Goal: Task Accomplishment & Management: Manage account settings

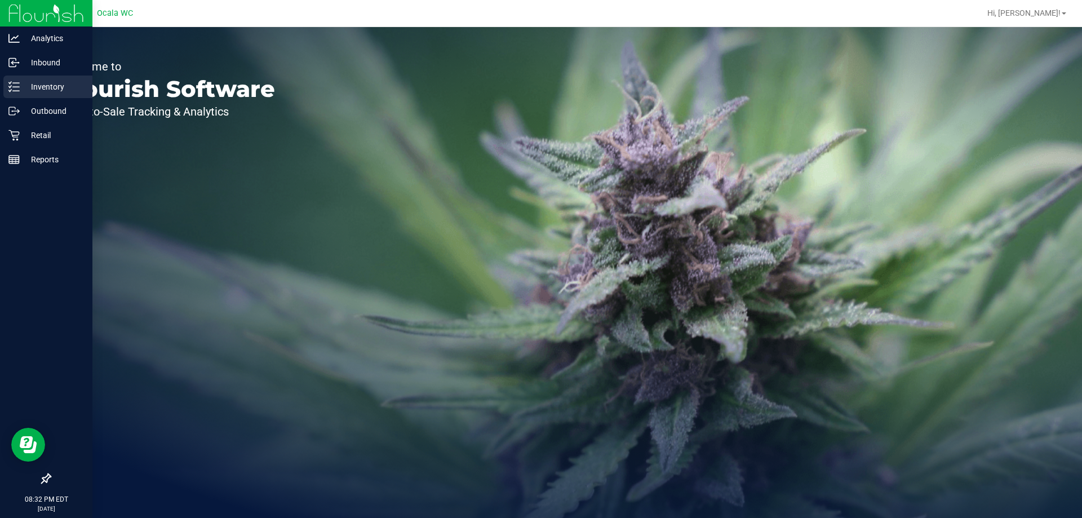
click at [9, 79] on div "Inventory" at bounding box center [47, 87] width 89 height 23
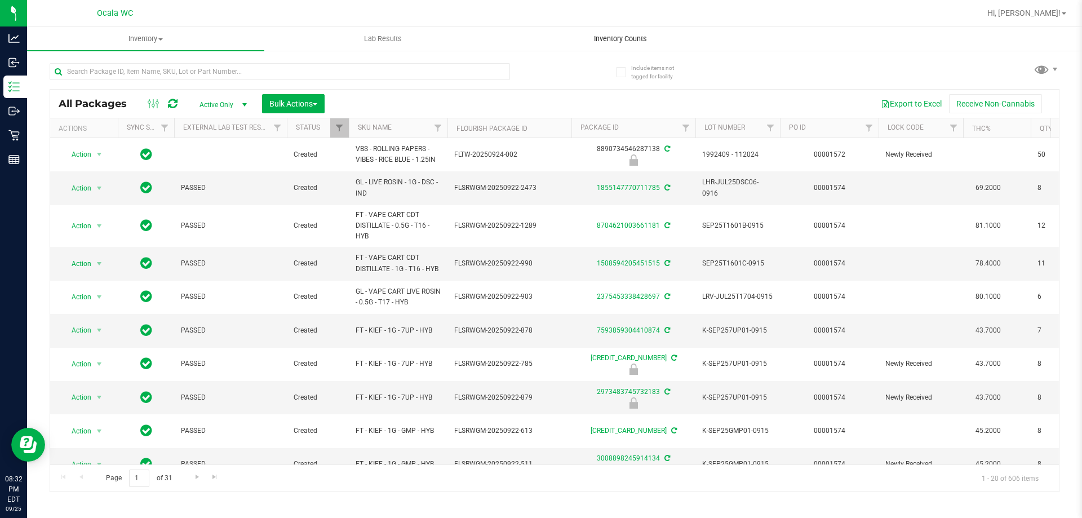
click at [626, 35] on span "Inventory Counts" at bounding box center [620, 39] width 83 height 10
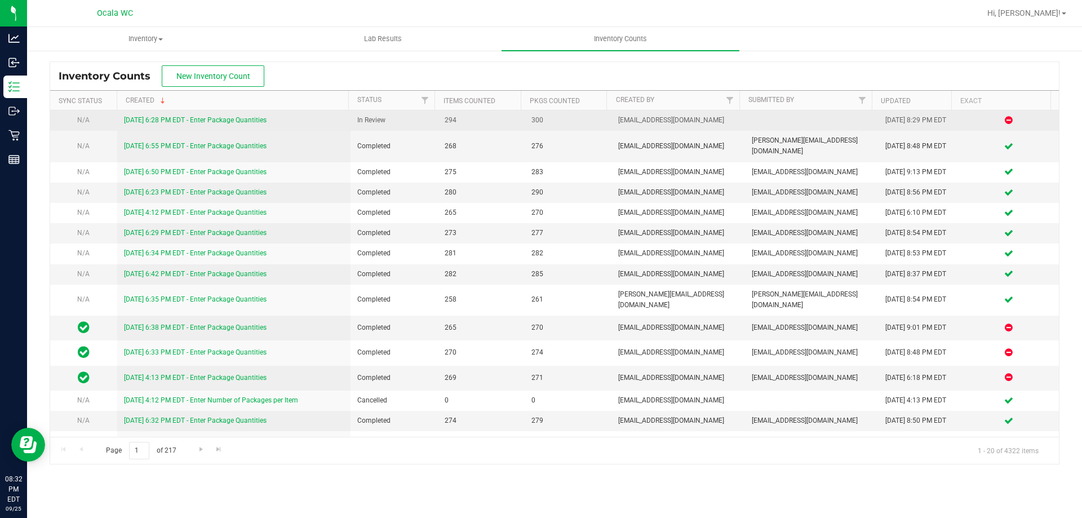
click at [244, 121] on link "[DATE] 6:28 PM EDT - Enter Package Quantities" at bounding box center [195, 120] width 143 height 8
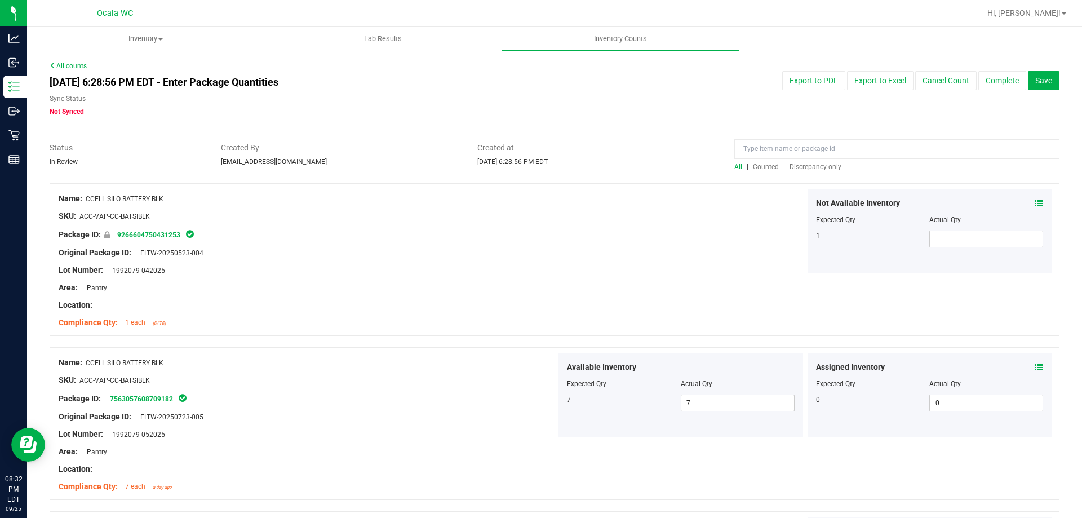
click at [816, 165] on span "Discrepancy only" at bounding box center [815, 167] width 52 height 8
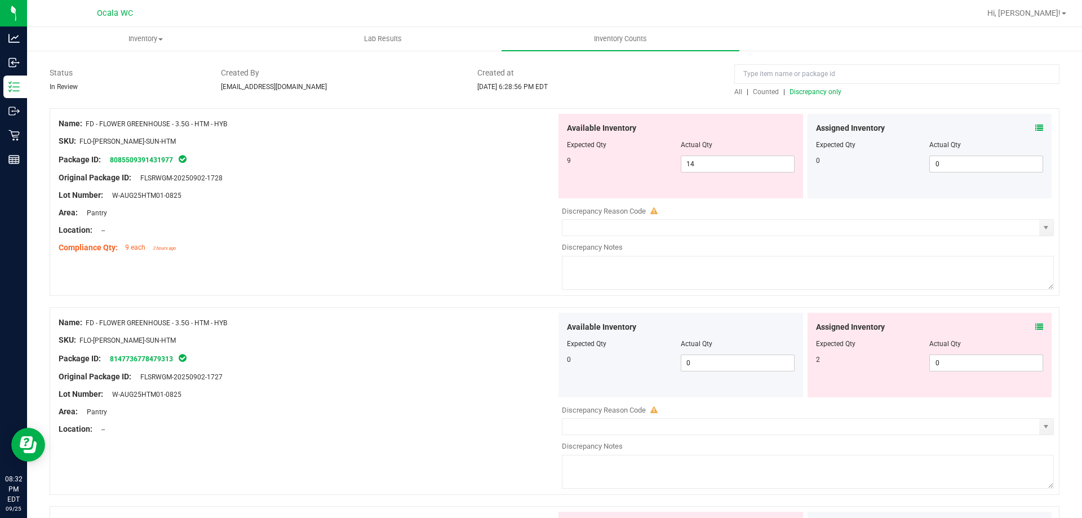
click at [1056, 68] on div "All | Counted | Discrepancy only" at bounding box center [897, 82] width 342 height 30
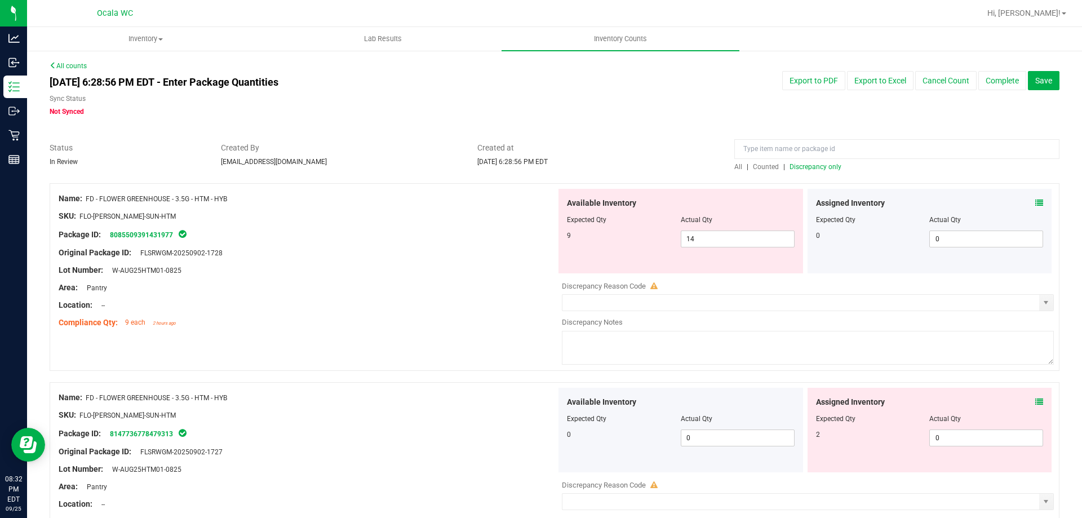
click at [1035, 201] on icon at bounding box center [1039, 203] width 8 height 8
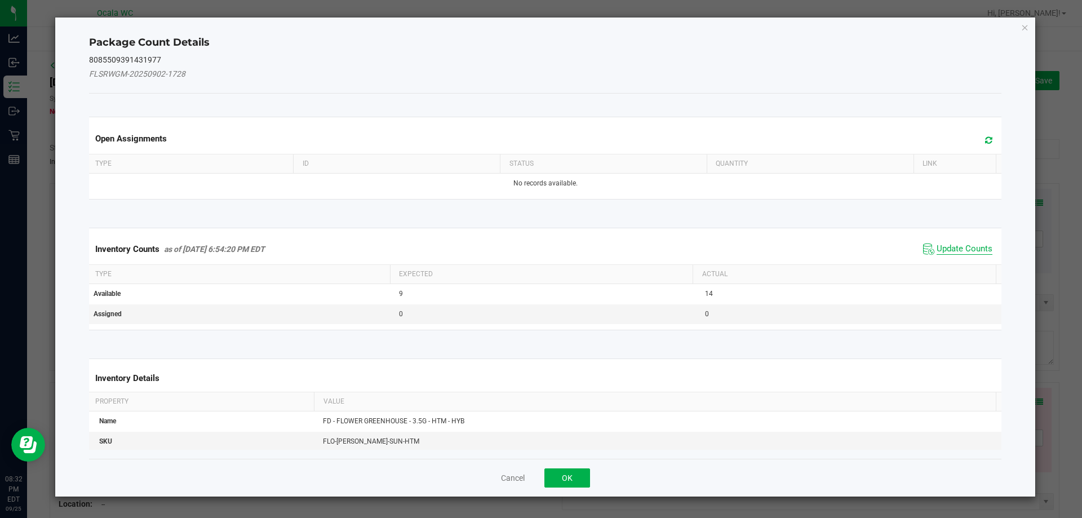
click at [959, 244] on span "Update Counts" at bounding box center [964, 248] width 56 height 11
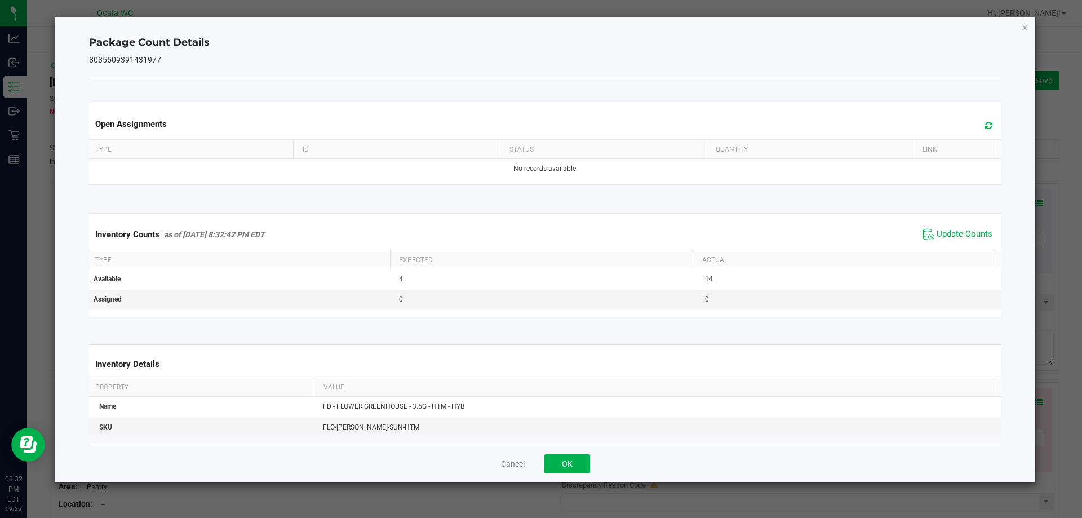
click at [574, 452] on div "Cancel OK" at bounding box center [545, 464] width 913 height 38
click at [571, 462] on button "OK" at bounding box center [567, 463] width 46 height 19
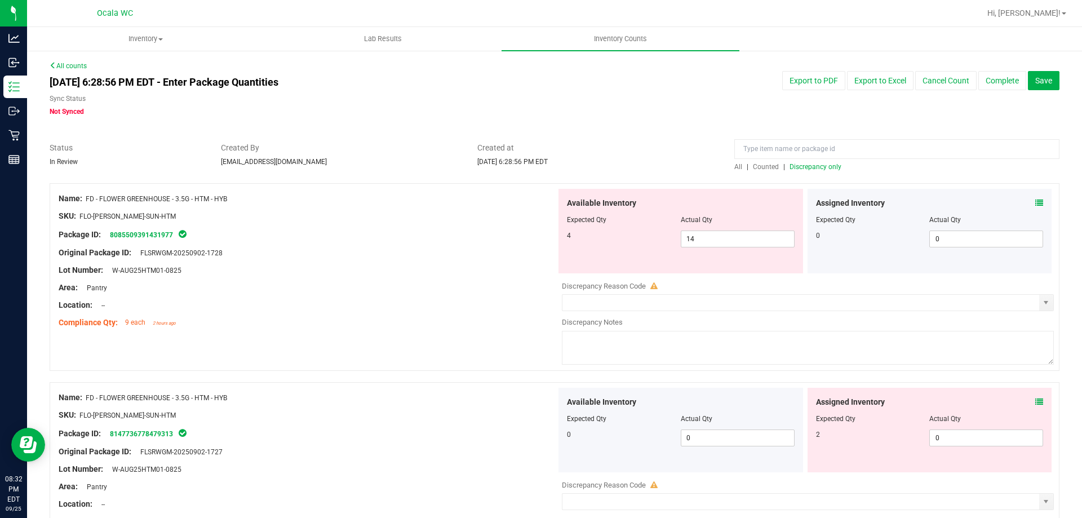
click at [474, 294] on div at bounding box center [308, 297] width 498 height 6
click at [1035, 401] on icon at bounding box center [1039, 402] width 8 height 8
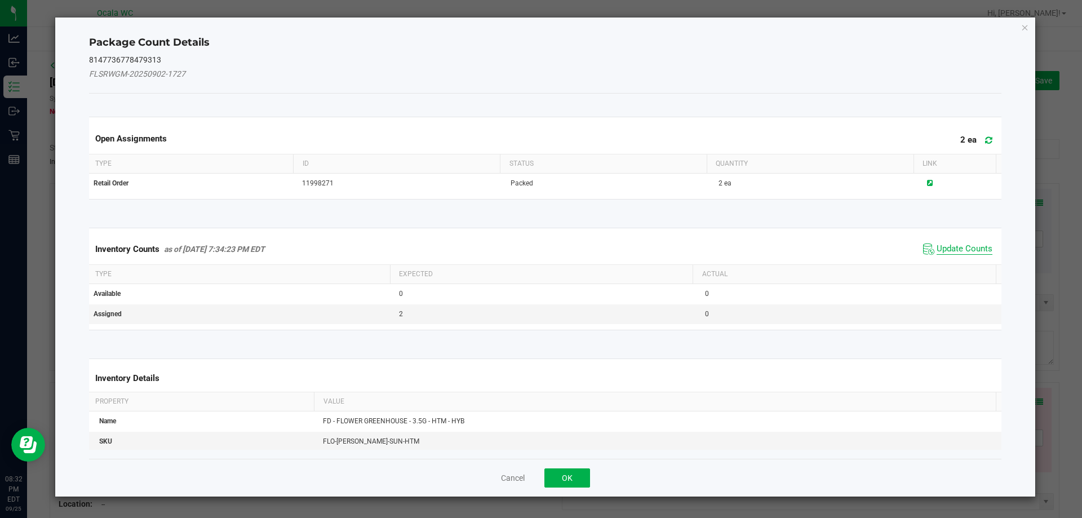
click at [972, 245] on span "Update Counts" at bounding box center [964, 248] width 56 height 11
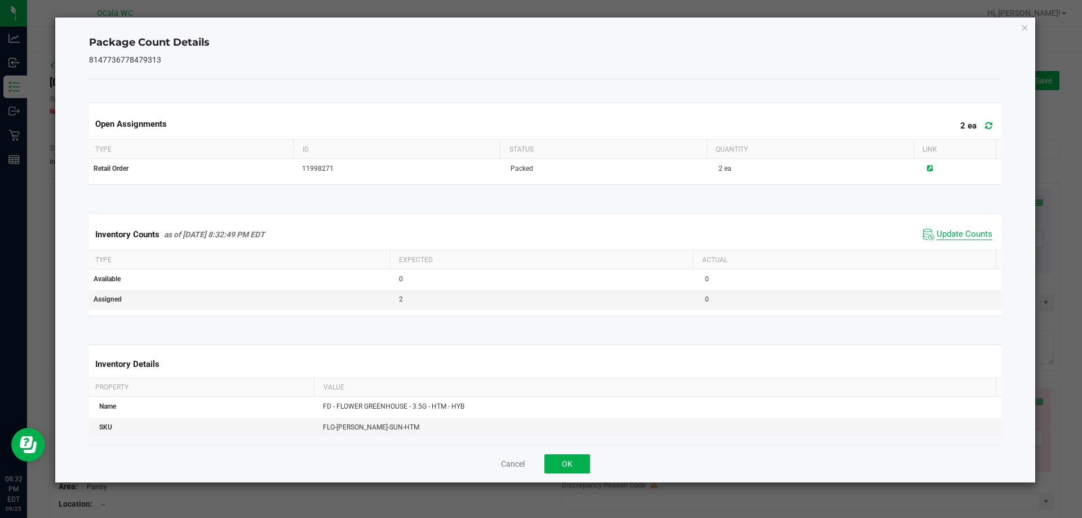
click at [972, 234] on span "Update Counts" at bounding box center [964, 234] width 56 height 11
click at [557, 467] on button "OK" at bounding box center [567, 463] width 46 height 19
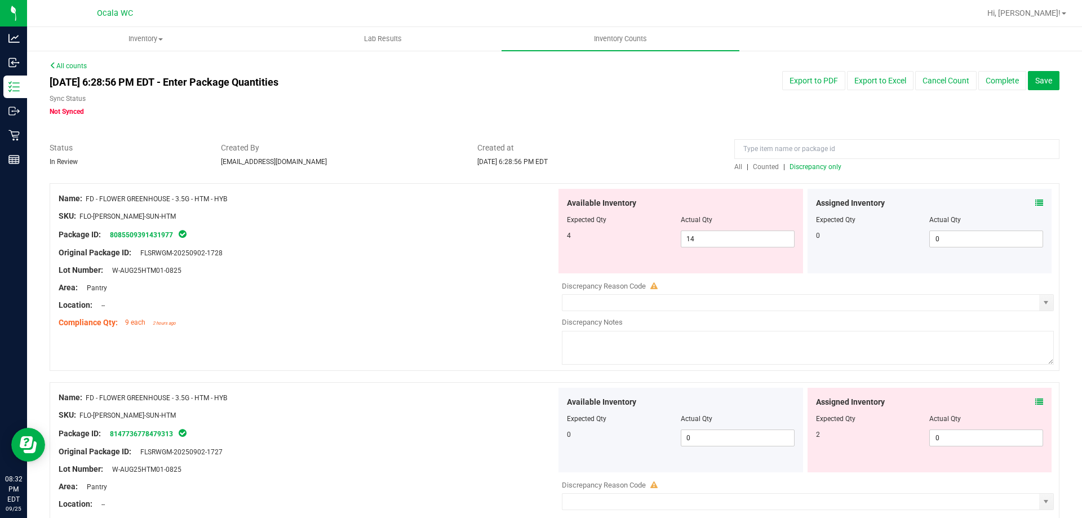
click at [481, 303] on div "Location: --" at bounding box center [308, 305] width 498 height 12
click at [696, 234] on span "14 14" at bounding box center [738, 238] width 114 height 17
click at [696, 234] on input "14" at bounding box center [737, 239] width 113 height 16
type input "4"
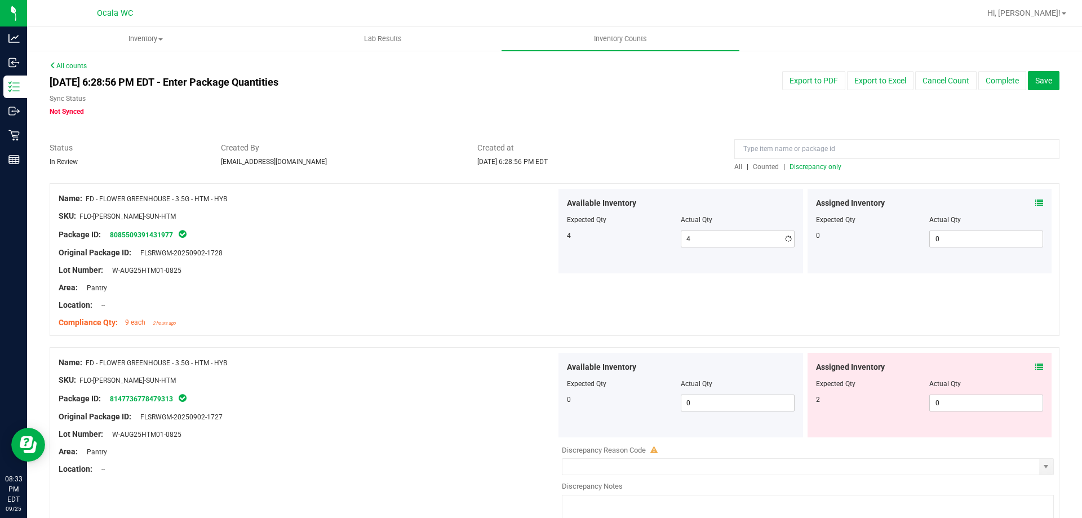
click at [423, 311] on div at bounding box center [308, 314] width 498 height 6
click at [954, 397] on span "0 0" at bounding box center [986, 402] width 114 height 17
type input "02"
type input "2"
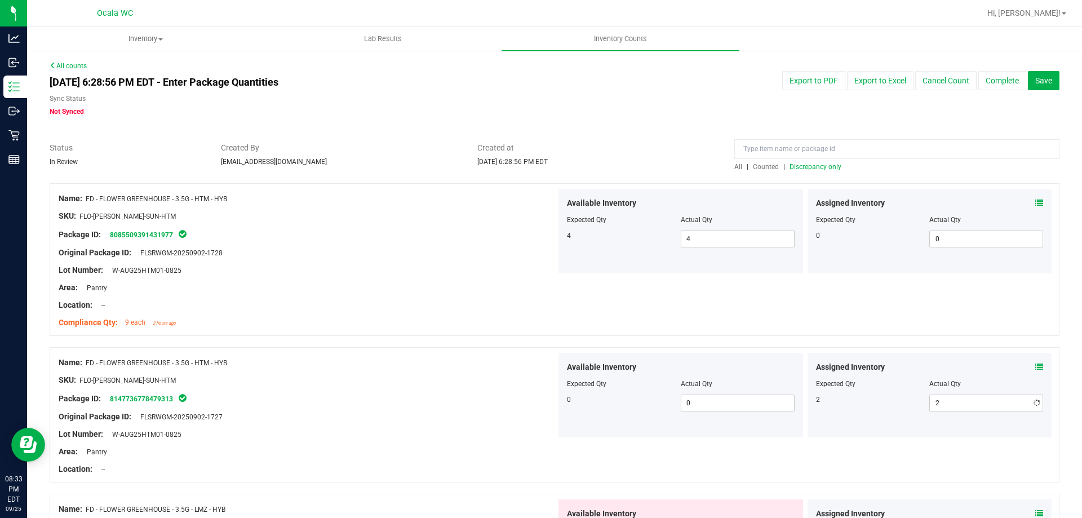
click at [508, 411] on div "Original Package ID: FLSRWGM-20250902-1727" at bounding box center [308, 417] width 498 height 12
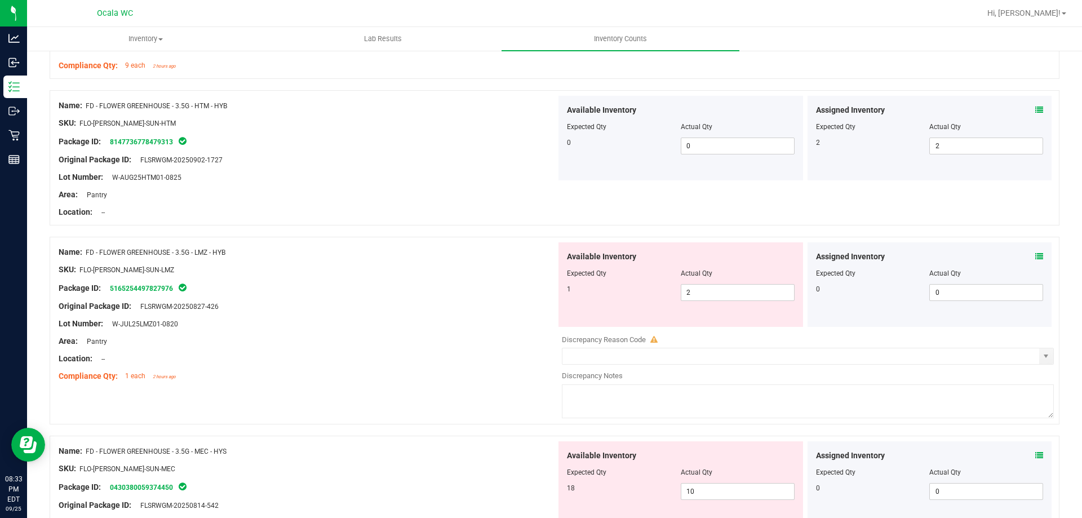
scroll to position [282, 0]
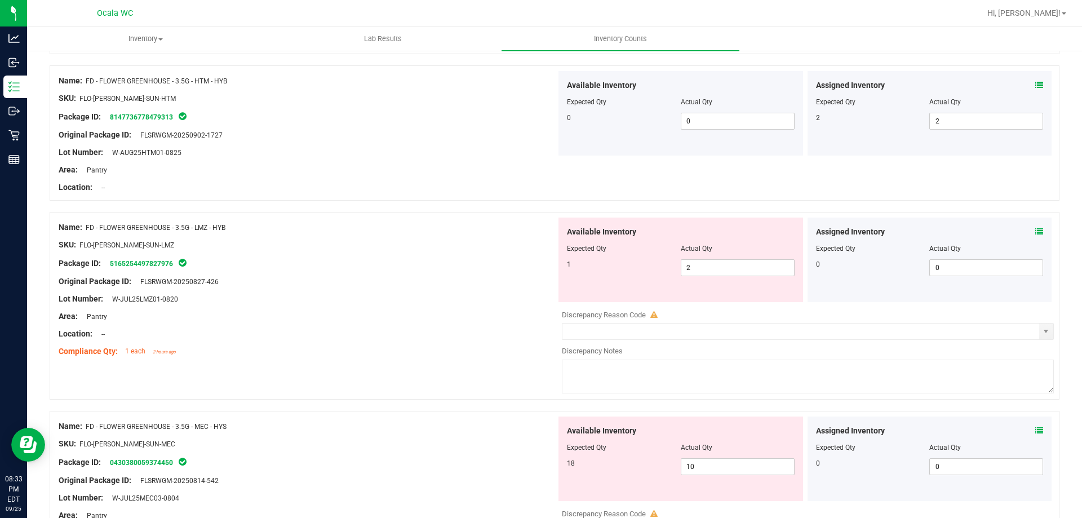
click at [471, 299] on div "Lot Number: W-JUL25LMZ01-0820" at bounding box center [308, 299] width 498 height 12
click at [1035, 229] on icon at bounding box center [1039, 232] width 8 height 8
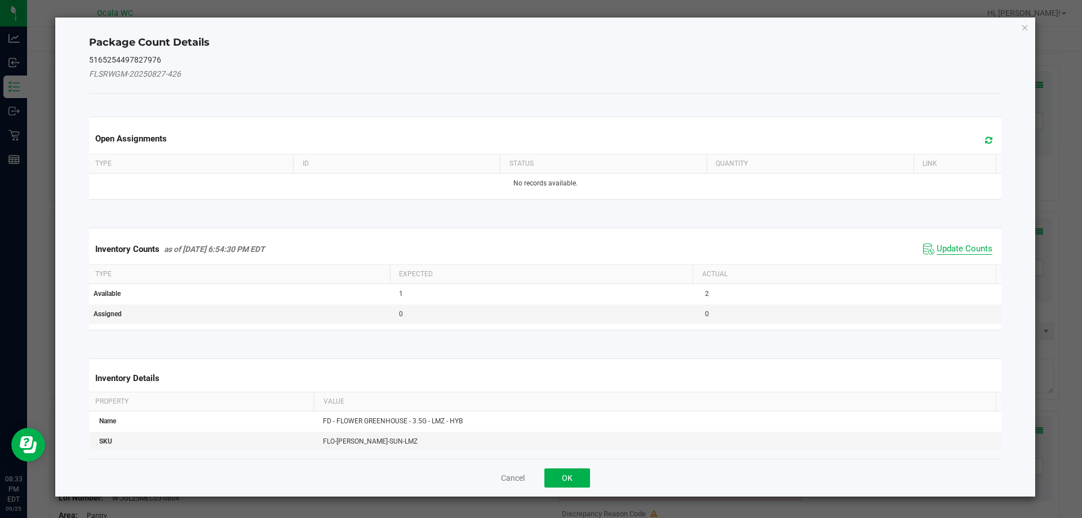
click at [936, 246] on span "Update Counts" at bounding box center [964, 248] width 56 height 11
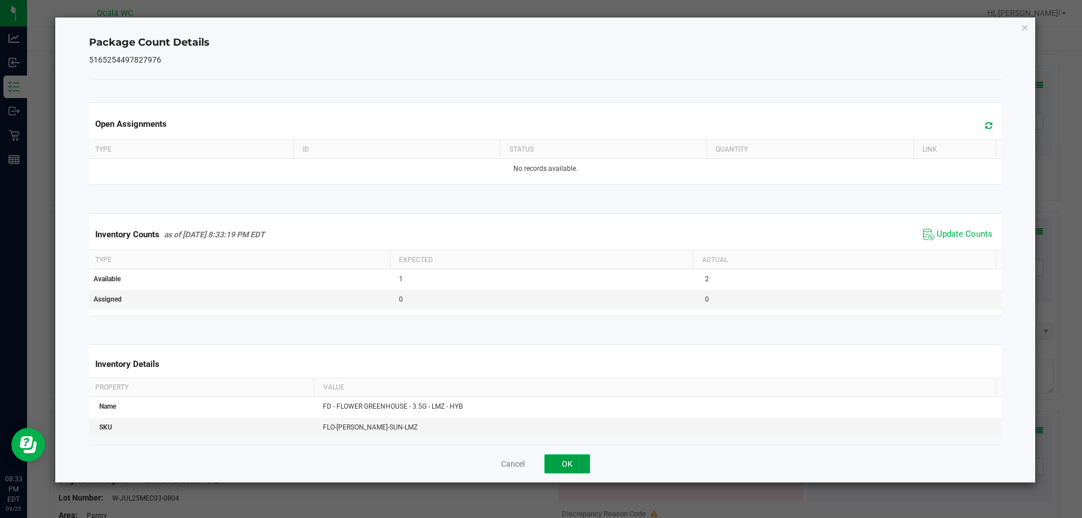
click at [580, 463] on button "OK" at bounding box center [567, 463] width 46 height 19
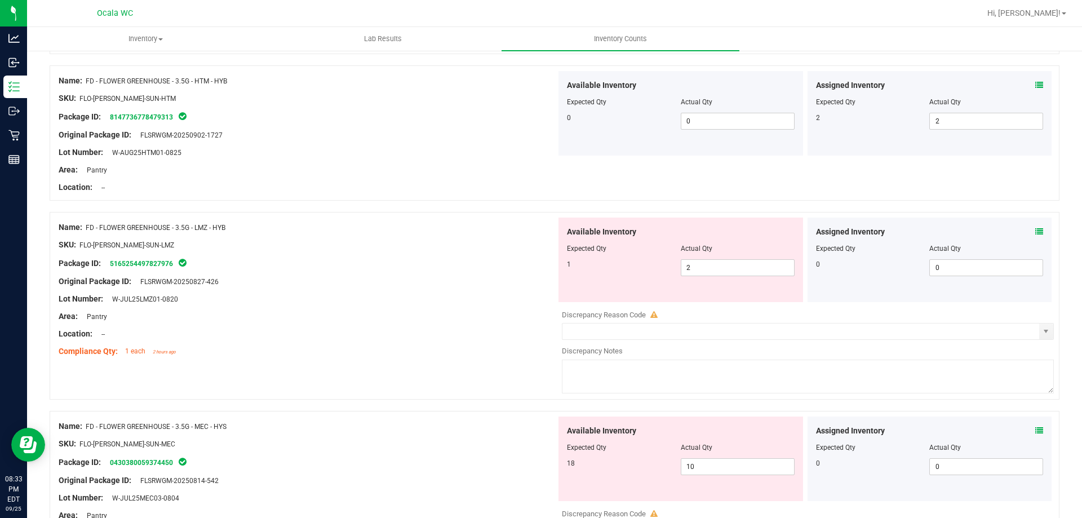
click at [479, 384] on div "Name: FD - FLOWER GREENHOUSE - 3.5G - LMZ - HYB SKU: FLO-[PERSON_NAME]-SUN-LMZ …" at bounding box center [555, 306] width 1010 height 188
click at [718, 262] on span "2 2" at bounding box center [738, 267] width 114 height 17
click at [718, 262] on input "2" at bounding box center [737, 268] width 113 height 16
click at [709, 263] on input "2" at bounding box center [737, 268] width 113 height 16
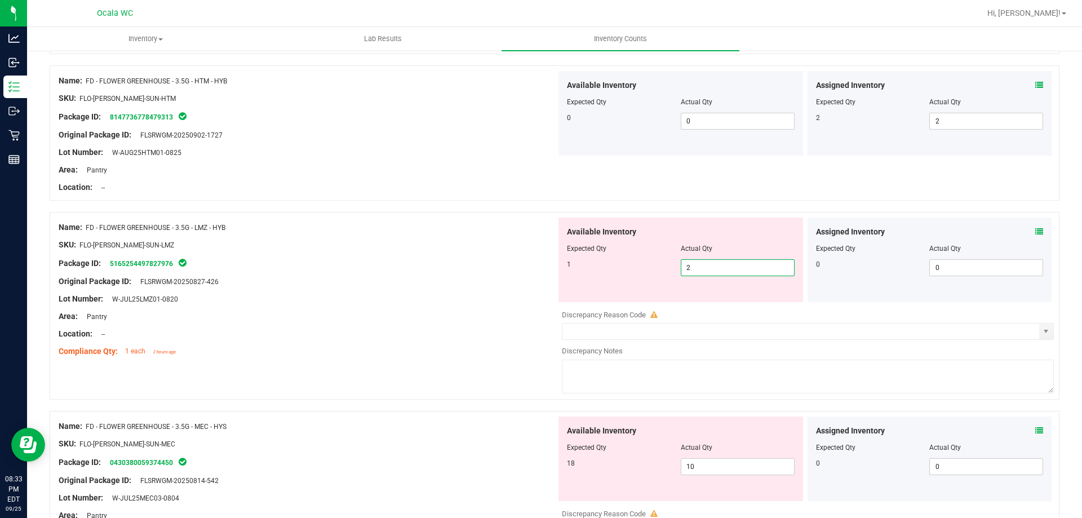
type input "1"
drag, startPoint x: 534, startPoint y: 316, endPoint x: 526, endPoint y: 316, distance: 7.9
click at [533, 316] on div "Area: Pantry" at bounding box center [308, 316] width 498 height 12
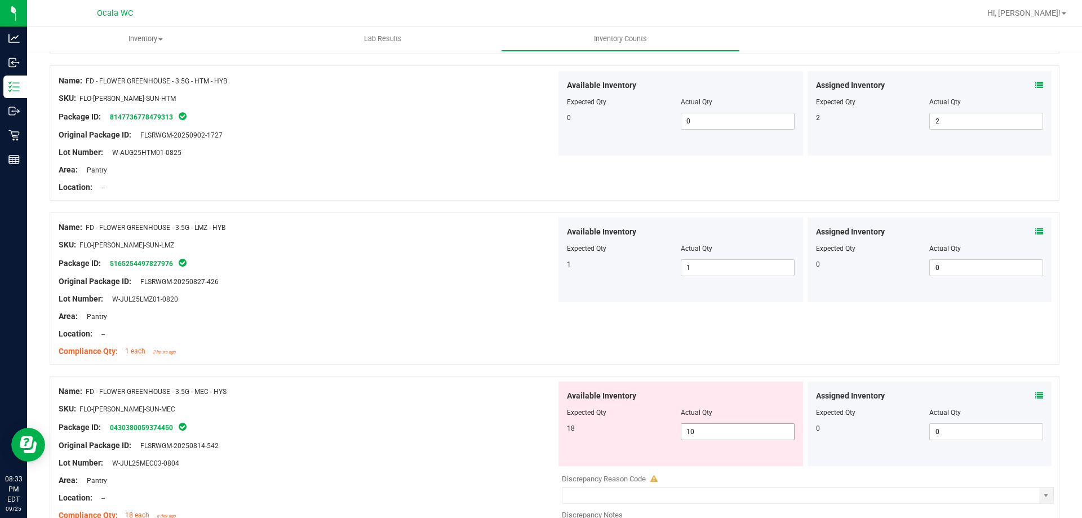
click at [720, 423] on span "10 10" at bounding box center [738, 431] width 114 height 17
click at [718, 427] on span "10 10" at bounding box center [738, 431] width 114 height 17
click at [718, 427] on input "10" at bounding box center [737, 432] width 113 height 16
type input "18"
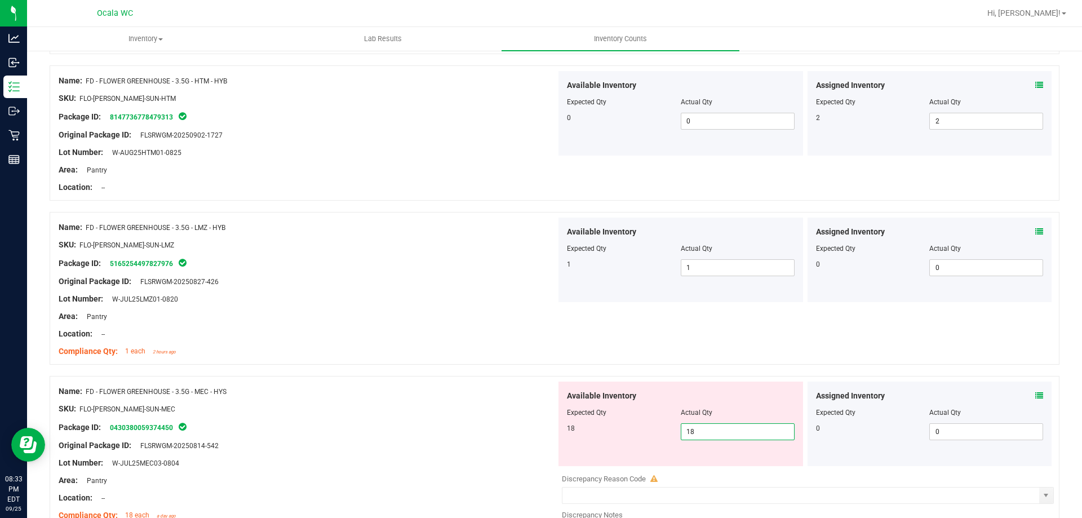
click at [396, 361] on div "Name: FD - FLOWER GREENHOUSE - 3.5G - LMZ - HYB SKU: FLO-[PERSON_NAME]-SUN-LMZ …" at bounding box center [555, 288] width 1010 height 153
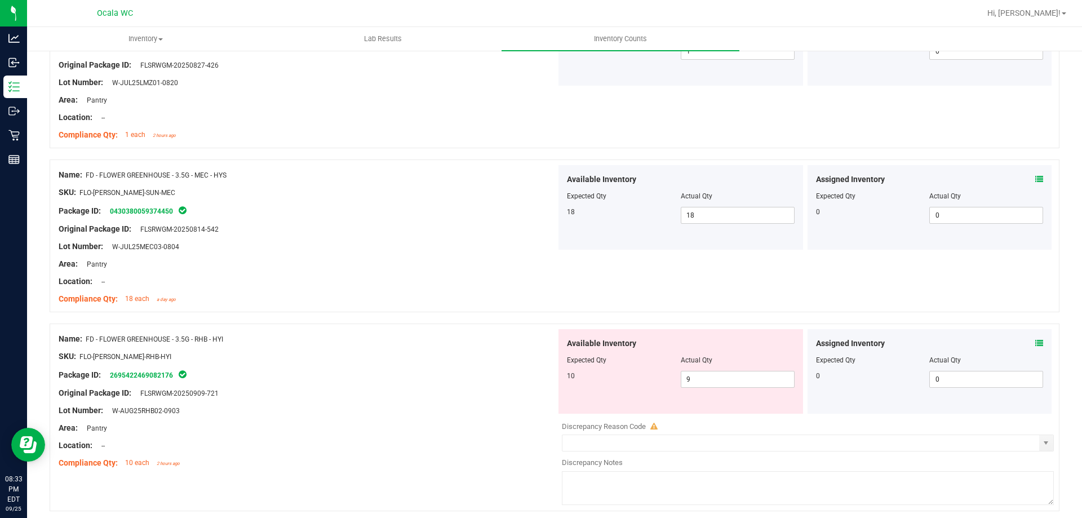
scroll to position [563, 0]
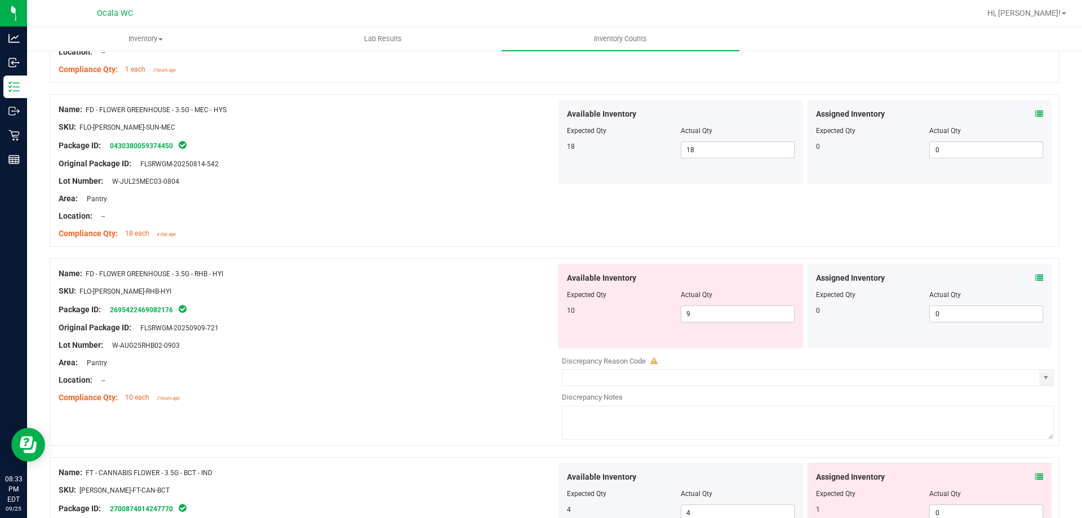
click at [401, 370] on div at bounding box center [308, 371] width 498 height 6
click at [1035, 277] on icon at bounding box center [1039, 278] width 8 height 8
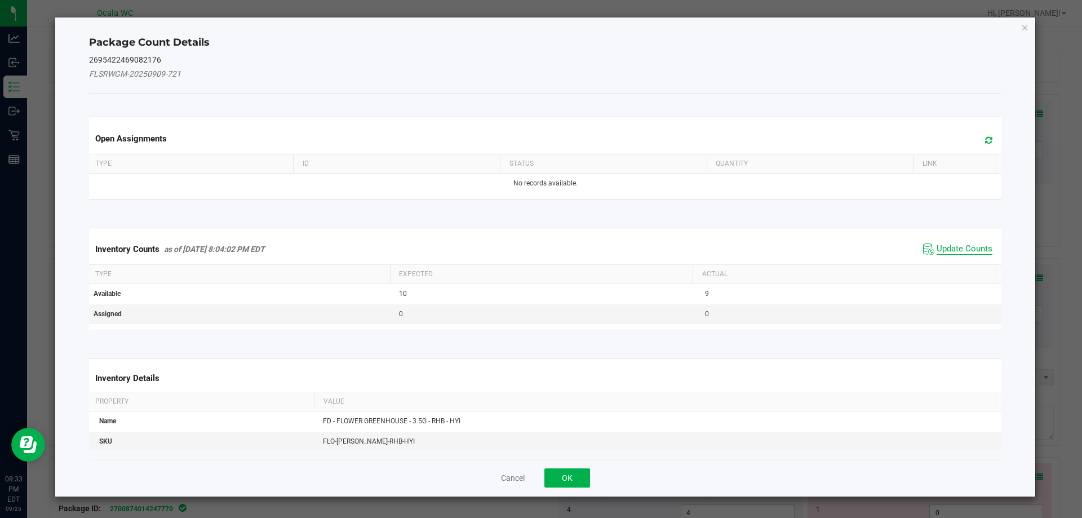
click at [962, 243] on span "Update Counts" at bounding box center [964, 248] width 56 height 11
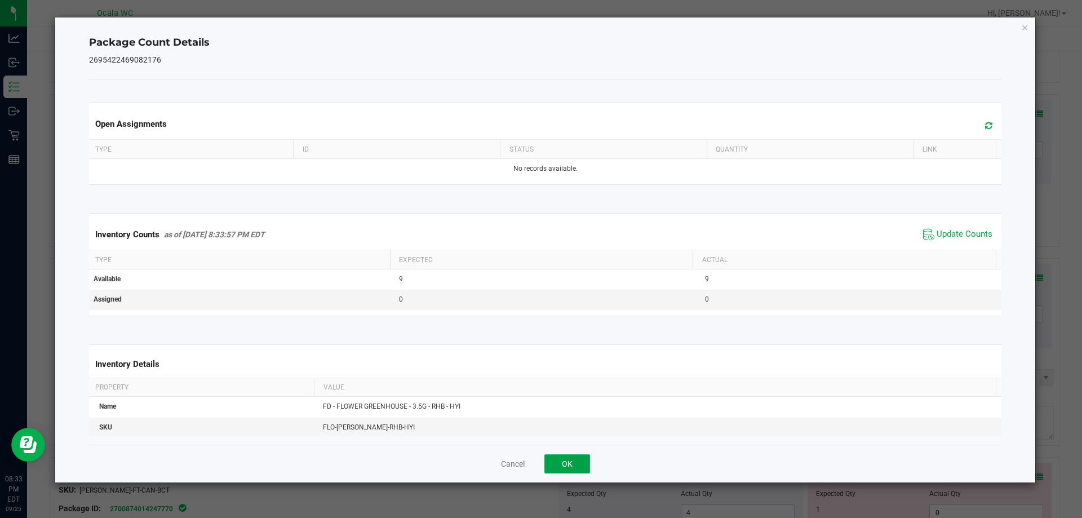
click at [576, 459] on button "OK" at bounding box center [567, 463] width 46 height 19
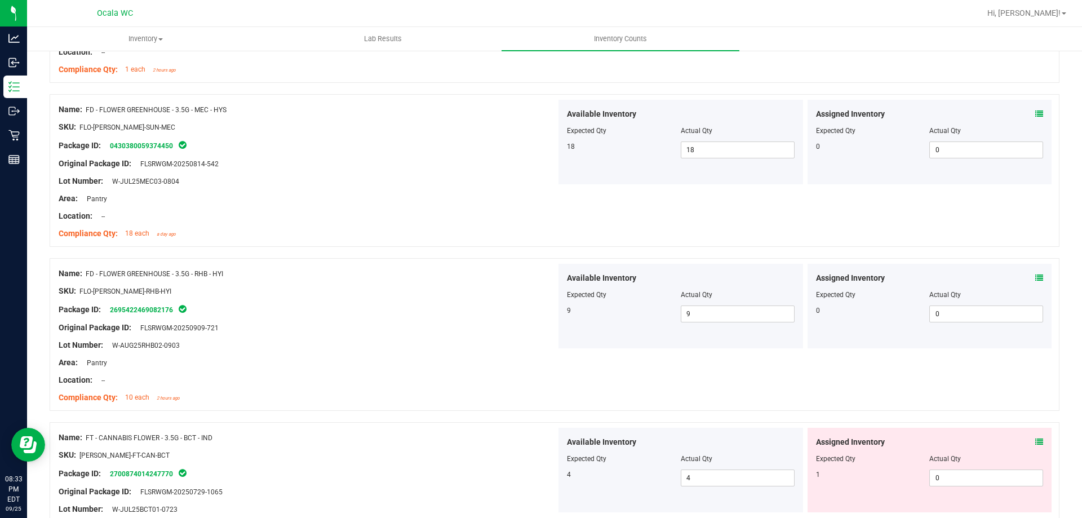
click at [501, 406] on div "Name: FD - FLOWER GREENHOUSE - 3.5G - RHB - HYI SKU: FLO-[PERSON_NAME]-RHB-HYI …" at bounding box center [308, 336] width 498 height 144
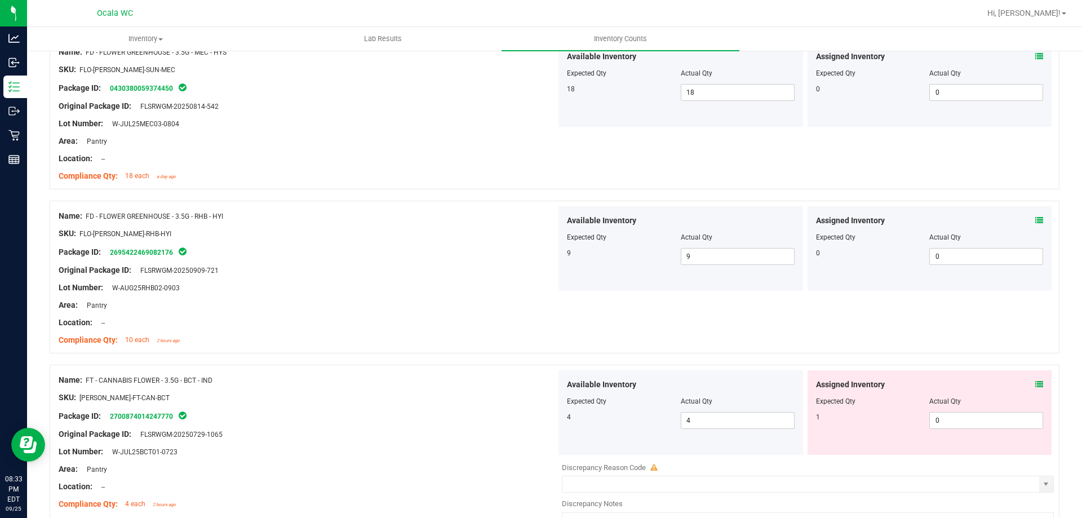
scroll to position [676, 0]
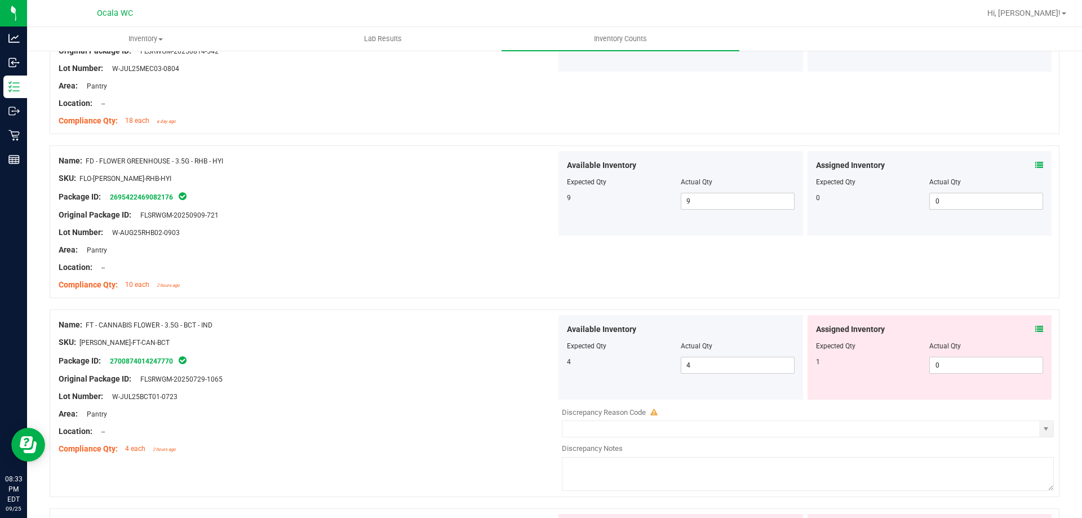
click at [1035, 327] on icon at bounding box center [1039, 329] width 8 height 8
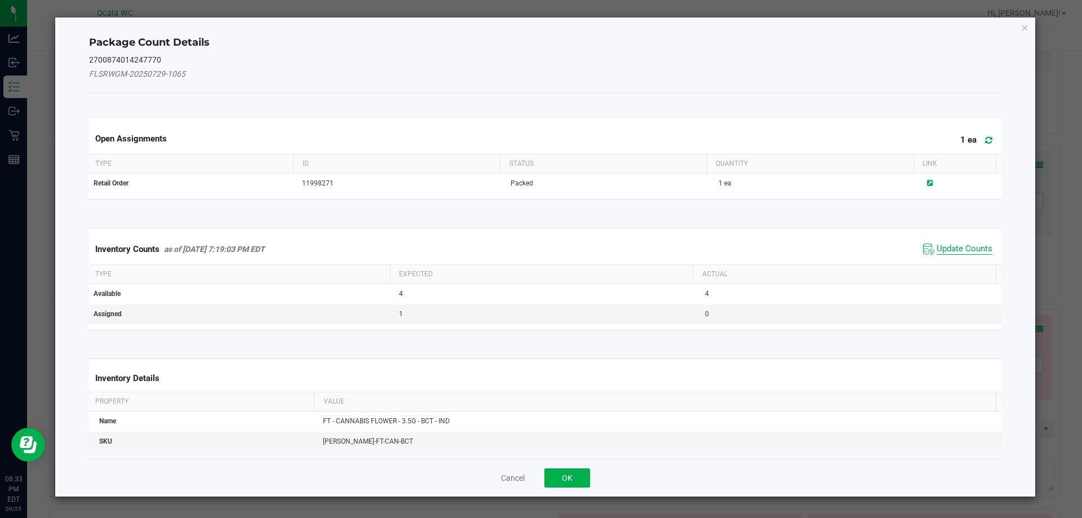
click at [942, 248] on span "Update Counts" at bounding box center [964, 248] width 56 height 11
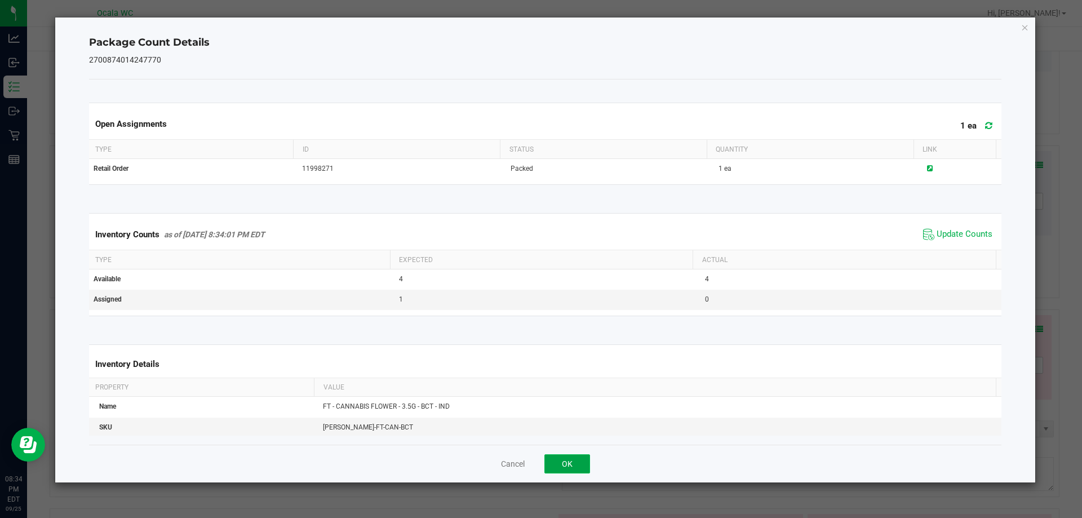
click at [578, 457] on button "OK" at bounding box center [567, 463] width 46 height 19
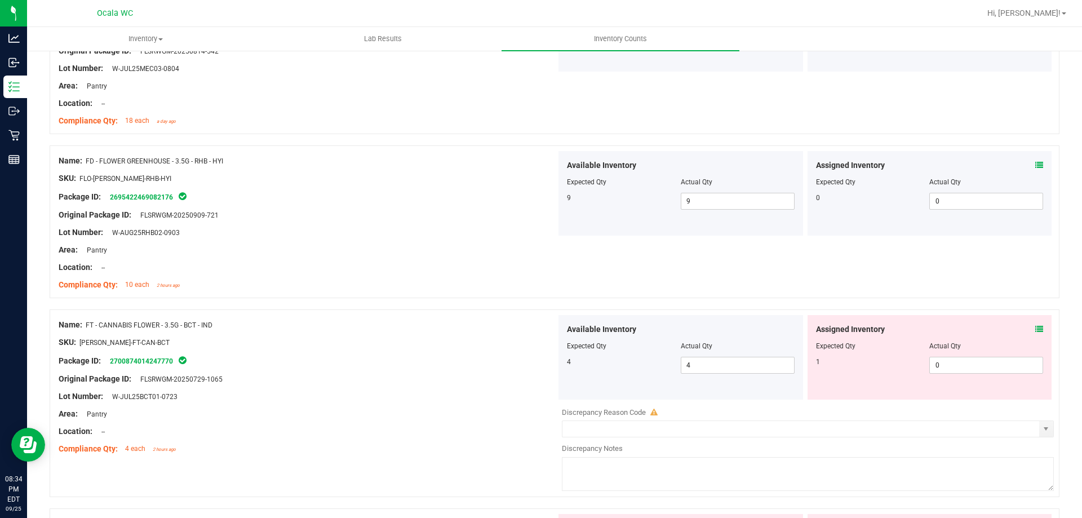
drag, startPoint x: 452, startPoint y: 343, endPoint x: 505, endPoint y: 352, distance: 53.6
click at [463, 346] on div "SKU: [PERSON_NAME]-FT-CAN-BCT" at bounding box center [308, 342] width 498 height 12
click at [1002, 372] on span "0 0" at bounding box center [986, 365] width 114 height 17
type input "01"
type input "1"
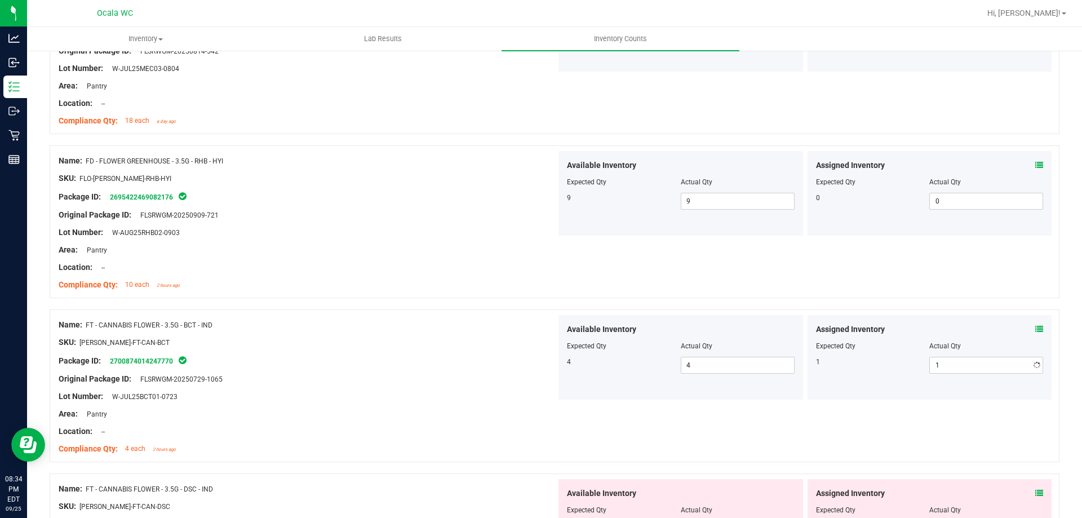
click at [481, 347] on div "SKU: [PERSON_NAME]-FT-CAN-BCT" at bounding box center [308, 342] width 498 height 12
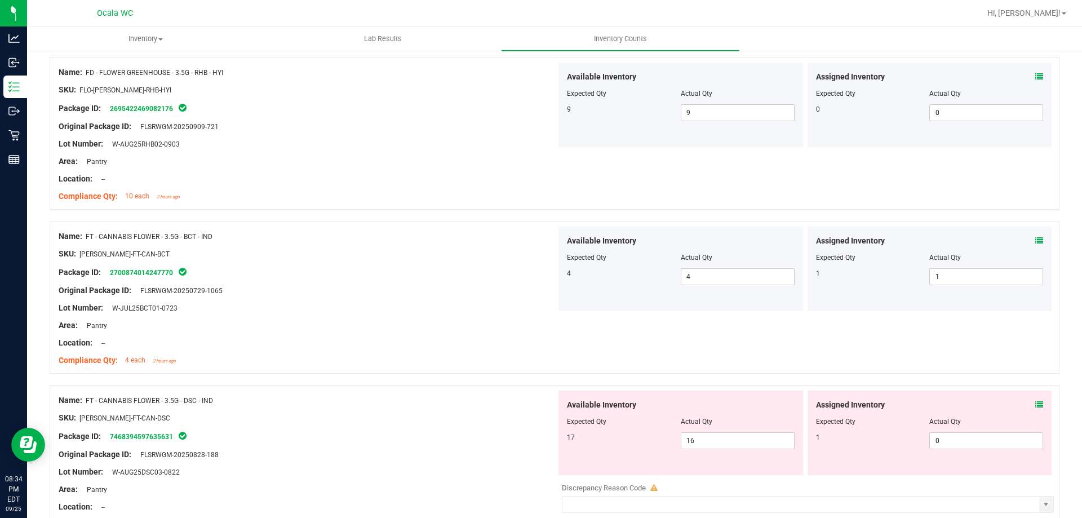
scroll to position [901, 0]
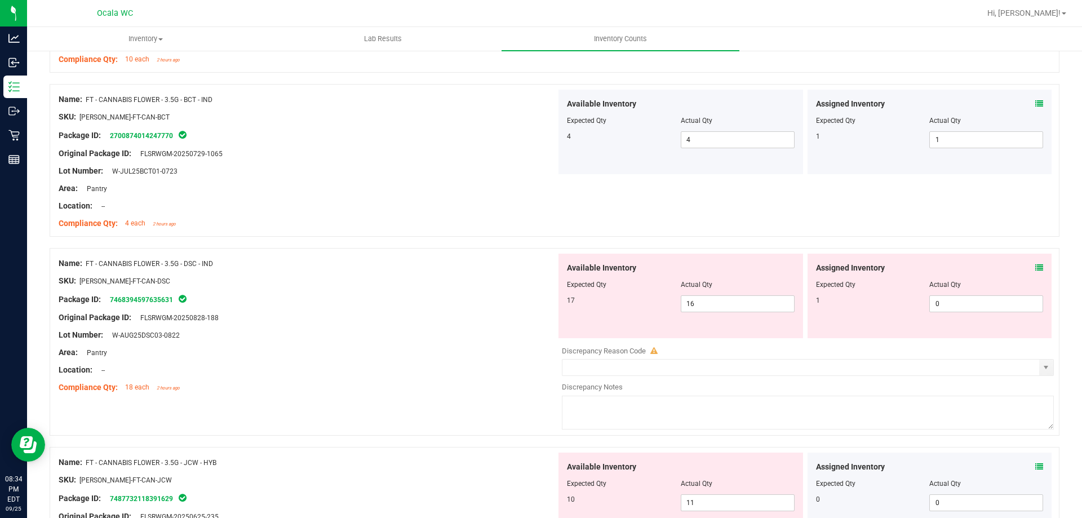
click at [1035, 268] on icon at bounding box center [1039, 268] width 8 height 8
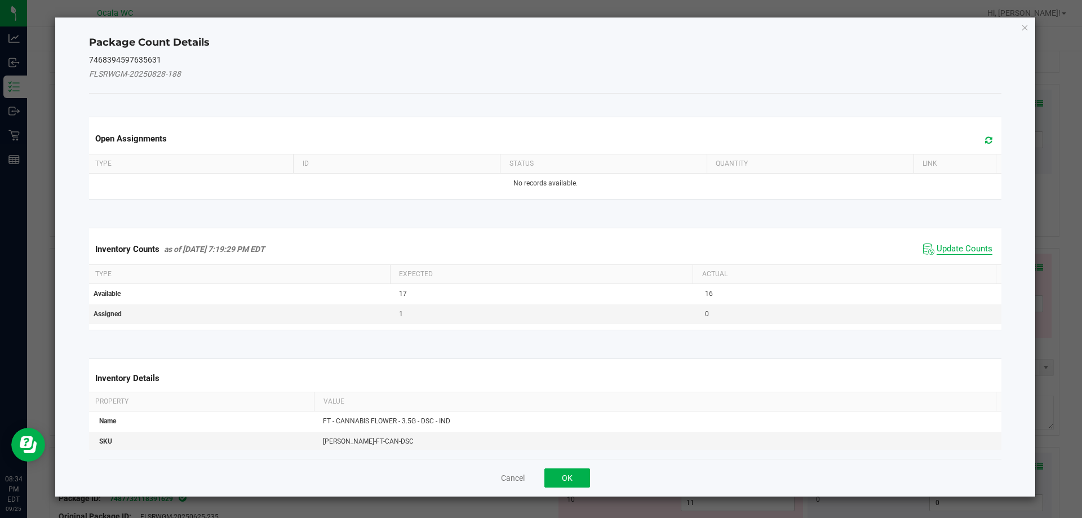
click at [955, 248] on span "Update Counts" at bounding box center [964, 248] width 56 height 11
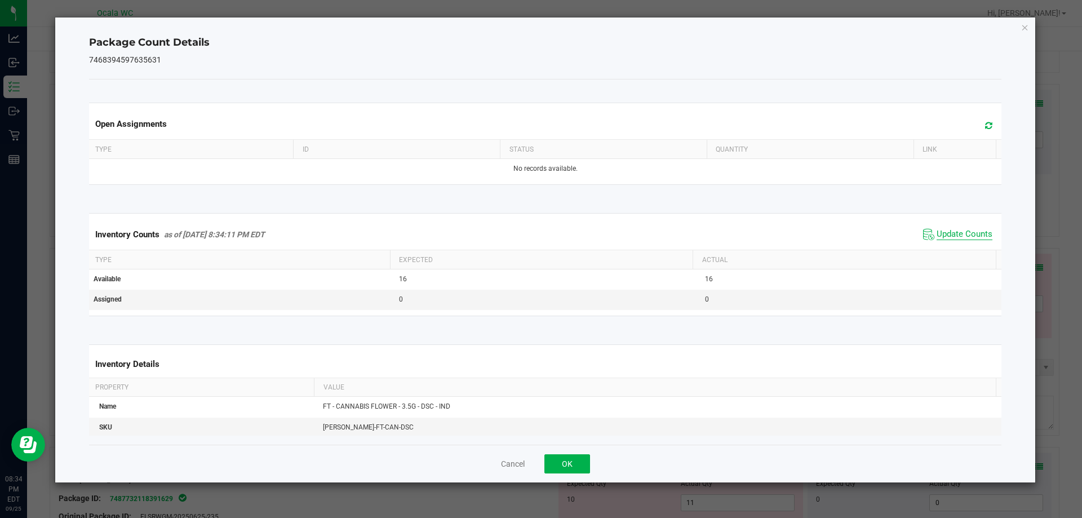
click at [957, 240] on span "Update Counts" at bounding box center [964, 234] width 56 height 11
click at [550, 459] on button "OK" at bounding box center [567, 463] width 46 height 19
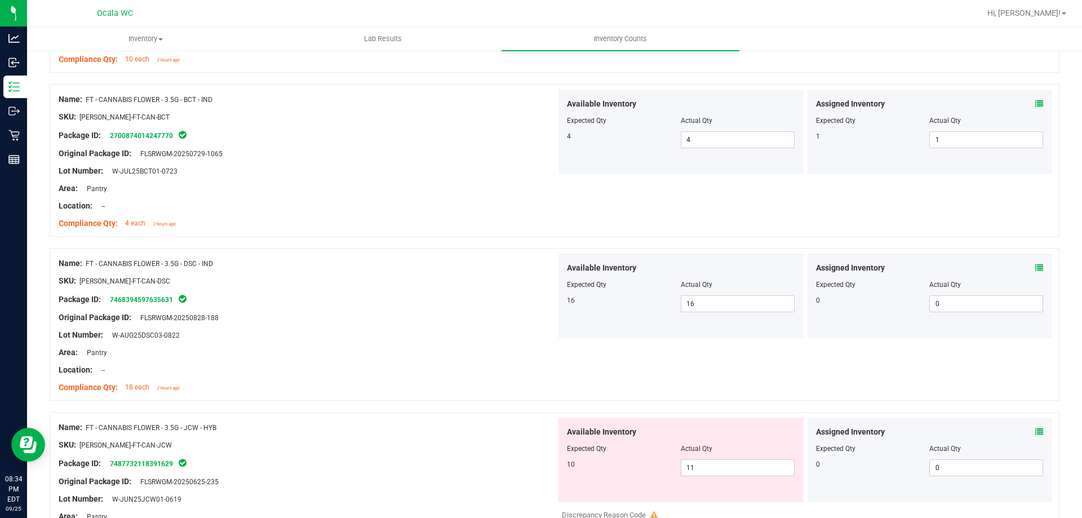
click at [474, 443] on div "SKU: [PERSON_NAME]-FT-CAN-JCW" at bounding box center [308, 445] width 498 height 12
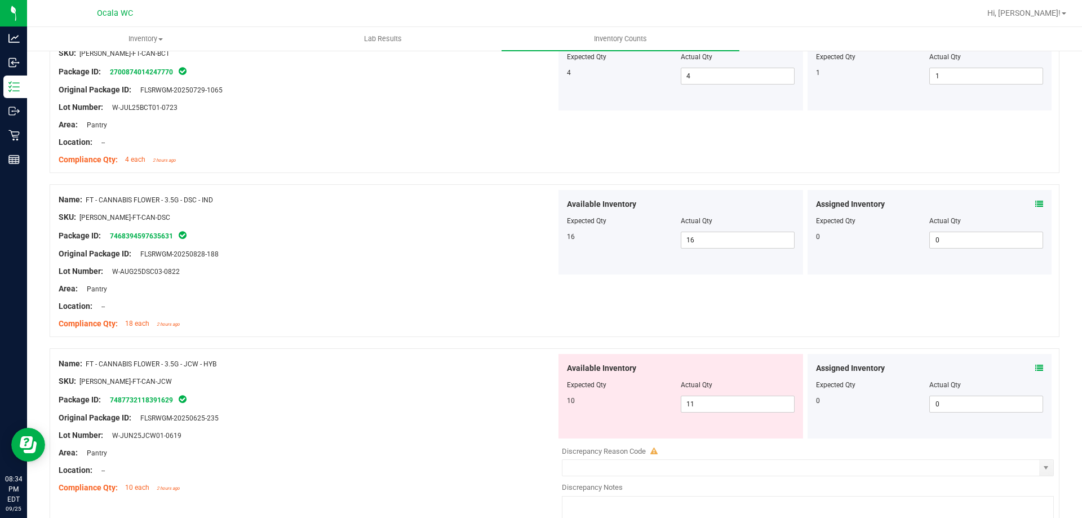
scroll to position [1014, 0]
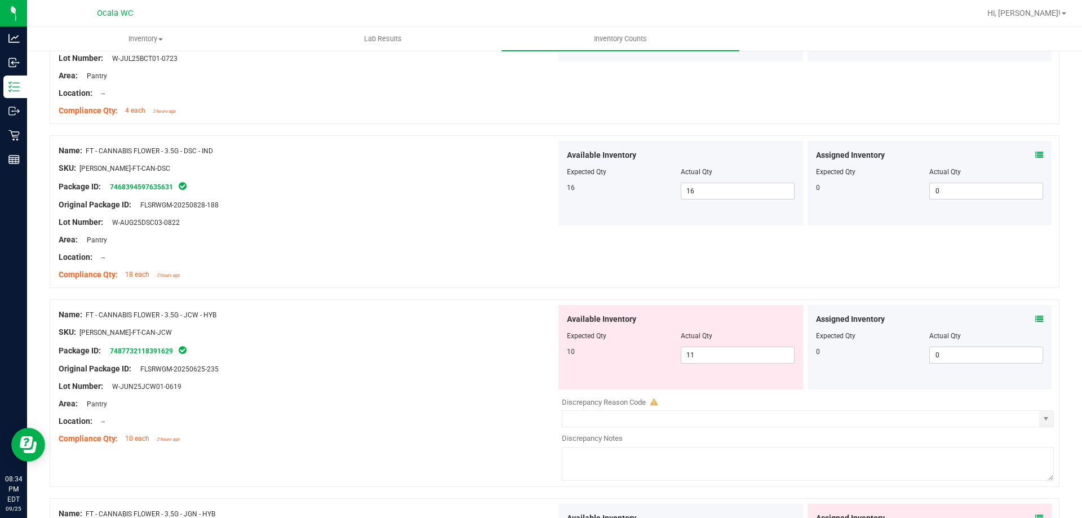
click at [1035, 317] on icon at bounding box center [1039, 319] width 8 height 8
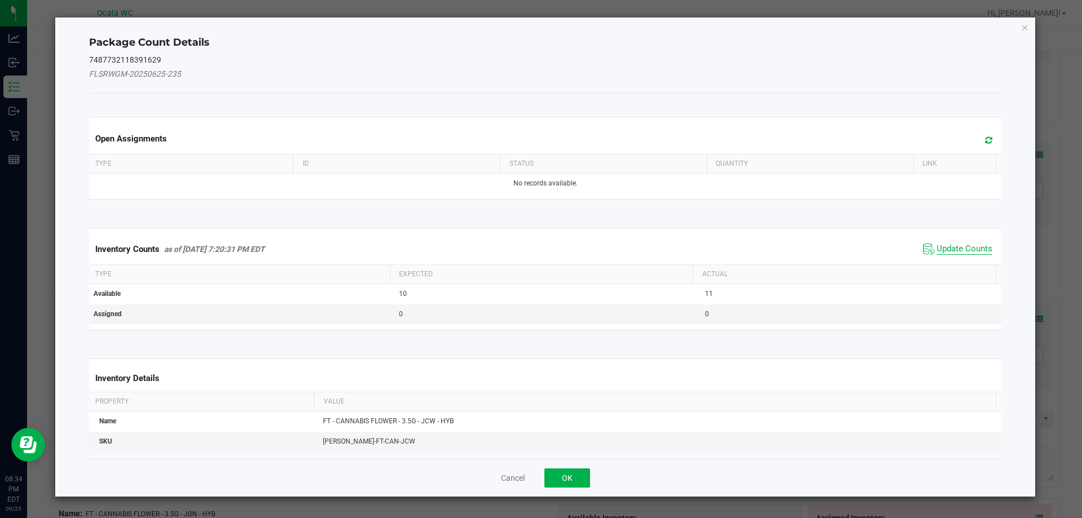
click at [936, 249] on span "Update Counts" at bounding box center [964, 248] width 56 height 11
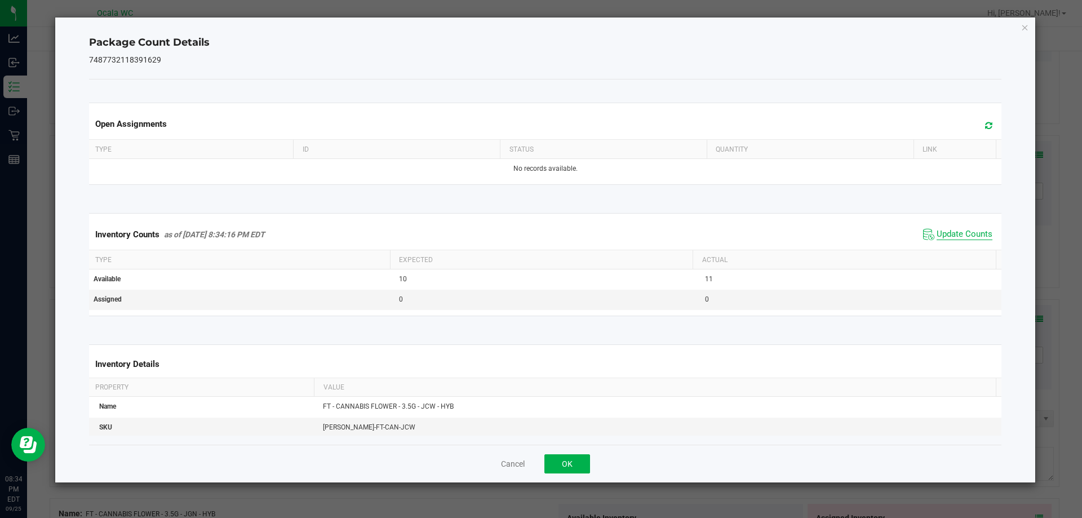
click at [940, 234] on span "Update Counts" at bounding box center [964, 234] width 56 height 11
click at [570, 464] on button "OK" at bounding box center [567, 463] width 46 height 19
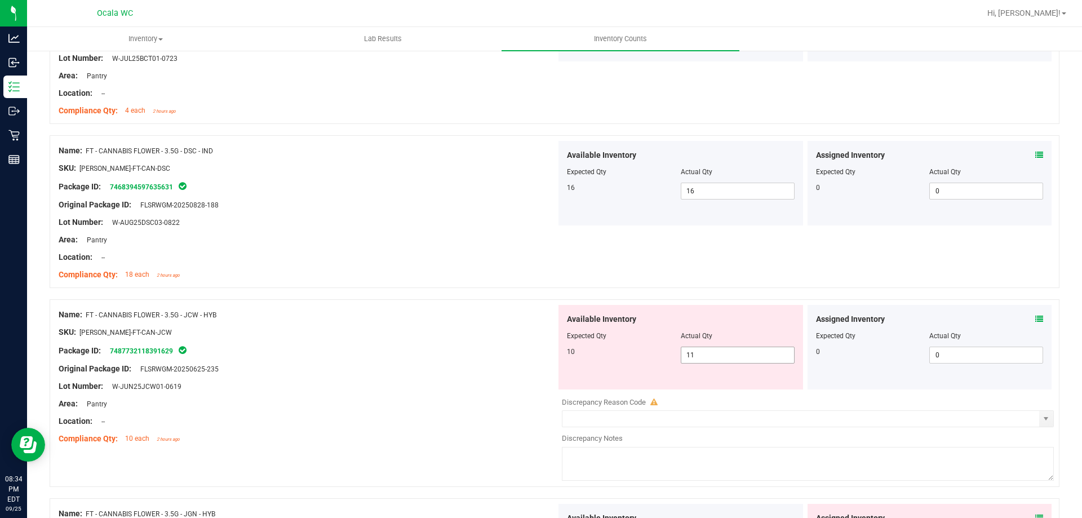
click at [718, 356] on span "11 11" at bounding box center [738, 355] width 114 height 17
click at [718, 356] on input "11" at bounding box center [737, 355] width 113 height 16
type input "10"
click at [464, 343] on div at bounding box center [308, 341] width 498 height 6
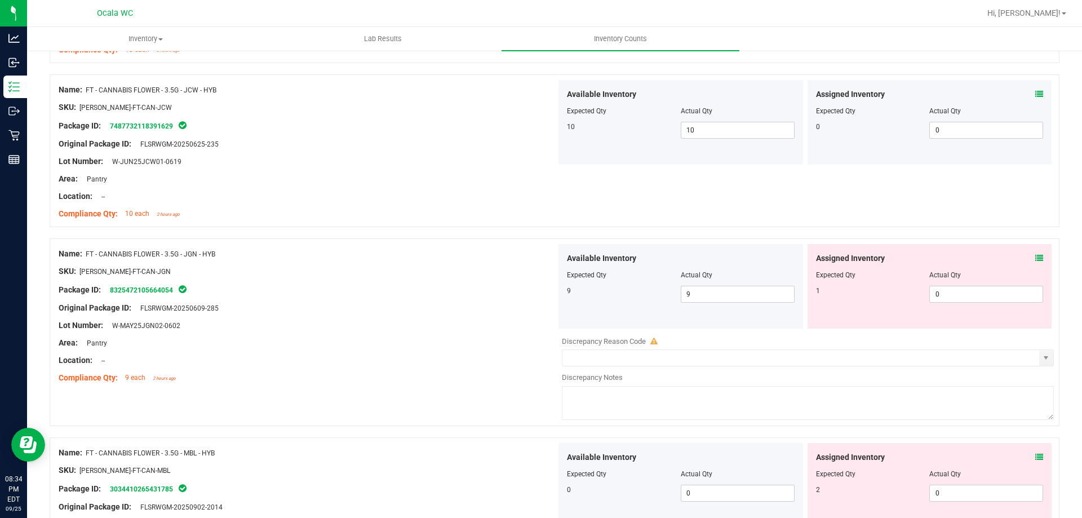
scroll to position [1240, 0]
click at [1035, 255] on icon at bounding box center [1039, 258] width 8 height 8
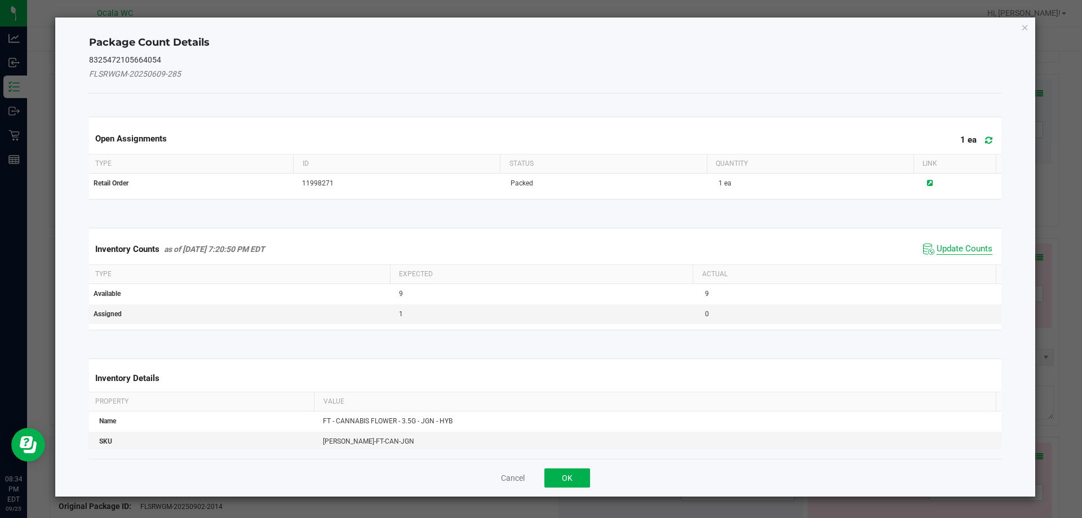
click at [954, 245] on span "Update Counts" at bounding box center [964, 248] width 56 height 11
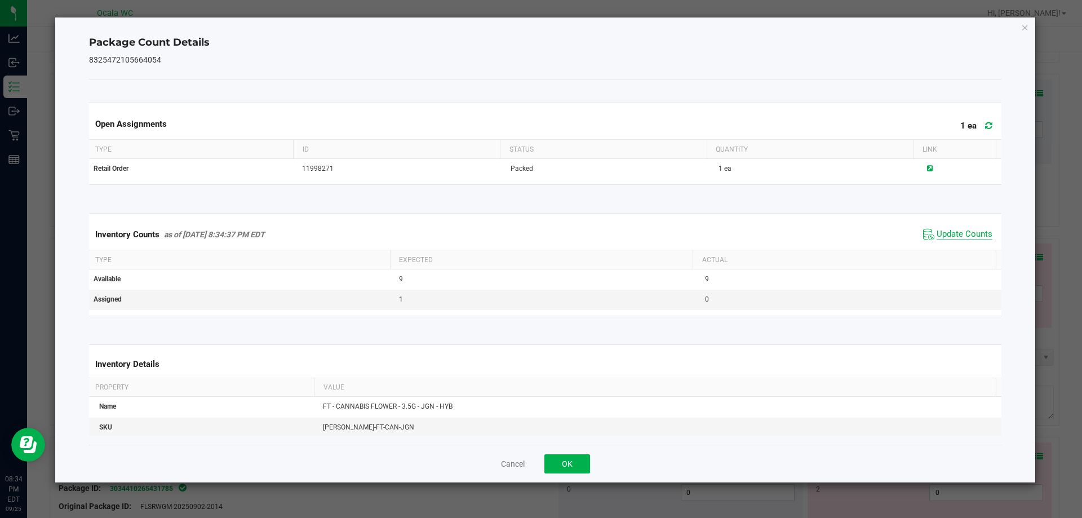
click at [940, 229] on span "Update Counts" at bounding box center [964, 234] width 56 height 11
click at [566, 464] on button "OK" at bounding box center [567, 463] width 46 height 19
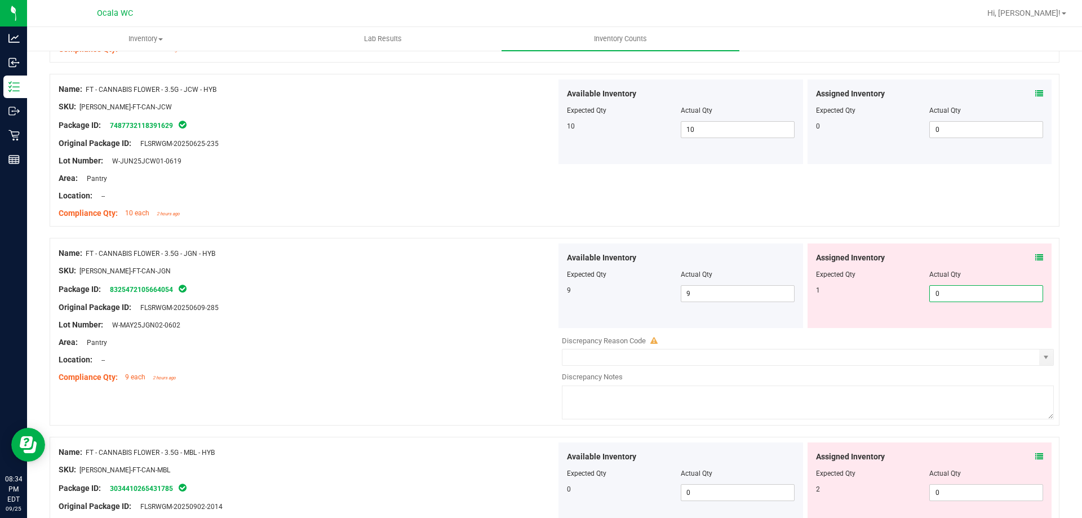
click at [948, 298] on span "0 0" at bounding box center [986, 293] width 114 height 17
type input "01"
type input "1"
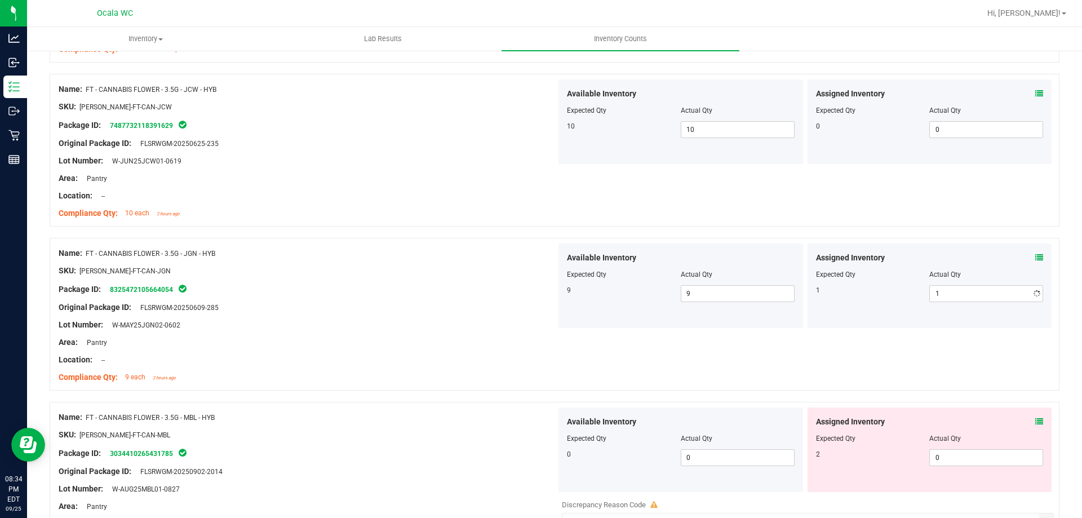
click at [433, 330] on div "Lot Number: W-MAY25JGN02-0602" at bounding box center [308, 325] width 498 height 12
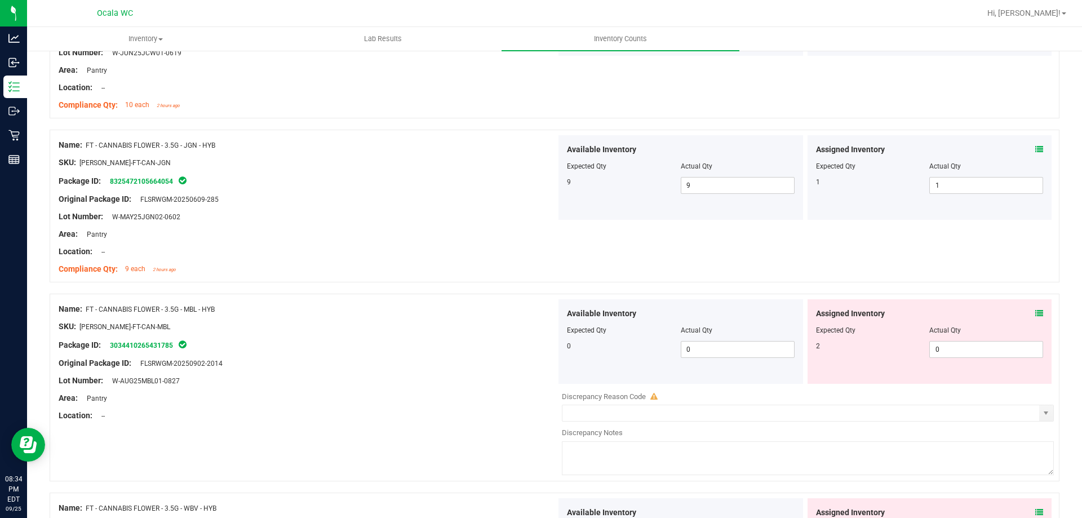
scroll to position [1352, 0]
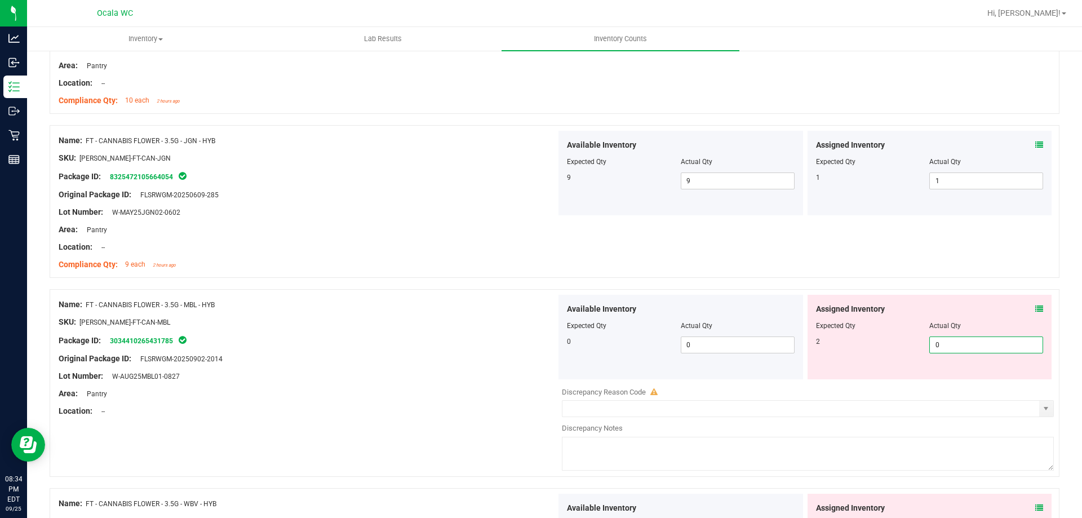
click at [1000, 344] on span "0 0" at bounding box center [986, 344] width 114 height 17
type input "02"
type input "2"
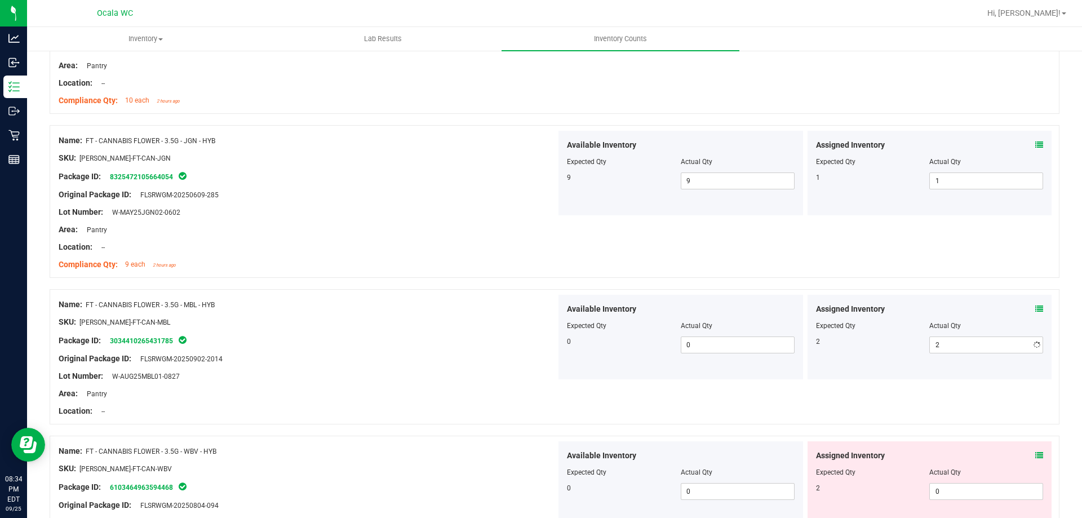
click at [433, 370] on div "Lot Number: W-AUG25MBL01-0827" at bounding box center [308, 376] width 498 height 12
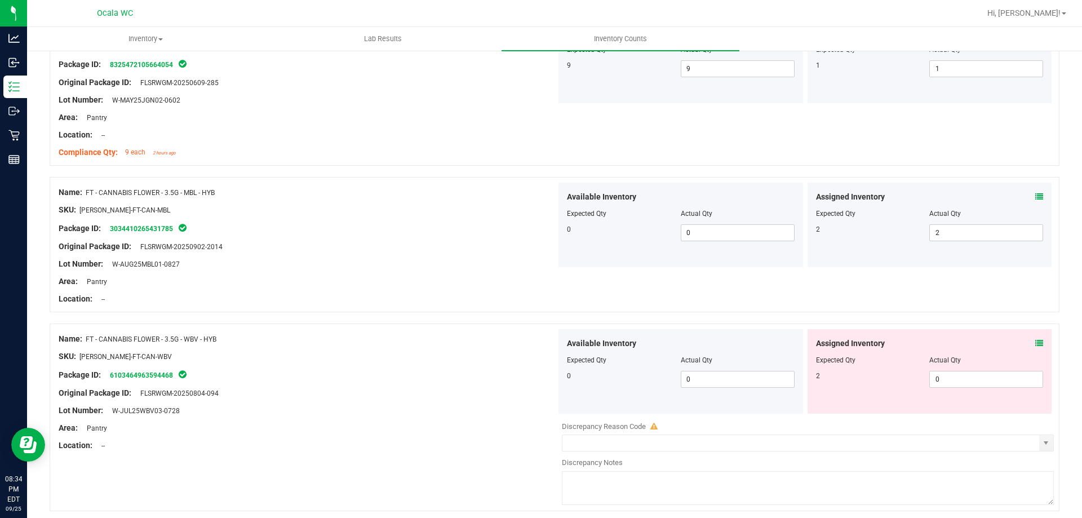
scroll to position [1465, 0]
click at [993, 380] on span "0 0" at bounding box center [986, 378] width 114 height 17
type input "02"
type input "2"
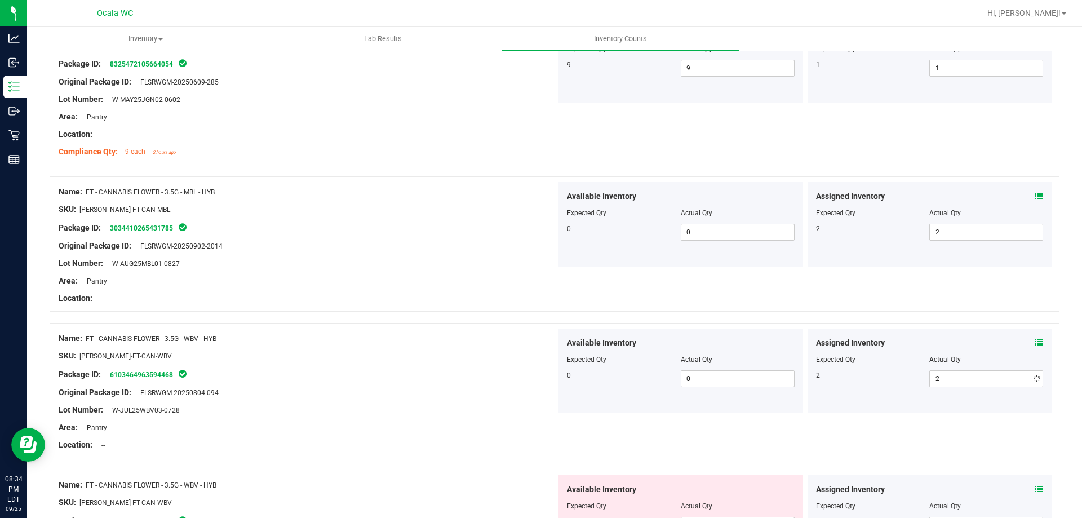
click at [443, 402] on div at bounding box center [308, 401] width 498 height 6
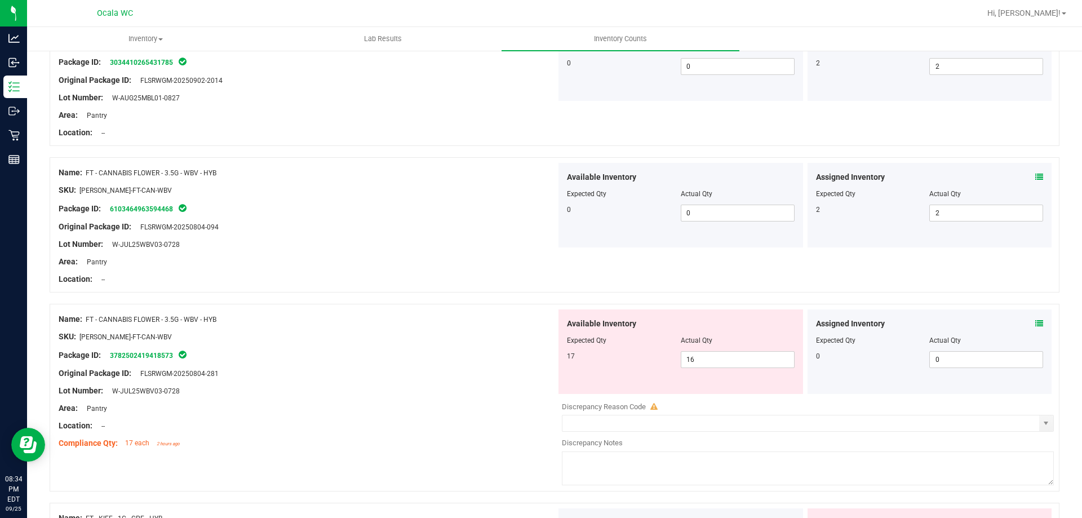
scroll to position [1634, 0]
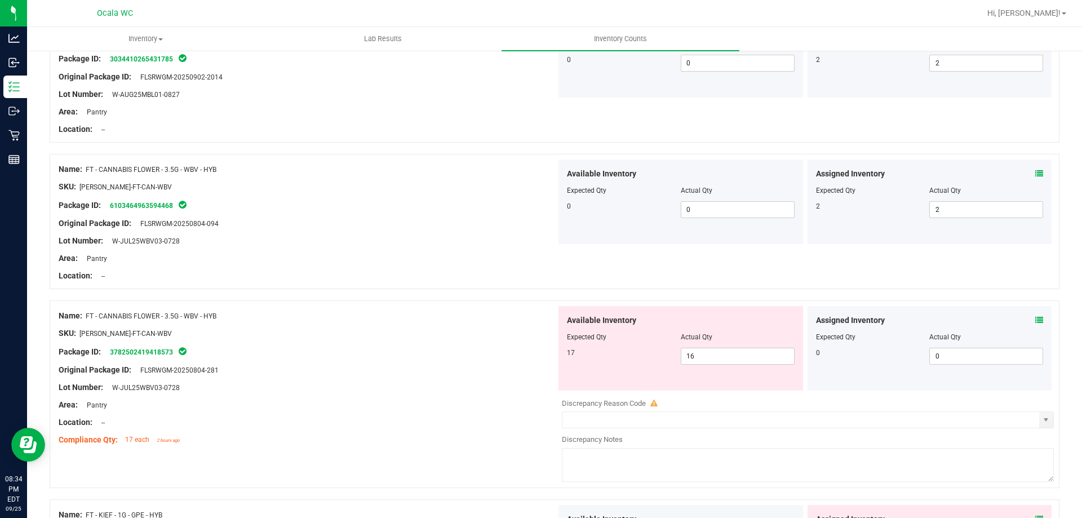
click at [1035, 319] on icon at bounding box center [1039, 320] width 8 height 8
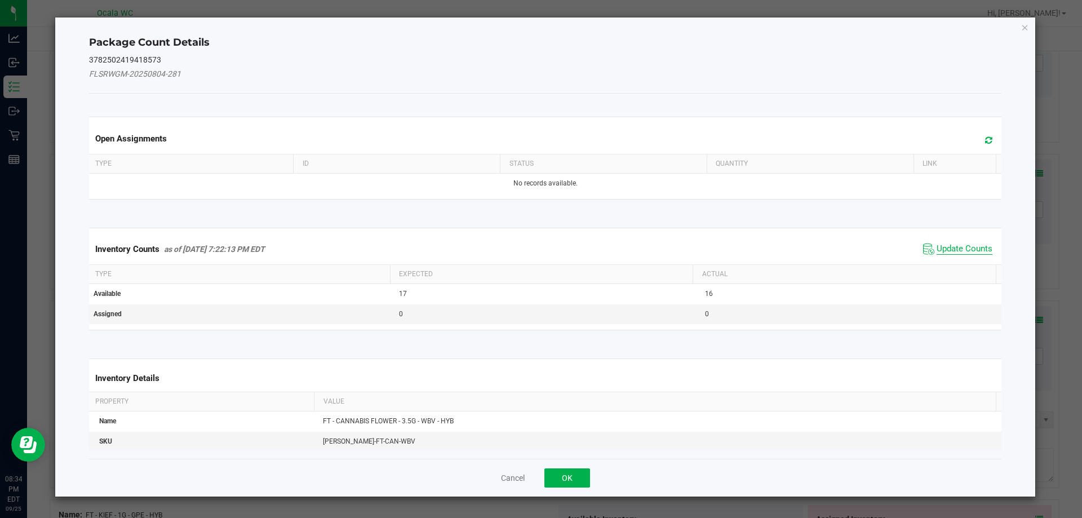
click at [941, 248] on span "Update Counts" at bounding box center [964, 248] width 56 height 11
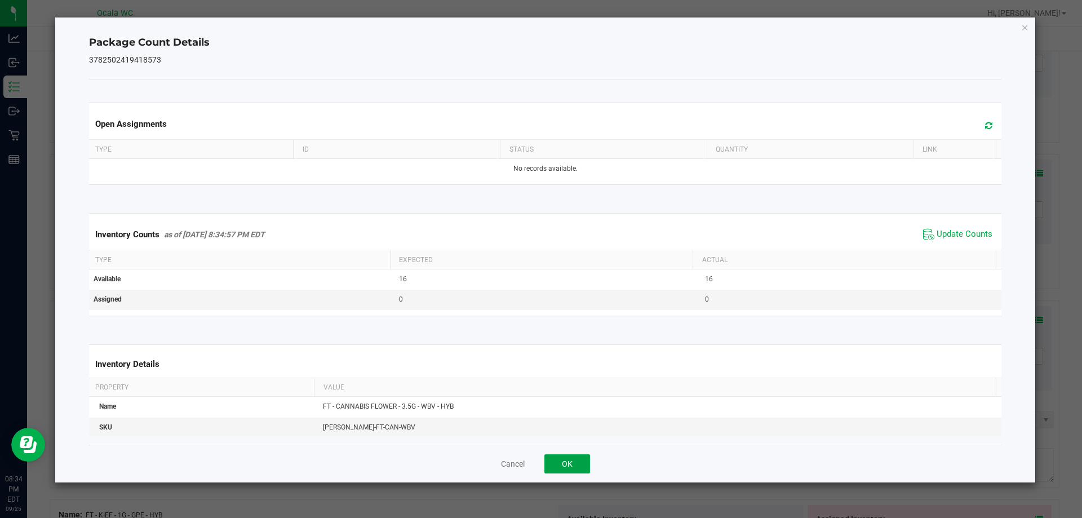
click at [568, 460] on button "OK" at bounding box center [567, 463] width 46 height 19
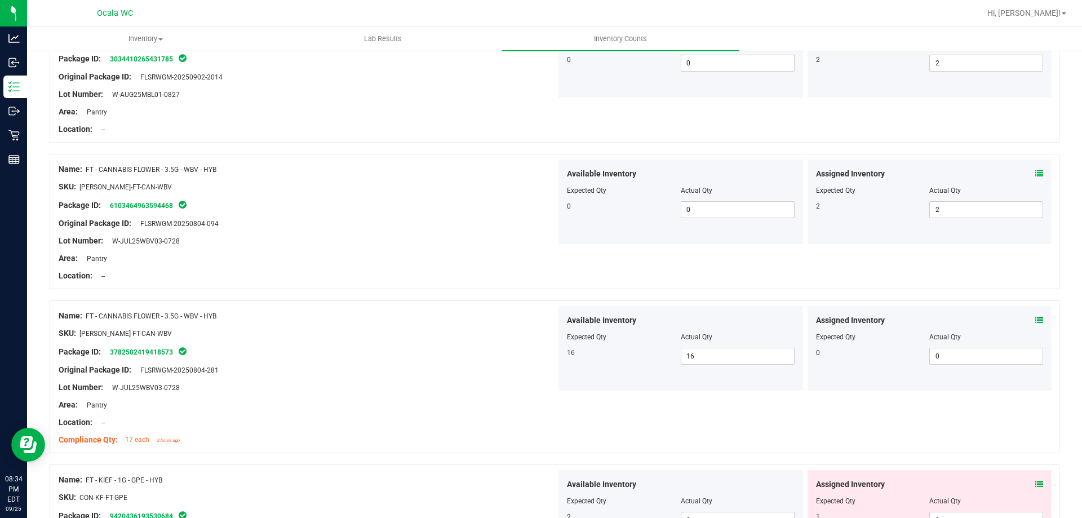
click at [434, 428] on div at bounding box center [308, 431] width 498 height 6
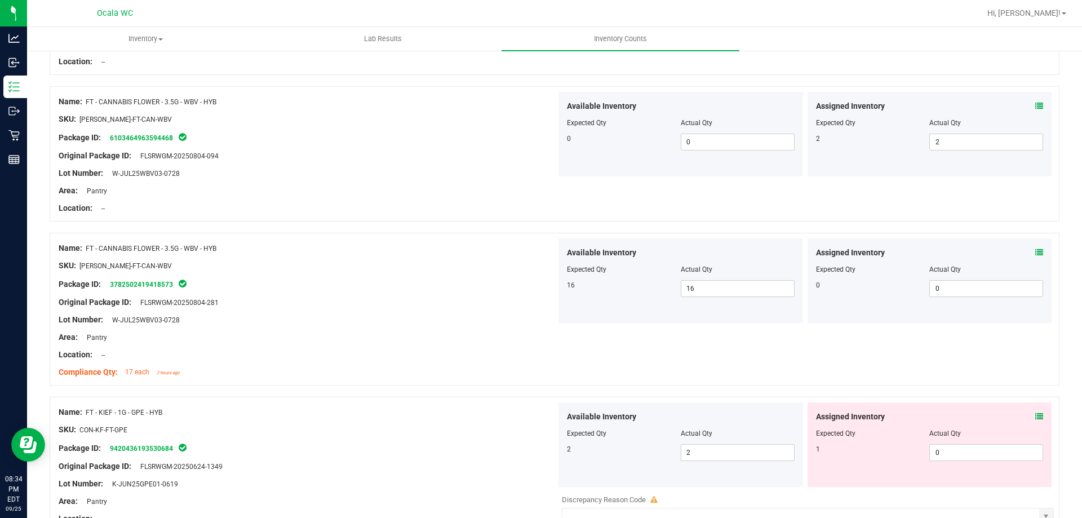
scroll to position [1803, 0]
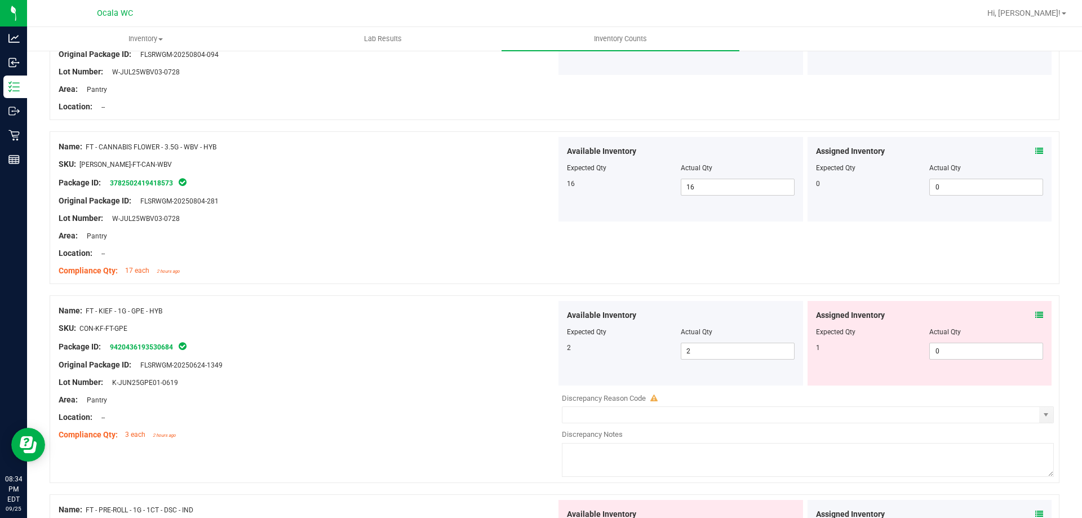
click at [1035, 315] on icon at bounding box center [1039, 315] width 8 height 8
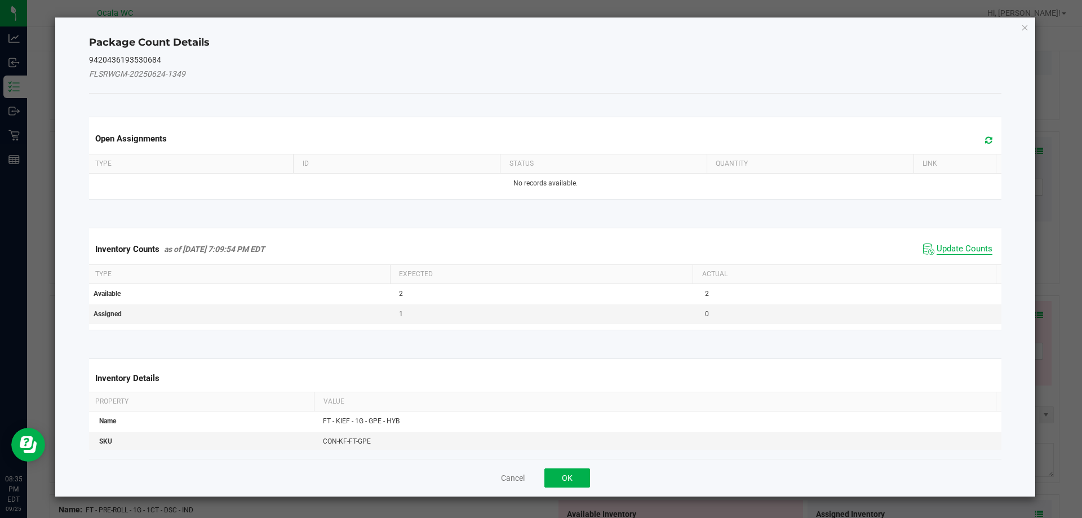
click at [969, 248] on span "Update Counts" at bounding box center [964, 248] width 56 height 11
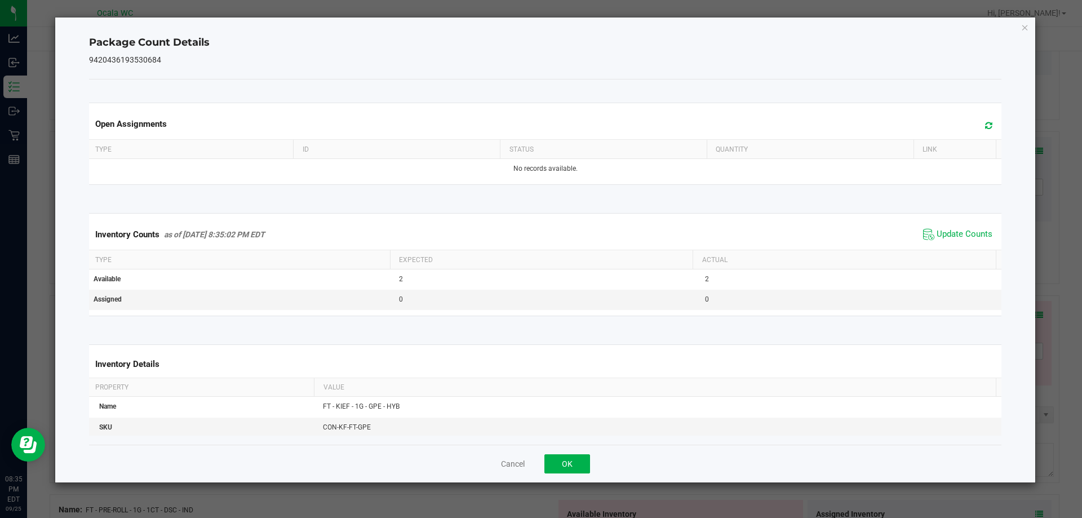
click at [541, 469] on div "Cancel OK" at bounding box center [545, 464] width 913 height 38
click at [567, 474] on div "Cancel OK" at bounding box center [545, 464] width 913 height 38
click at [554, 461] on button "OK" at bounding box center [567, 463] width 46 height 19
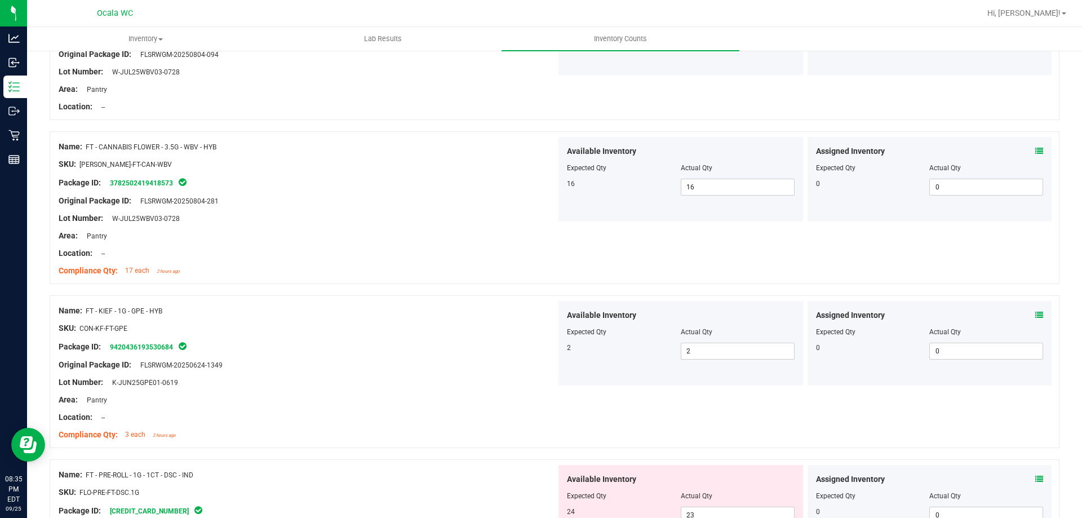
click at [489, 446] on div "Name: FT - KIEF - 1G - GPE - HYB SKU: CON-KF-FT-GPE Package ID: 942043619353068…" at bounding box center [555, 371] width 1010 height 153
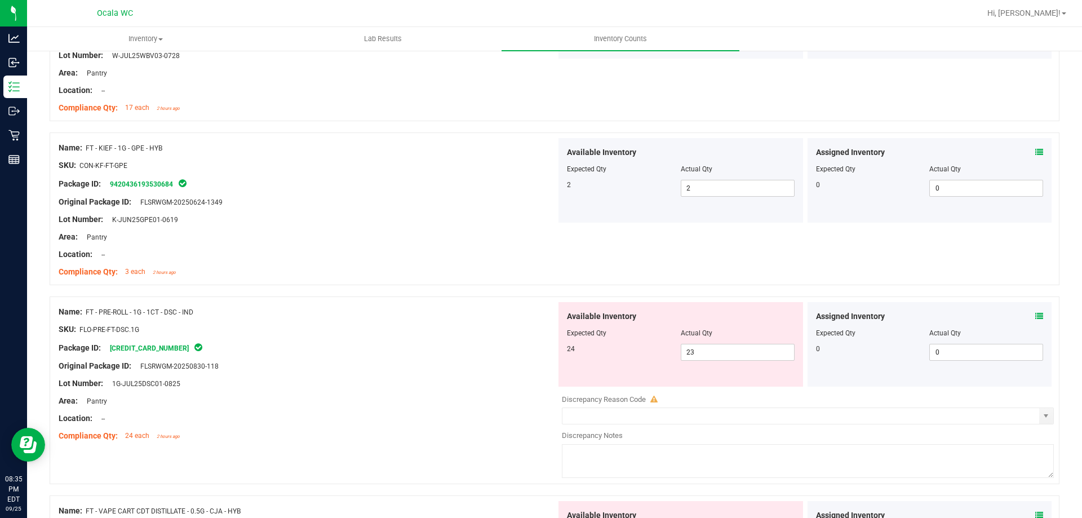
scroll to position [1972, 0]
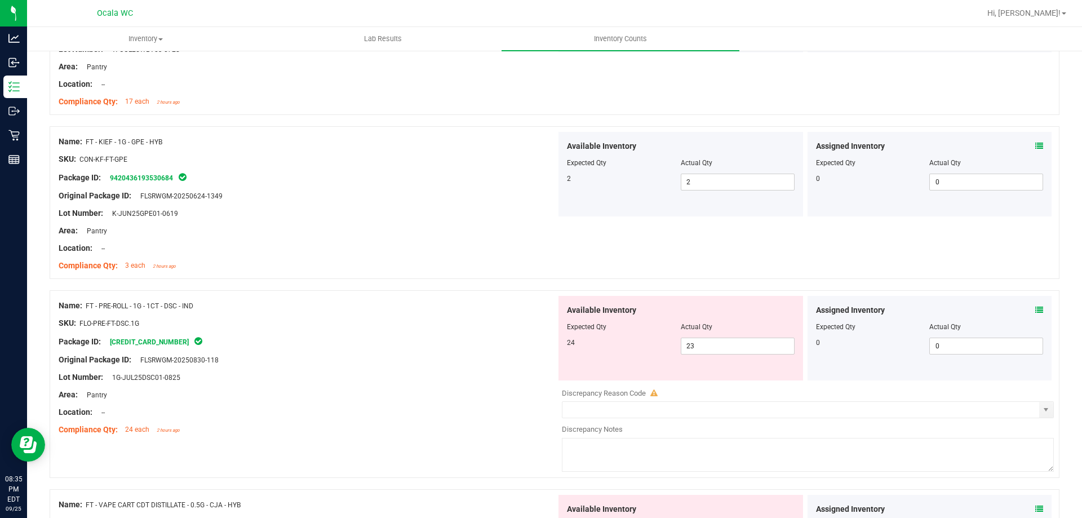
click at [1035, 310] on icon at bounding box center [1039, 310] width 8 height 8
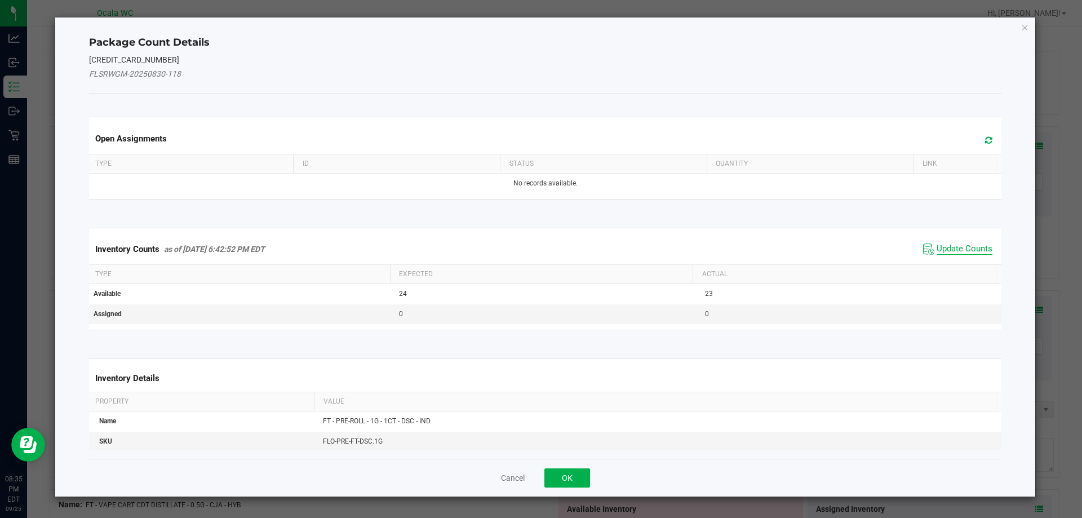
click at [970, 243] on span "Update Counts" at bounding box center [964, 248] width 56 height 11
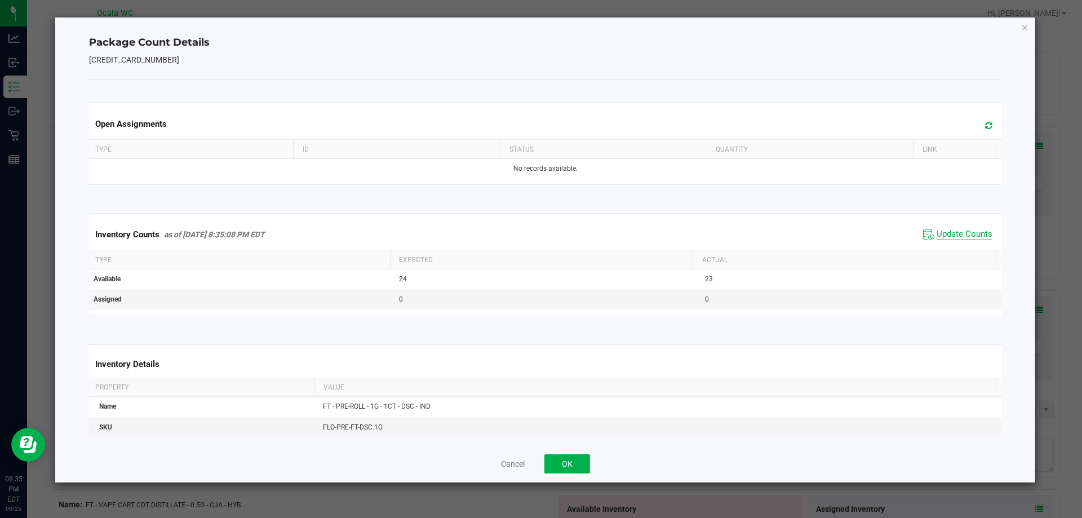
click at [936, 236] on span "Update Counts" at bounding box center [964, 234] width 56 height 11
click at [570, 467] on button "OK" at bounding box center [567, 463] width 46 height 19
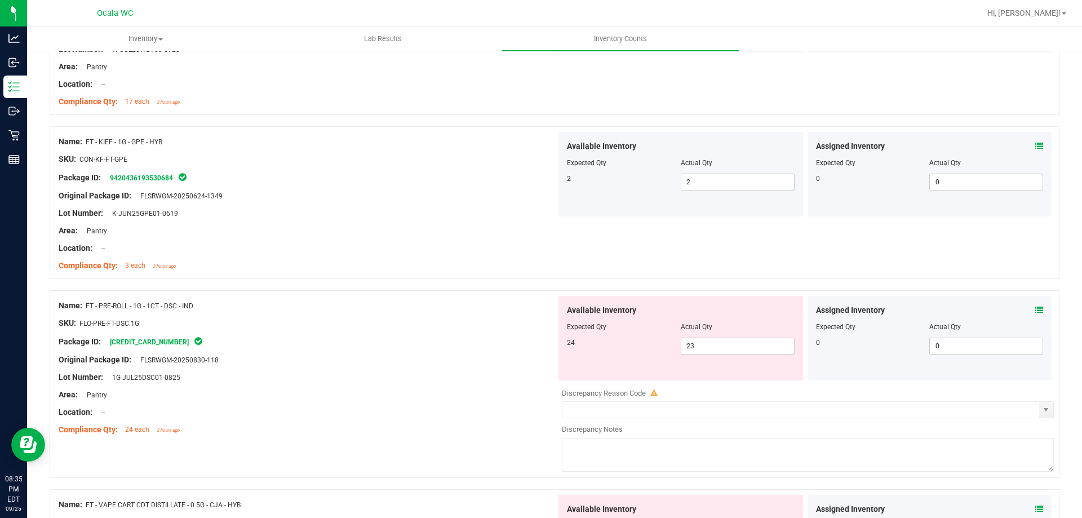
click at [458, 378] on div "Lot Number: 1G-JUL25DSC01-0825" at bounding box center [308, 377] width 498 height 12
click at [712, 345] on span "23 23" at bounding box center [738, 345] width 114 height 17
click at [712, 345] on input "23" at bounding box center [737, 346] width 113 height 16
type input "24"
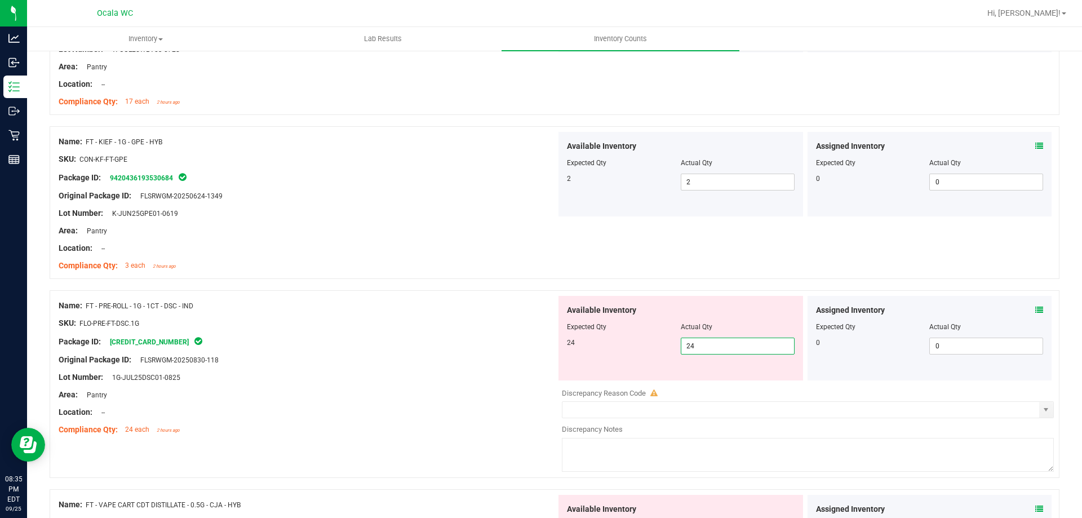
click at [438, 413] on div "Location: --" at bounding box center [308, 412] width 498 height 12
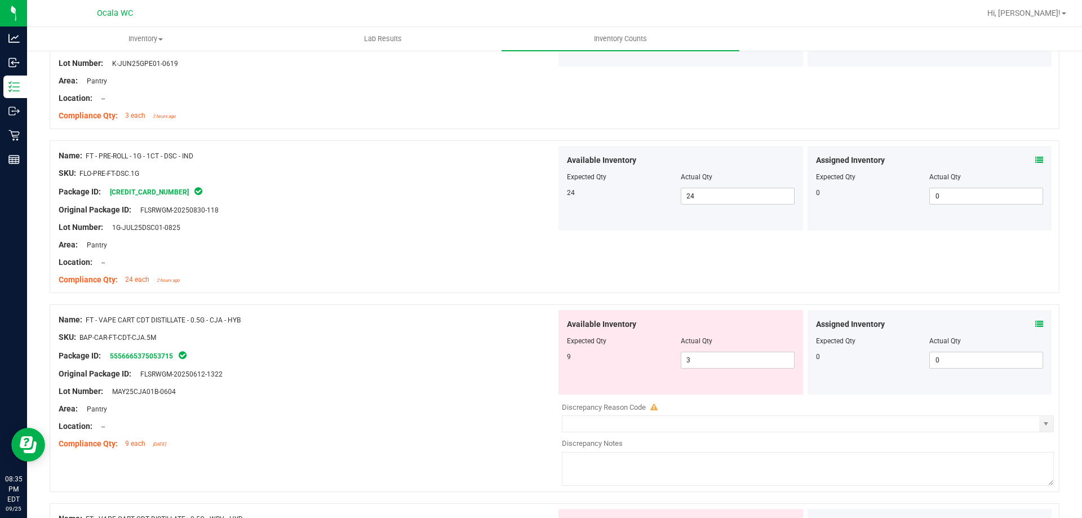
scroll to position [2141, 0]
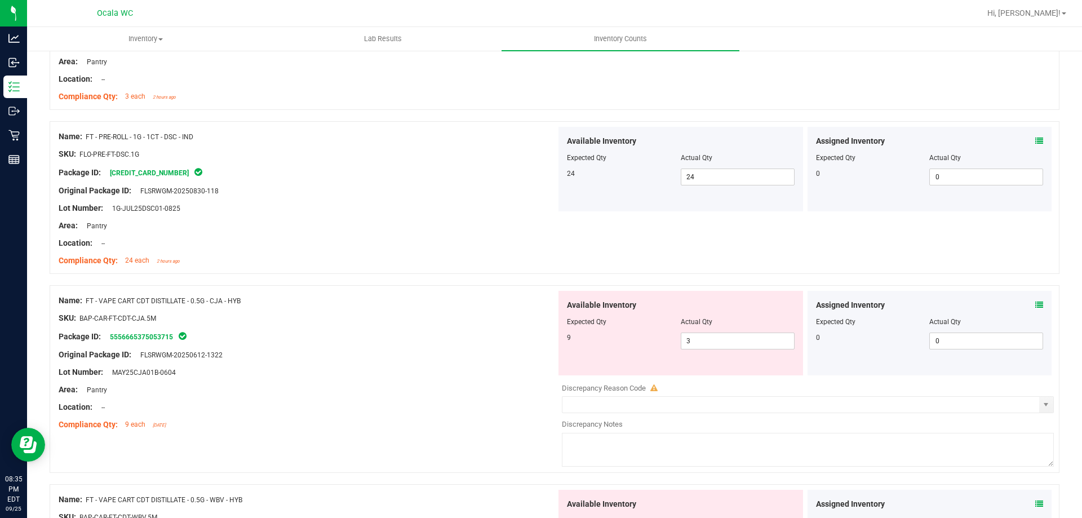
click at [1035, 302] on icon at bounding box center [1039, 305] width 8 height 8
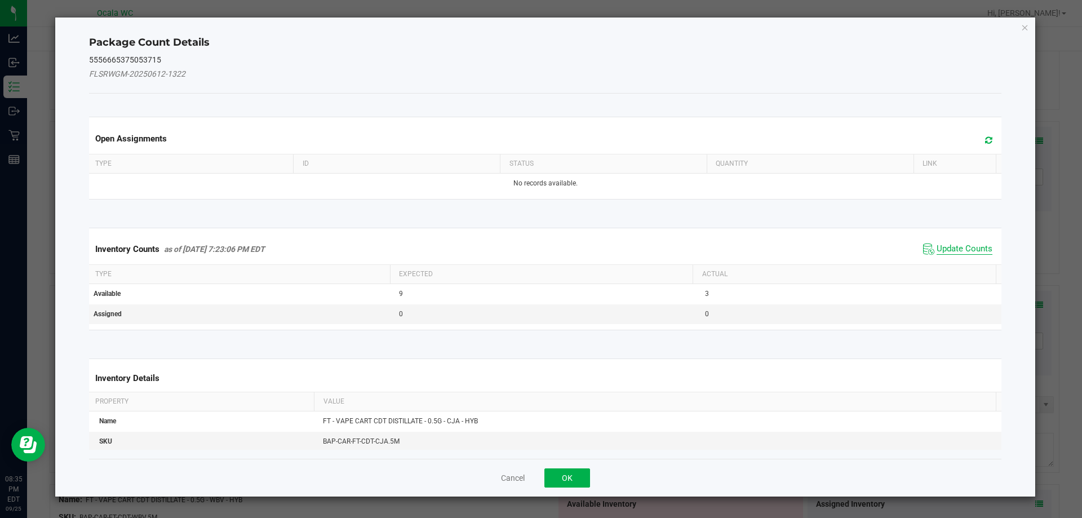
click at [959, 246] on span "Update Counts" at bounding box center [964, 248] width 56 height 11
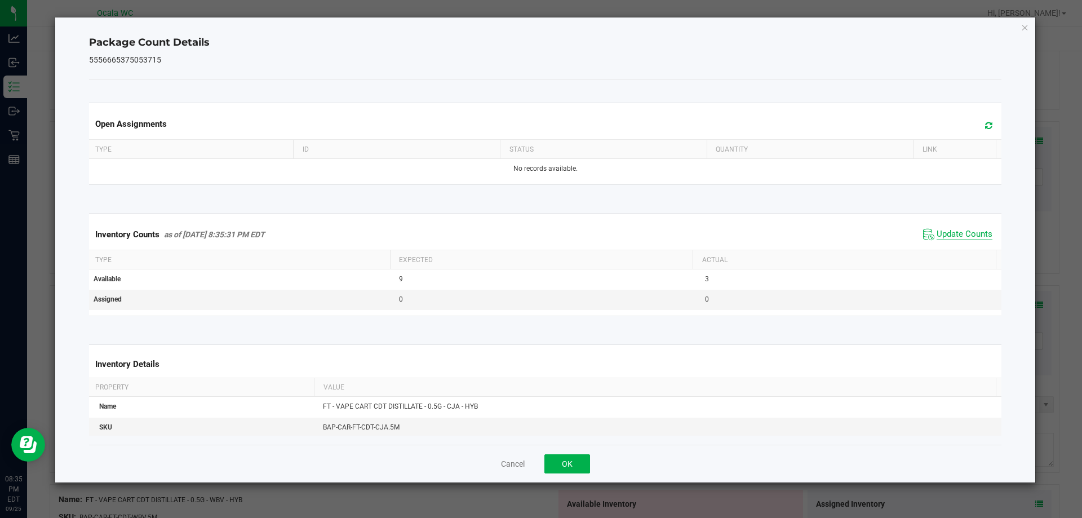
click at [963, 232] on span "Update Counts" at bounding box center [964, 234] width 56 height 11
drag, startPoint x: 567, startPoint y: 464, endPoint x: 530, endPoint y: 402, distance: 71.8
click at [567, 464] on button "OK" at bounding box center [567, 463] width 46 height 19
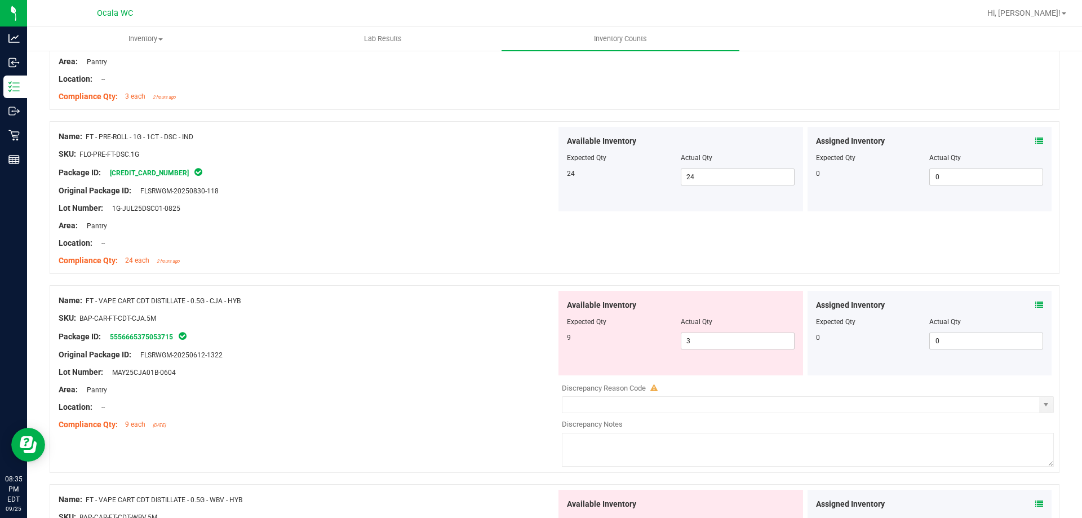
click at [504, 357] on div "Original Package ID: FLSRWGM-20250612-1322" at bounding box center [308, 355] width 498 height 12
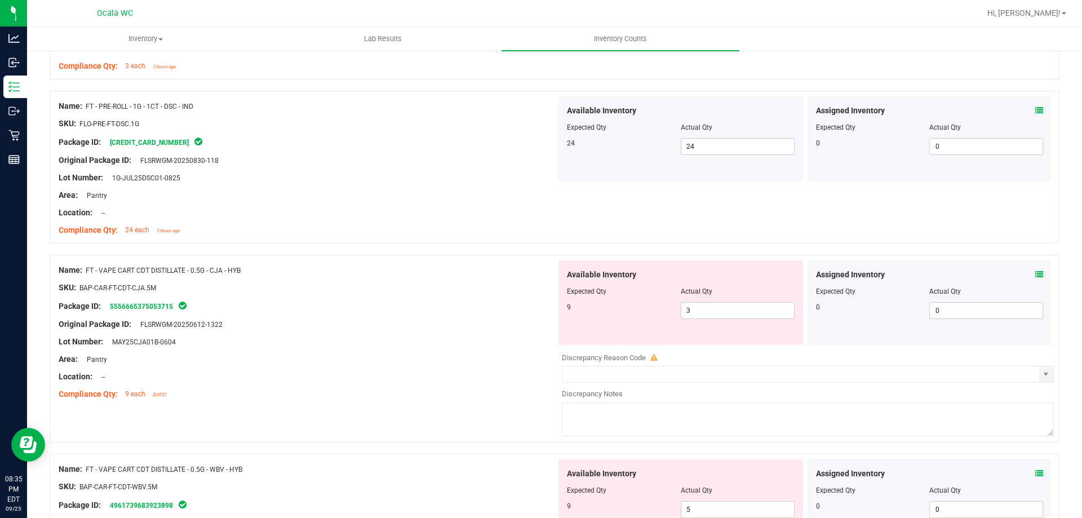
scroll to position [2197, 0]
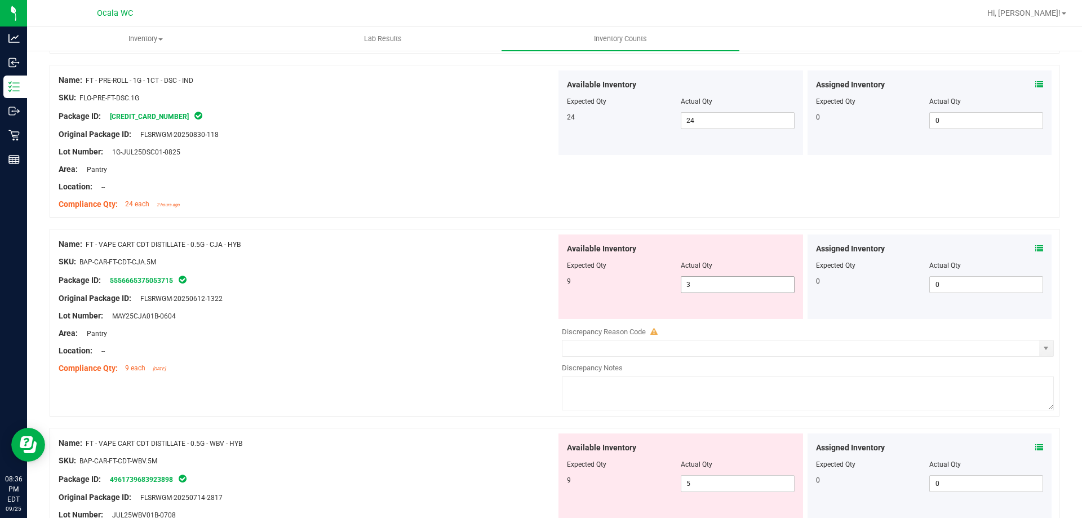
click at [704, 288] on span "3 3" at bounding box center [738, 284] width 114 height 17
click at [704, 288] on input "3" at bounding box center [737, 285] width 113 height 16
type input "9"
click at [477, 317] on div "Lot Number: MAY25CJA01B-0604" at bounding box center [308, 316] width 498 height 12
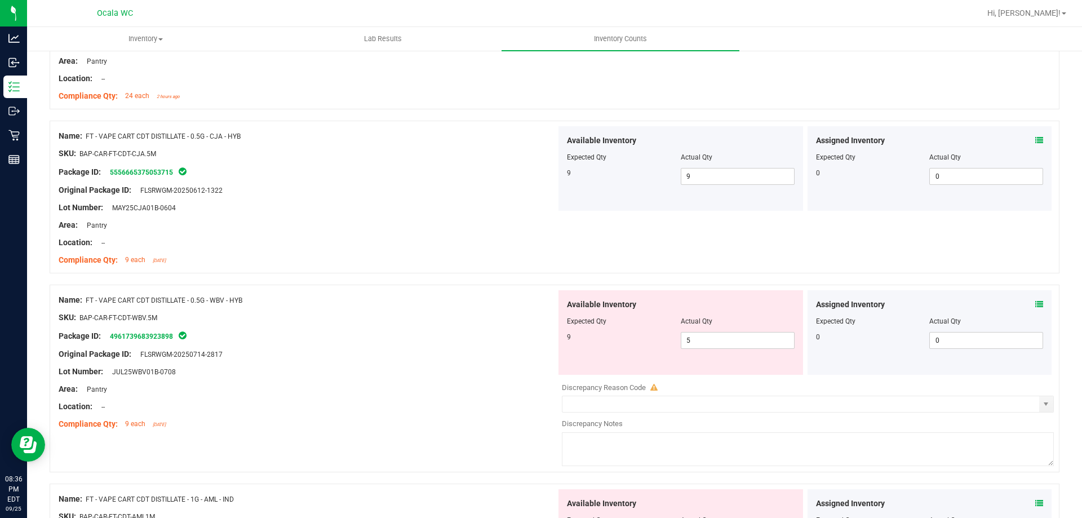
scroll to position [2310, 0]
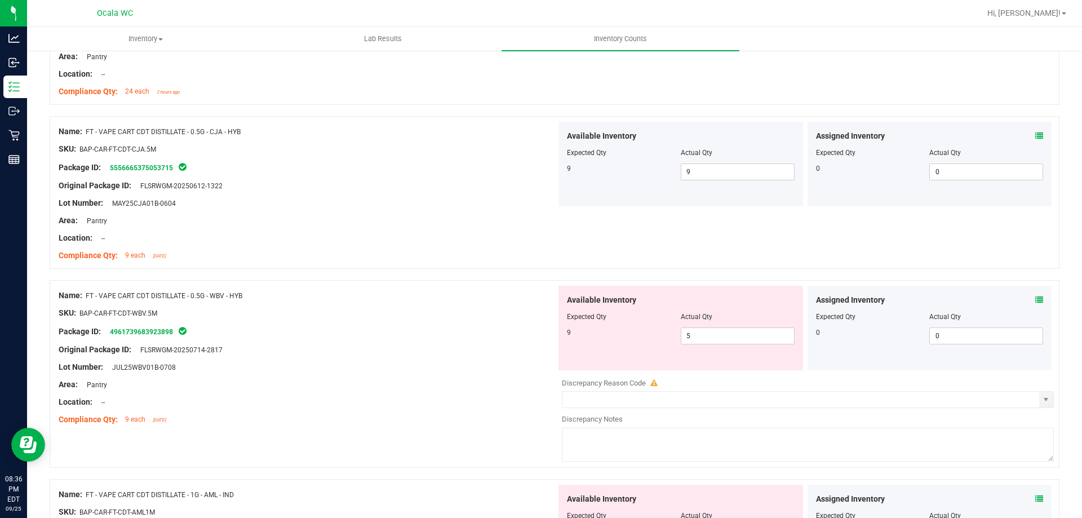
click at [478, 317] on div "SKU: BAP-CAR-FT-CDT-WBV.5M" at bounding box center [308, 313] width 498 height 12
click at [1035, 301] on icon at bounding box center [1039, 300] width 8 height 8
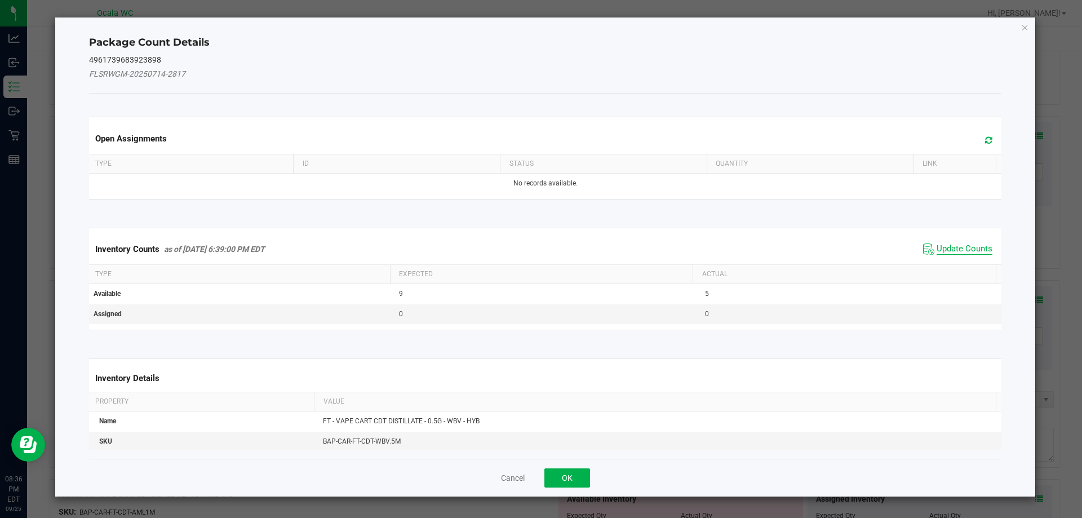
click at [957, 250] on span "Update Counts" at bounding box center [964, 248] width 56 height 11
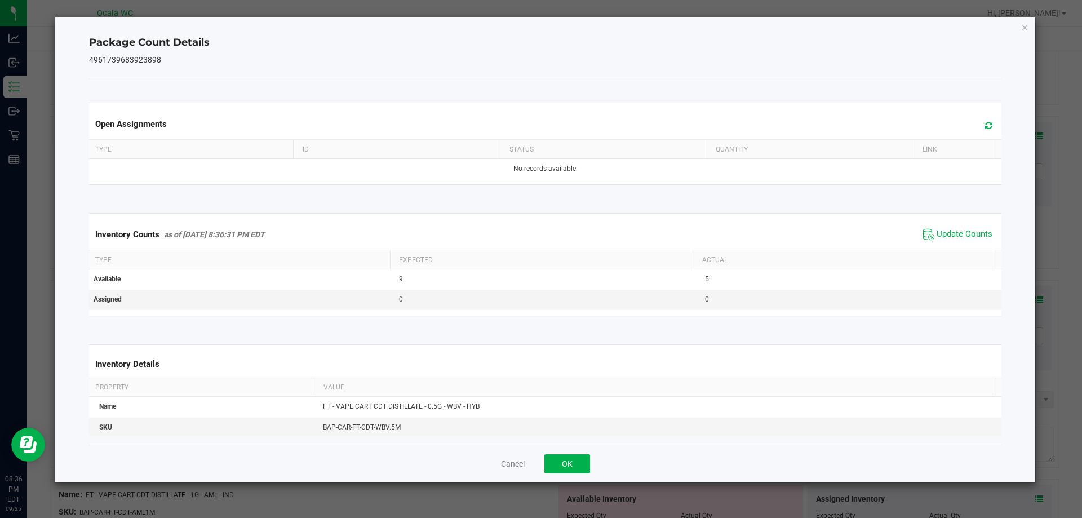
click at [957, 247] on div "Inventory Counts as of [DATE] 8:36:31 PM EDT Update Counts" at bounding box center [545, 234] width 917 height 30
click at [963, 234] on span "Update Counts" at bounding box center [964, 234] width 56 height 11
click at [560, 462] on button "OK" at bounding box center [567, 463] width 46 height 19
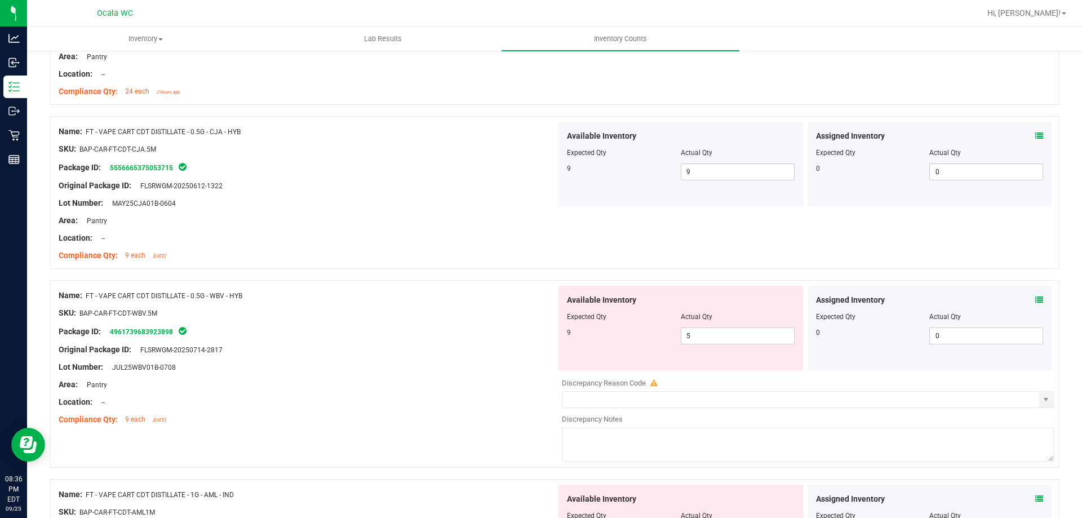
click at [443, 376] on div at bounding box center [308, 376] width 498 height 6
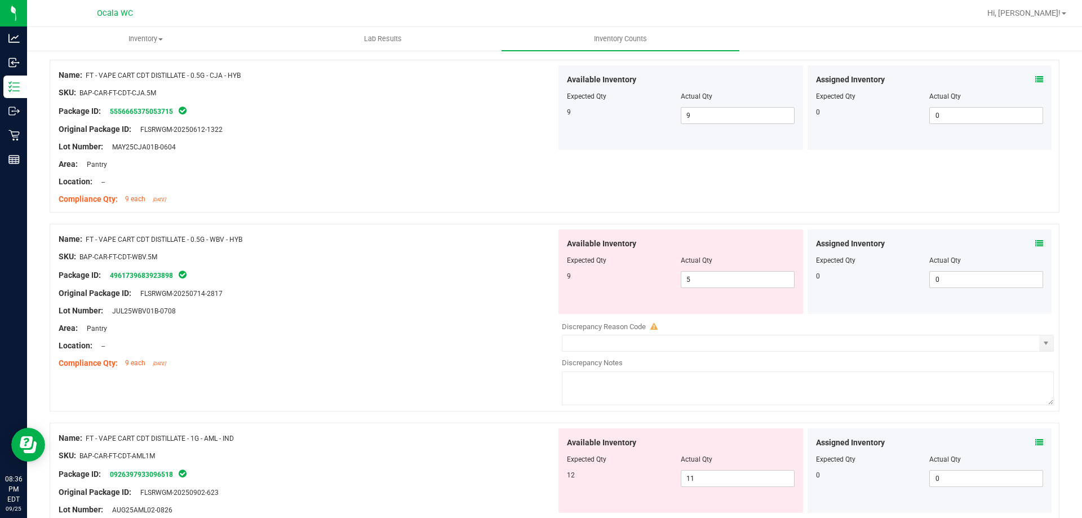
click at [460, 341] on div "Location: --" at bounding box center [308, 346] width 498 height 12
click at [769, 278] on span "5 5" at bounding box center [738, 279] width 114 height 17
click at [769, 278] on input "5" at bounding box center [737, 280] width 113 height 16
type input "9"
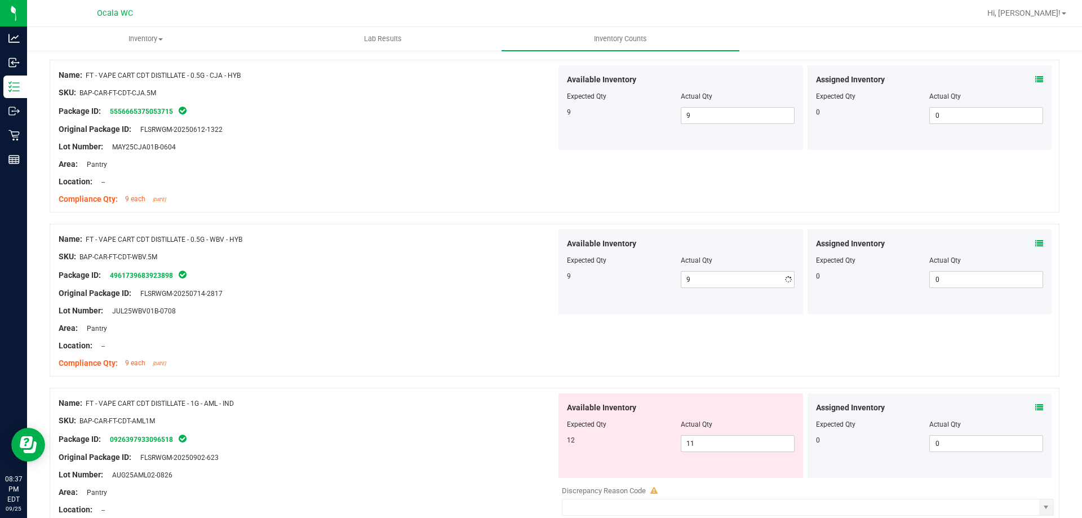
click at [482, 307] on div "Lot Number: JUL25WBV01B-0708" at bounding box center [308, 311] width 498 height 12
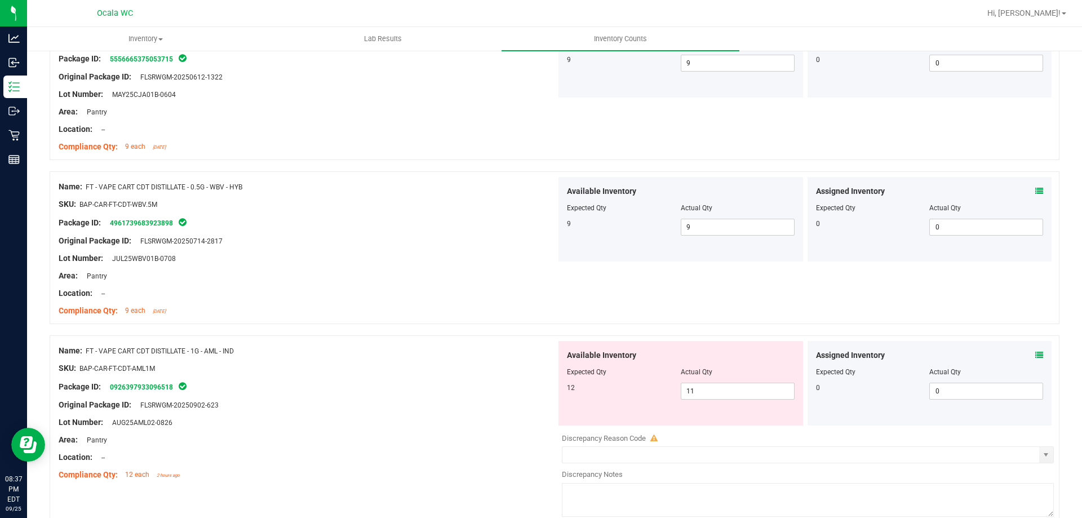
scroll to position [2479, 0]
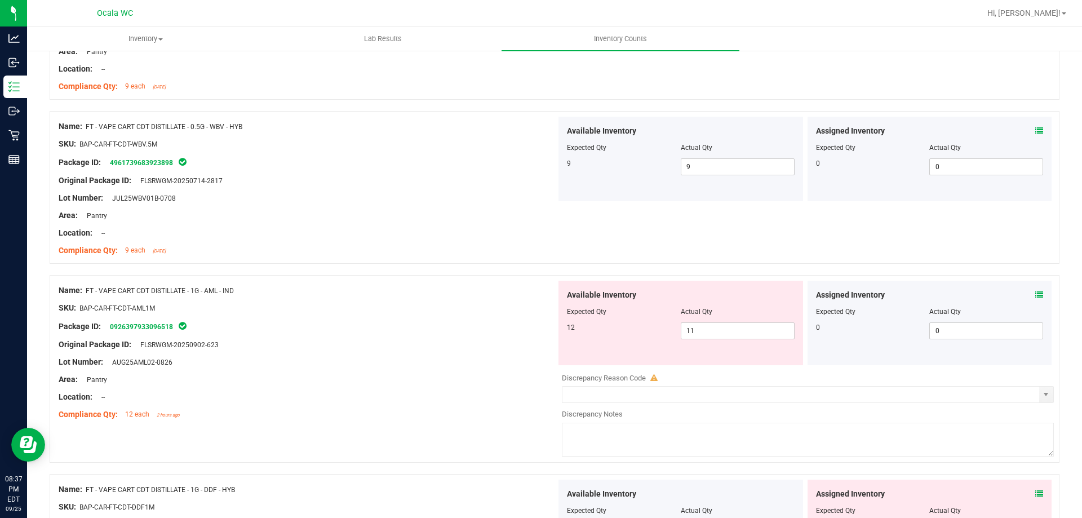
click at [474, 304] on div "SKU: BAP-CAR-FT-CDT-AML1M" at bounding box center [308, 308] width 498 height 12
click at [1035, 295] on icon at bounding box center [1039, 295] width 8 height 8
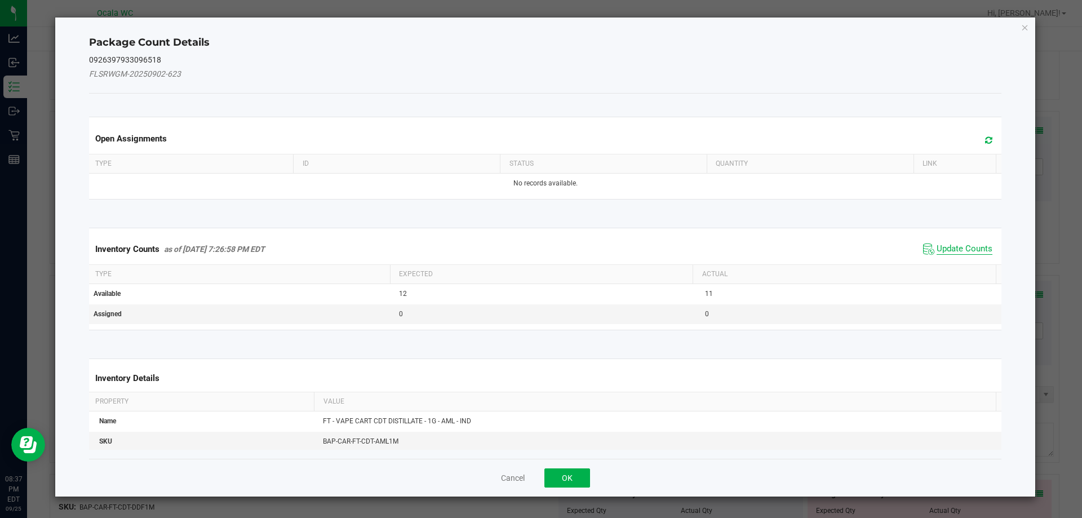
click at [940, 251] on span "Update Counts" at bounding box center [964, 248] width 56 height 11
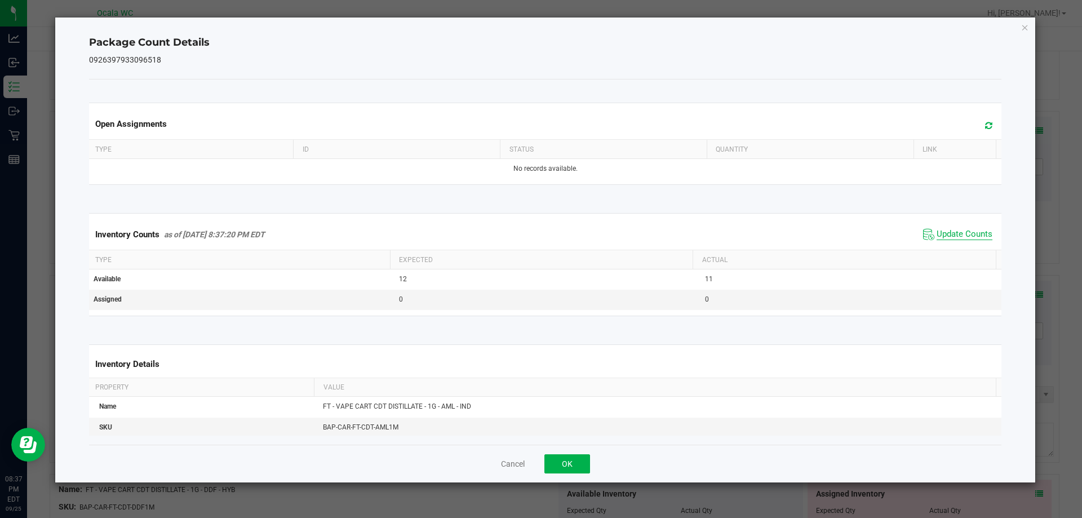
click at [958, 229] on span "Update Counts" at bounding box center [964, 234] width 56 height 11
click at [570, 467] on button "OK" at bounding box center [567, 463] width 46 height 19
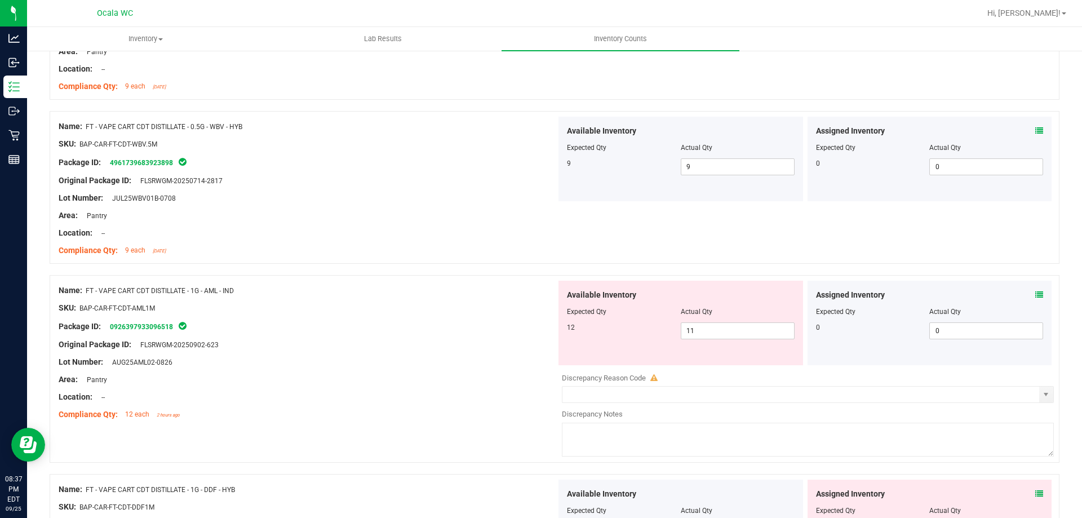
click at [490, 414] on div "Compliance Qty: 12 each 2 hours ago" at bounding box center [308, 414] width 498 height 12
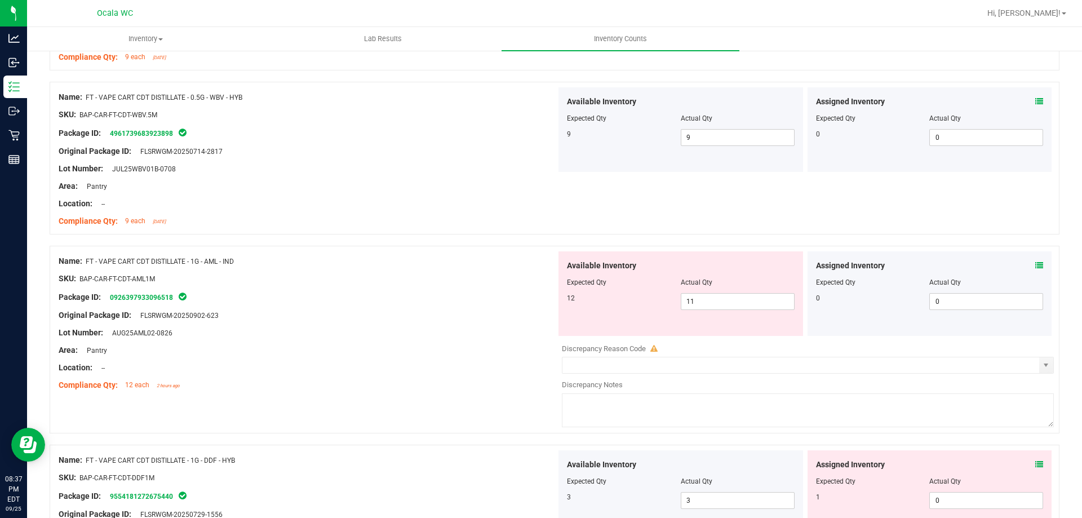
scroll to position [2535, 0]
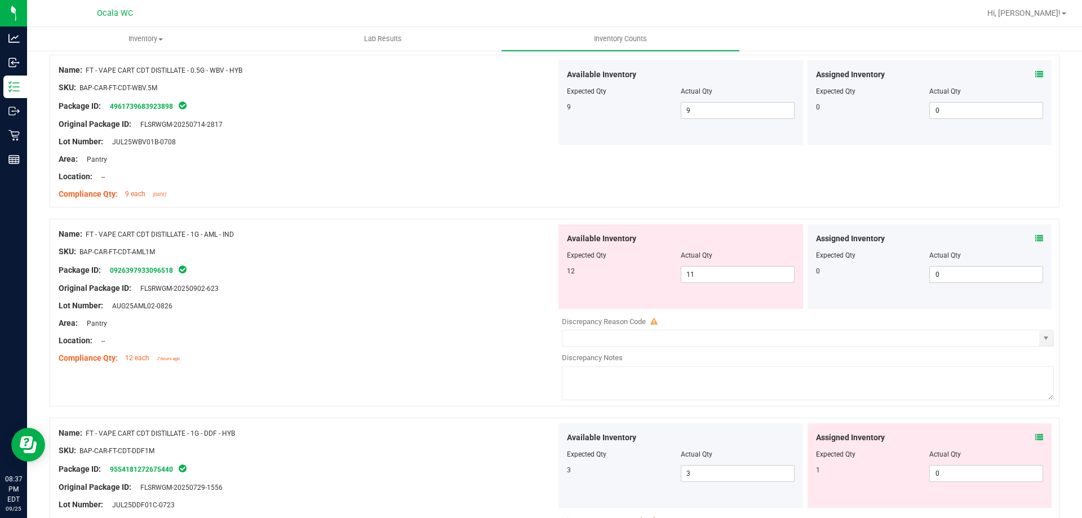
click at [503, 396] on div "Name: FT - VAPE CART CDT DISTILLATE - 1G - AML - IND SKU: BAP-CAR-FT-CDT-AML1M …" at bounding box center [555, 313] width 1010 height 188
click at [705, 281] on span "11 11" at bounding box center [738, 274] width 114 height 17
click at [705, 281] on input "11" at bounding box center [737, 275] width 113 height 16
type input "12"
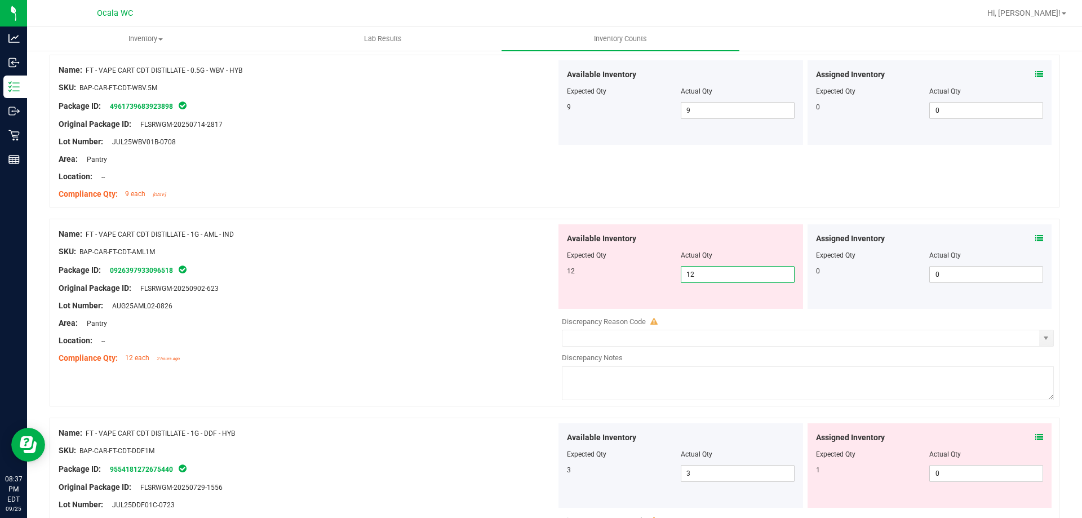
click at [423, 303] on div "Lot Number: AUG25AML02-0826" at bounding box center [308, 306] width 498 height 12
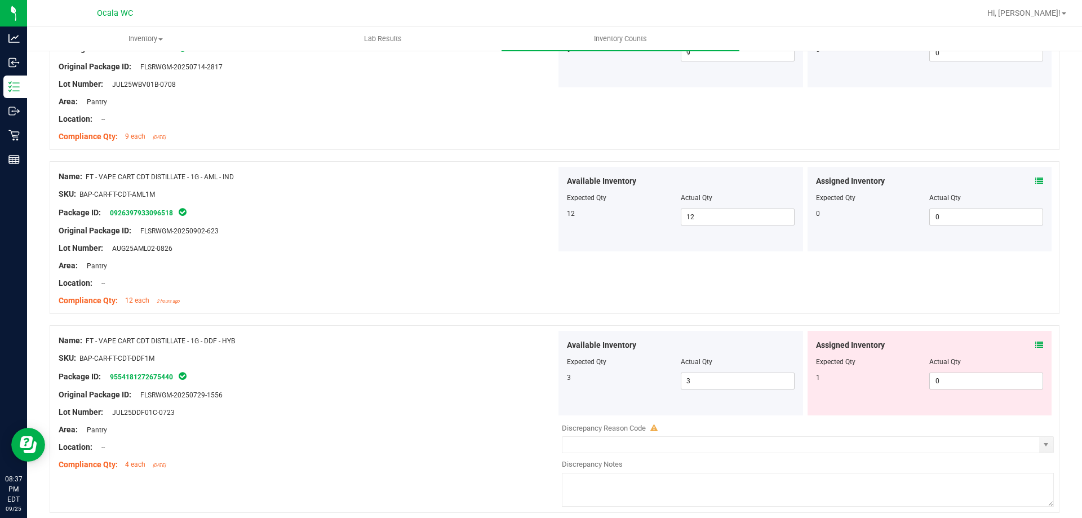
scroll to position [2648, 0]
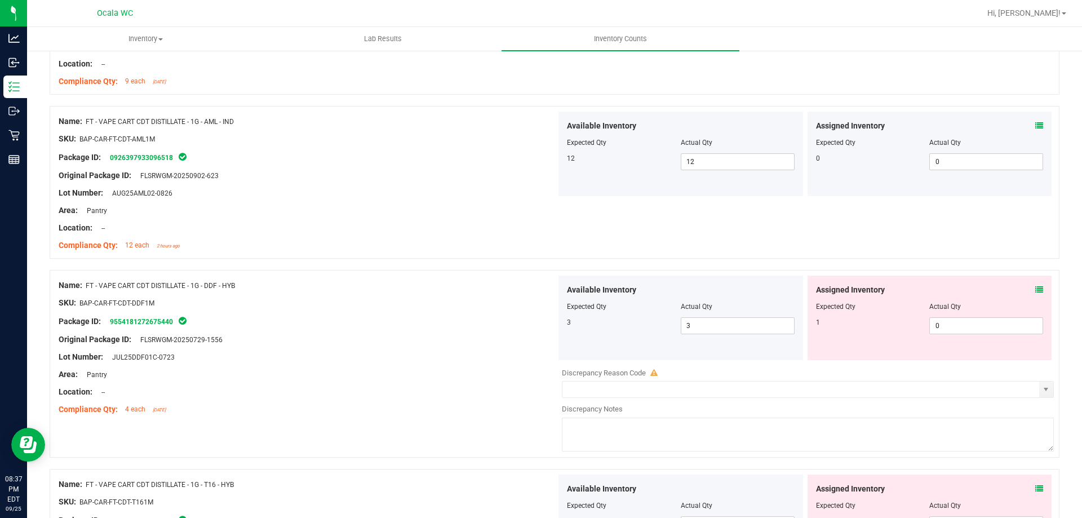
click at [1035, 290] on icon at bounding box center [1039, 290] width 8 height 8
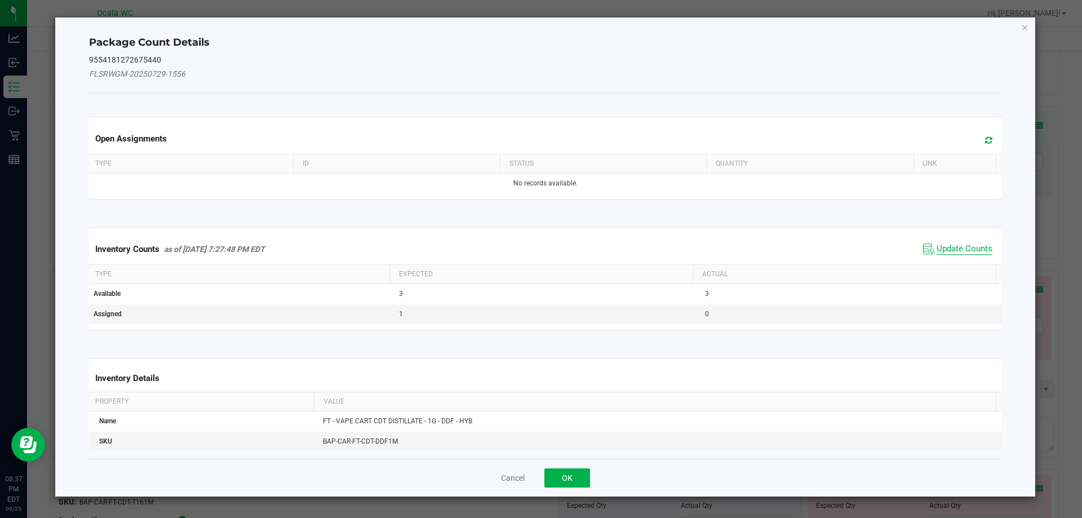
click at [960, 248] on span "Update Counts" at bounding box center [964, 248] width 56 height 11
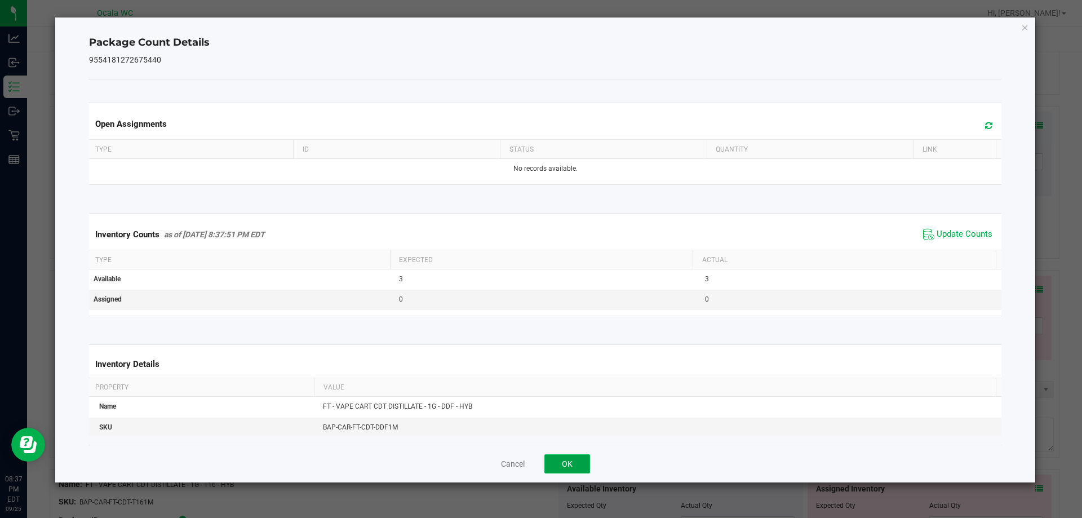
click at [580, 461] on button "OK" at bounding box center [567, 463] width 46 height 19
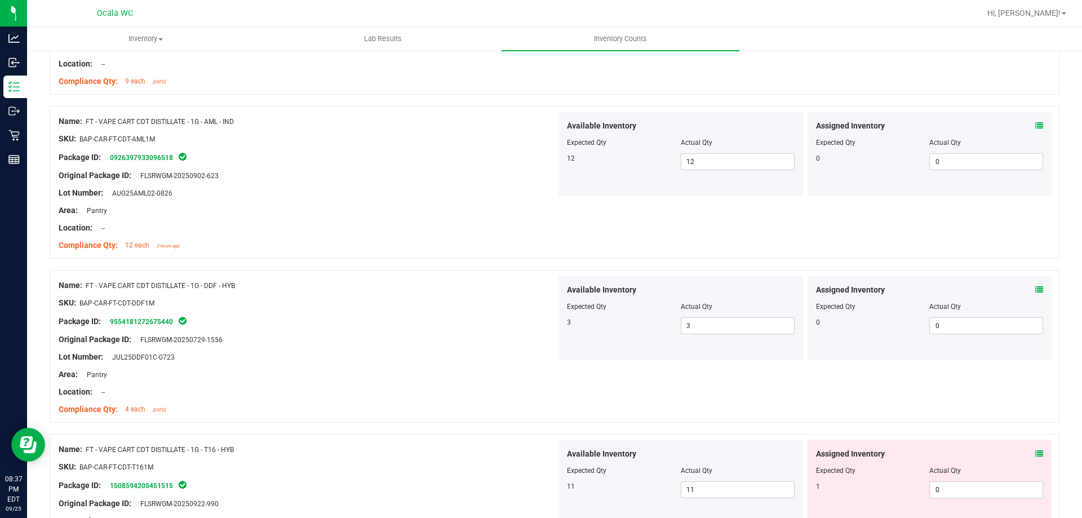
drag, startPoint x: 474, startPoint y: 340, endPoint x: 550, endPoint y: 384, distance: 87.4
click at [479, 343] on div "Original Package ID: FLSRWGM-20250729-1556" at bounding box center [308, 340] width 498 height 12
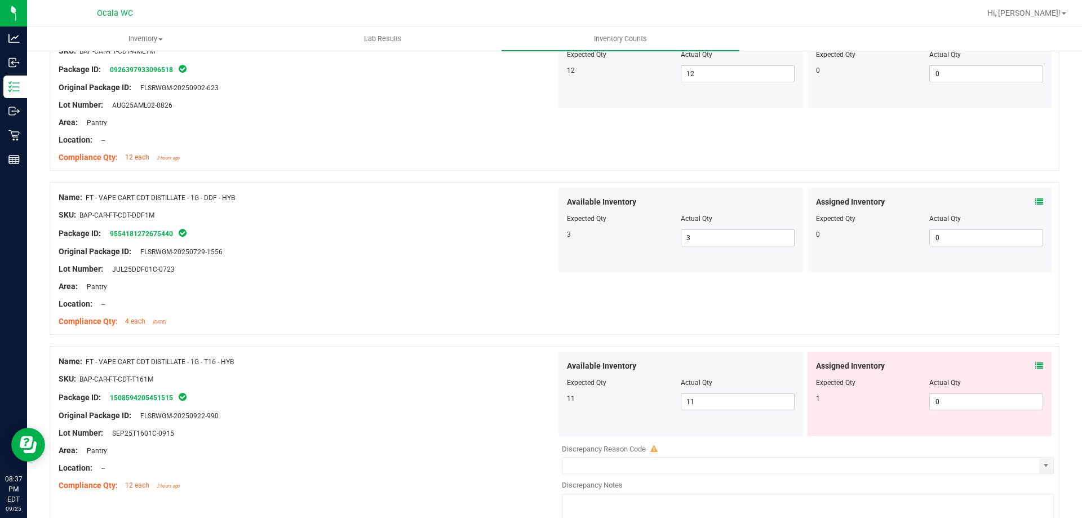
scroll to position [2817, 0]
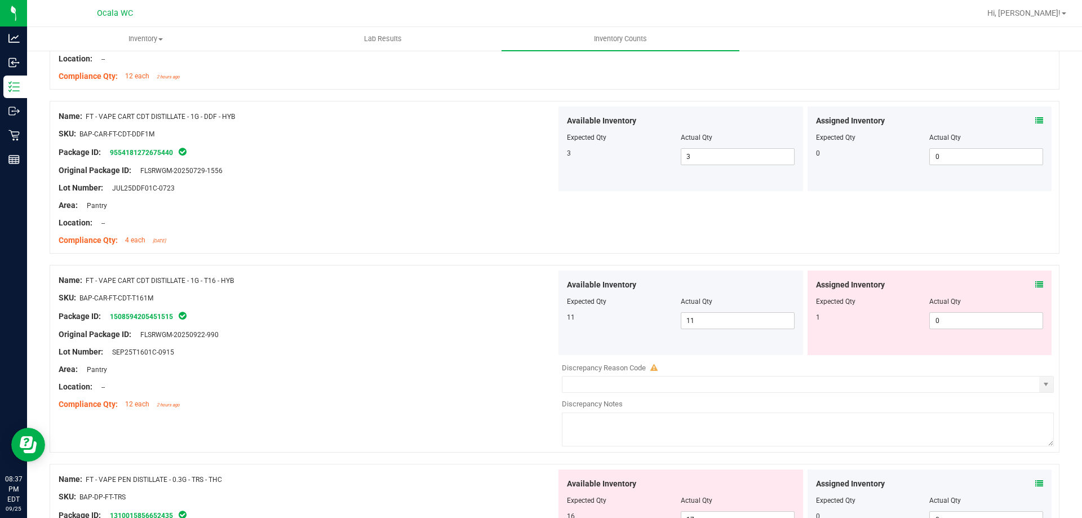
click at [1035, 282] on icon at bounding box center [1039, 285] width 8 height 8
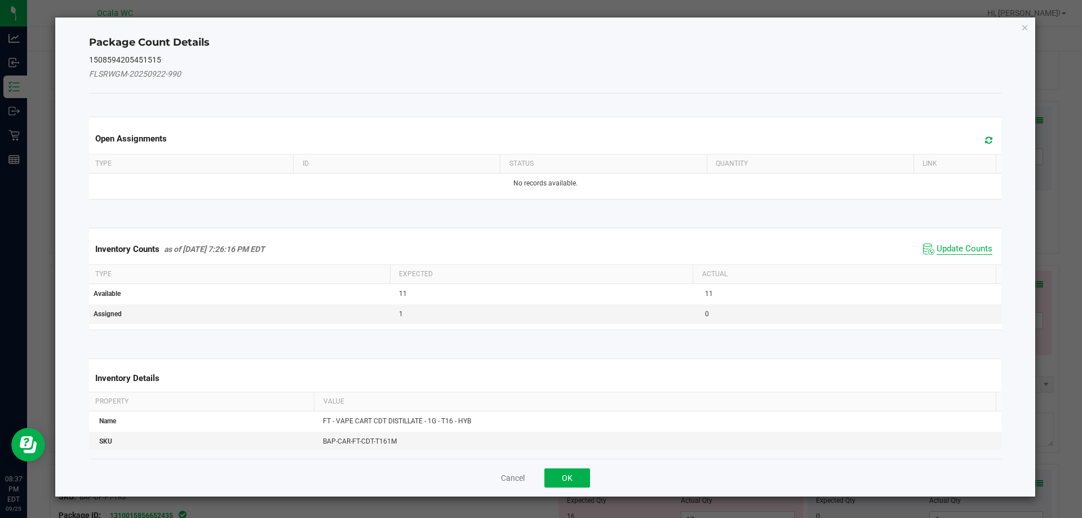
click at [960, 243] on span "Update Counts" at bounding box center [964, 248] width 56 height 11
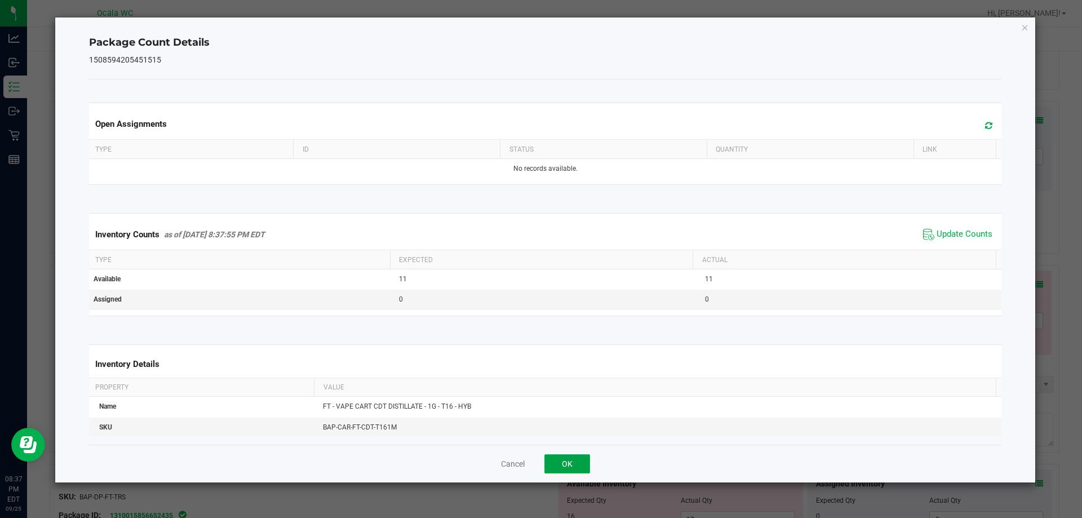
click at [571, 465] on button "OK" at bounding box center [567, 463] width 46 height 19
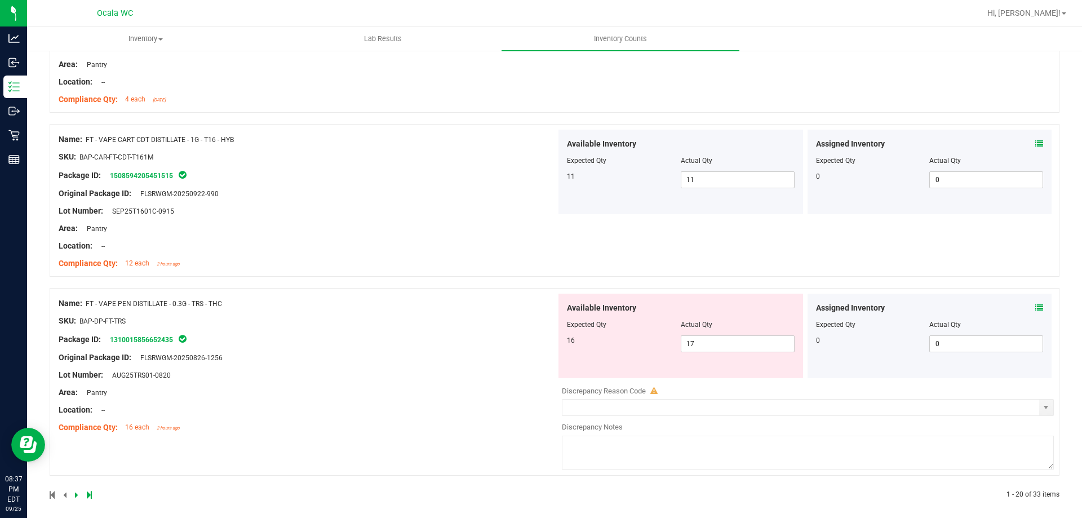
scroll to position [2965, 0]
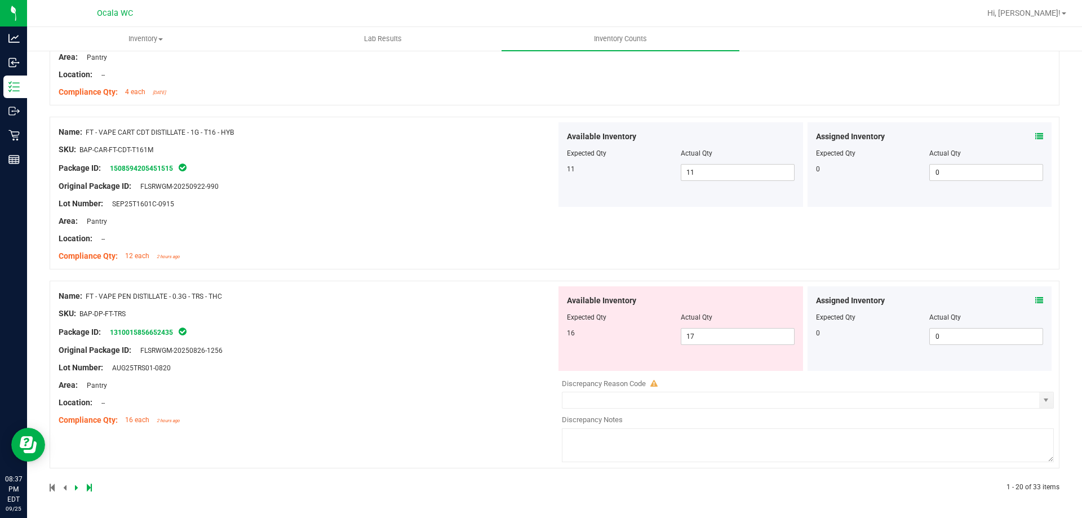
click at [1035, 300] on icon at bounding box center [1039, 300] width 8 height 8
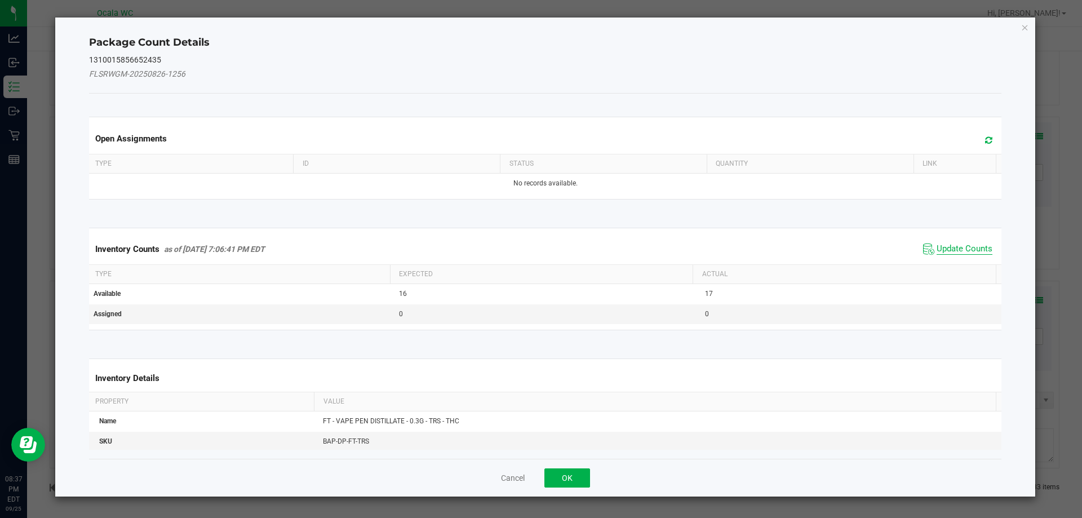
click at [952, 250] on span "Update Counts" at bounding box center [964, 248] width 56 height 11
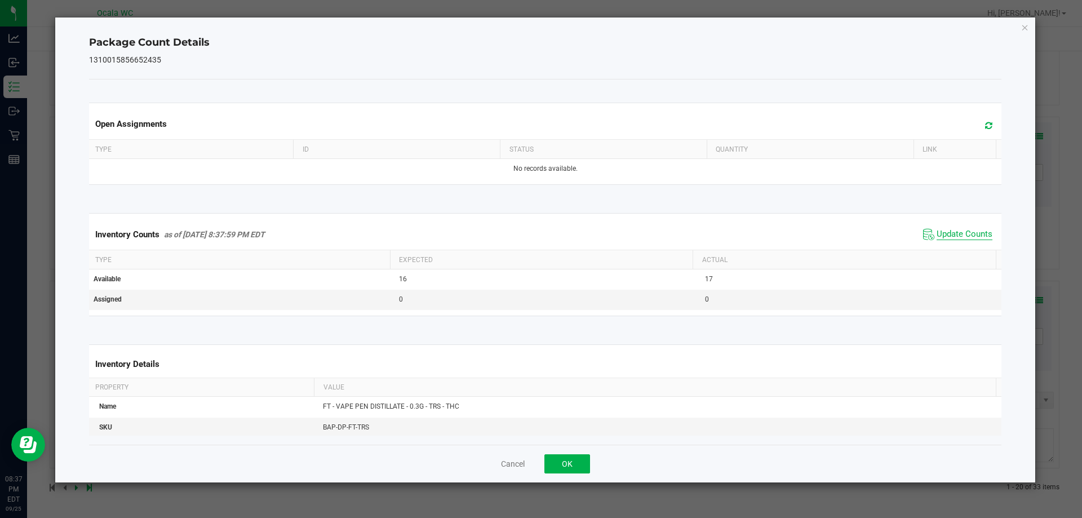
click at [955, 234] on span "Update Counts" at bounding box center [964, 234] width 56 height 11
click at [558, 468] on button "OK" at bounding box center [567, 463] width 46 height 19
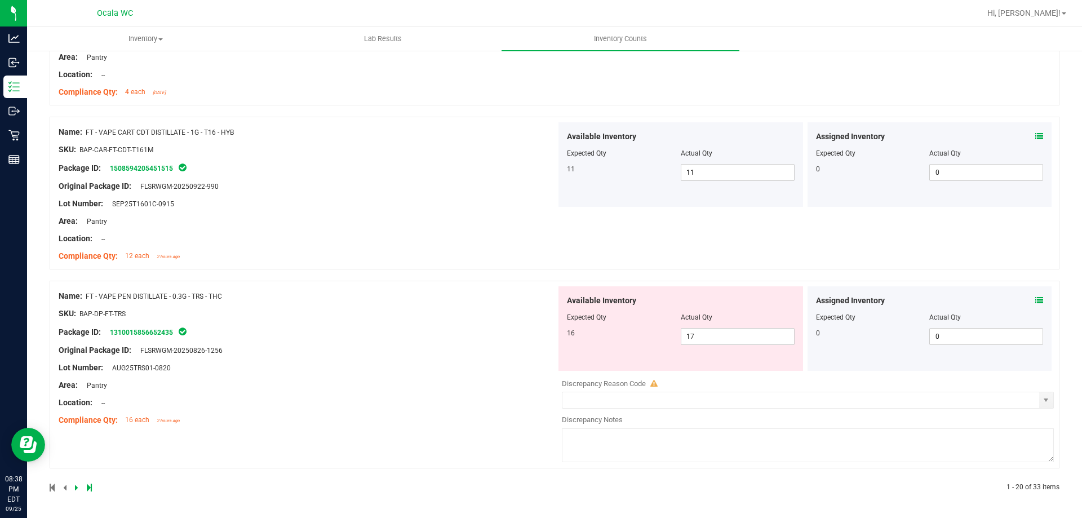
click at [507, 396] on div "Name: FT - VAPE PEN DISTILLATE - 0.3G - TRS - THC SKU: BAP-DP-FT-TRS Package ID…" at bounding box center [308, 358] width 498 height 144
click at [724, 332] on span "17 17" at bounding box center [738, 336] width 114 height 17
click at [724, 332] on input "17" at bounding box center [737, 336] width 113 height 16
type input "16"
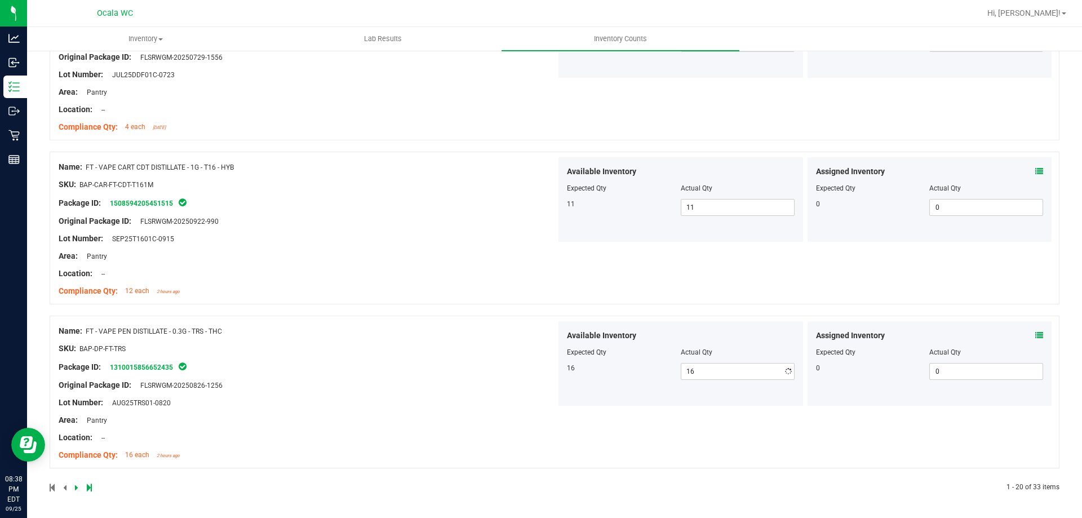
click at [508, 356] on div "Name: FT - VAPE PEN DISTILLATE - 0.3G - TRS - THC SKU: BAP-DP-FT-TRS Package ID…" at bounding box center [308, 393] width 498 height 144
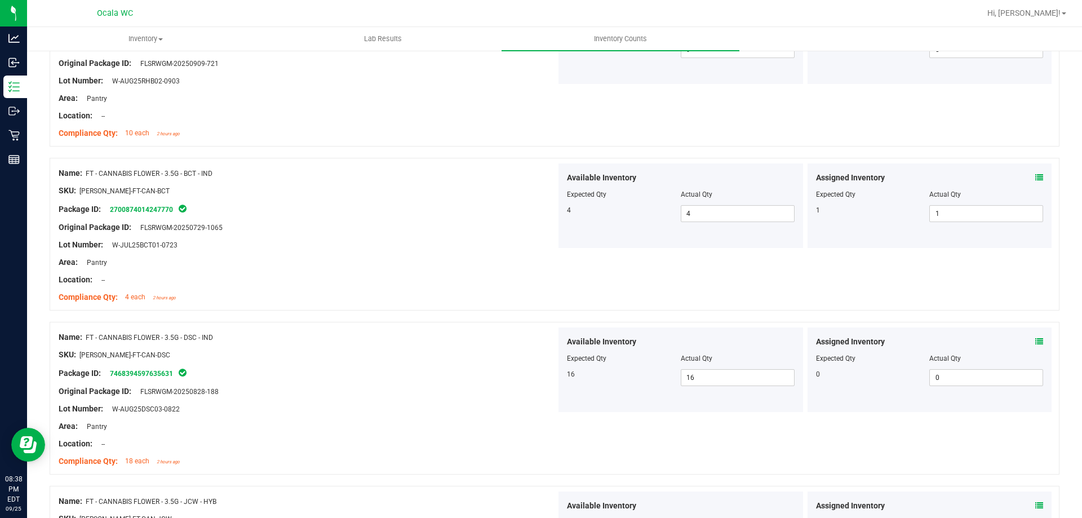
scroll to position [0, 0]
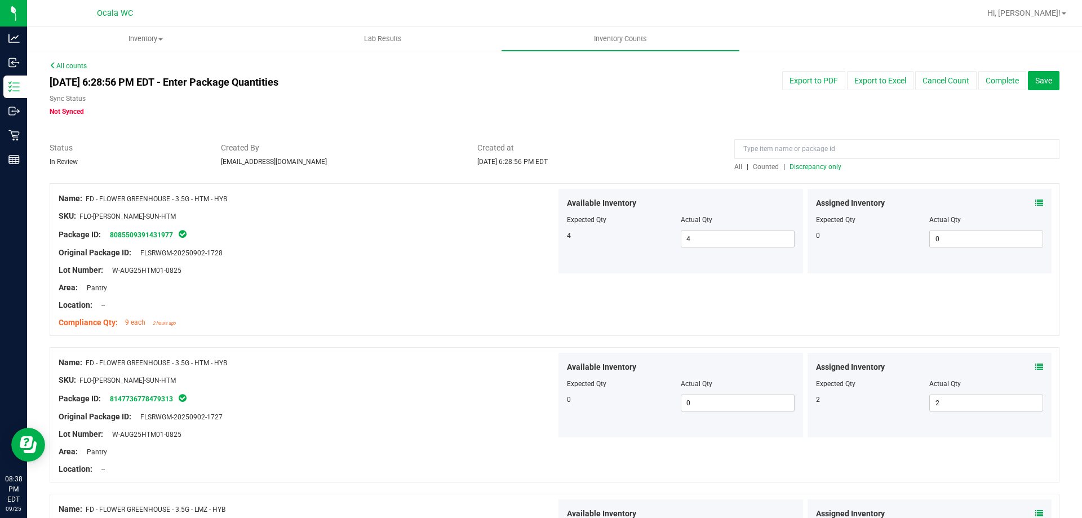
click at [819, 162] on div "All | Counted | Discrepancy only" at bounding box center [896, 167] width 325 height 10
click at [818, 163] on span "Discrepancy only" at bounding box center [815, 167] width 52 height 8
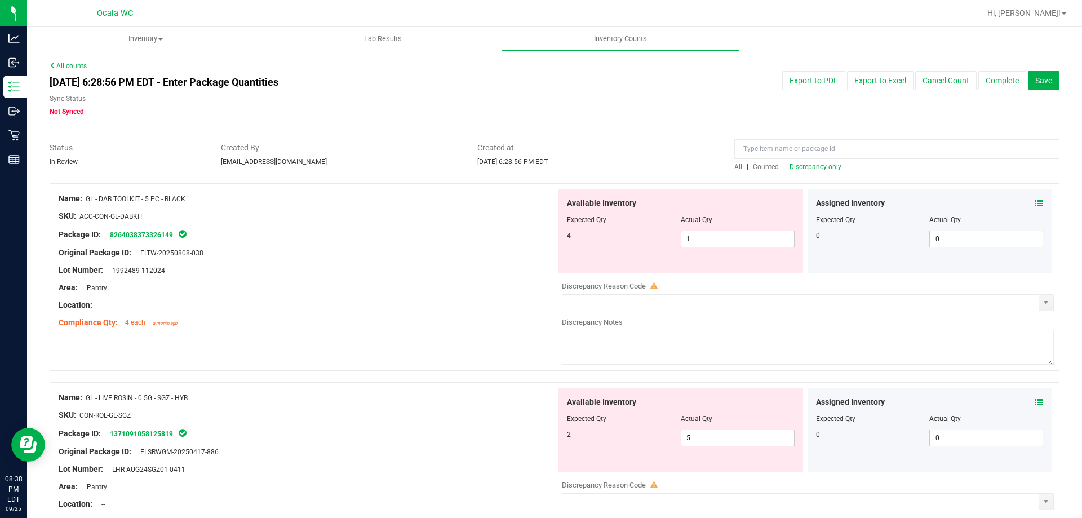
click at [492, 230] on div "Package ID: 8264038373326149" at bounding box center [308, 235] width 498 height 14
click at [697, 241] on span "1 1" at bounding box center [738, 238] width 114 height 17
click at [697, 241] on input "1" at bounding box center [737, 239] width 113 height 16
type input "4"
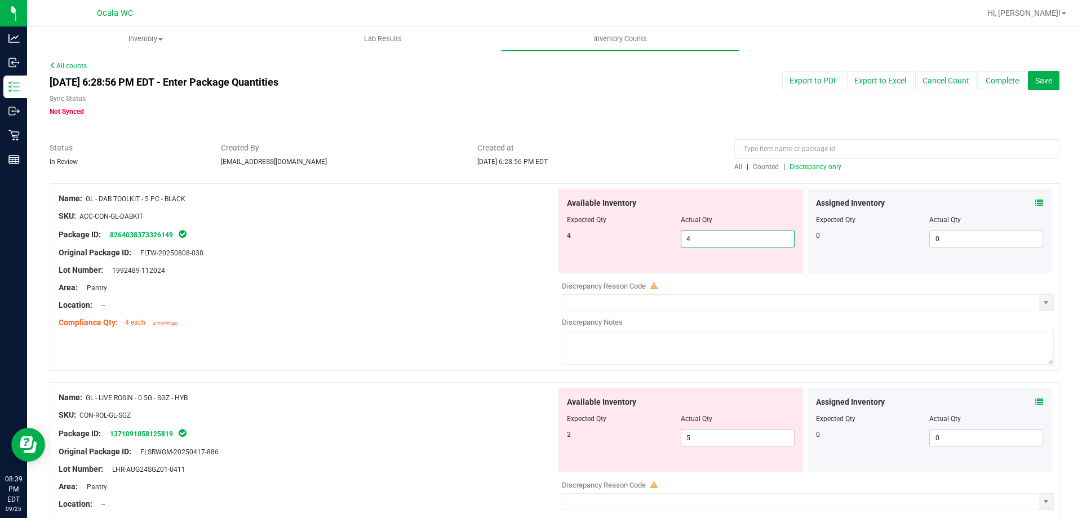
click at [505, 275] on div "Lot Number: 1992489-112024" at bounding box center [308, 270] width 498 height 12
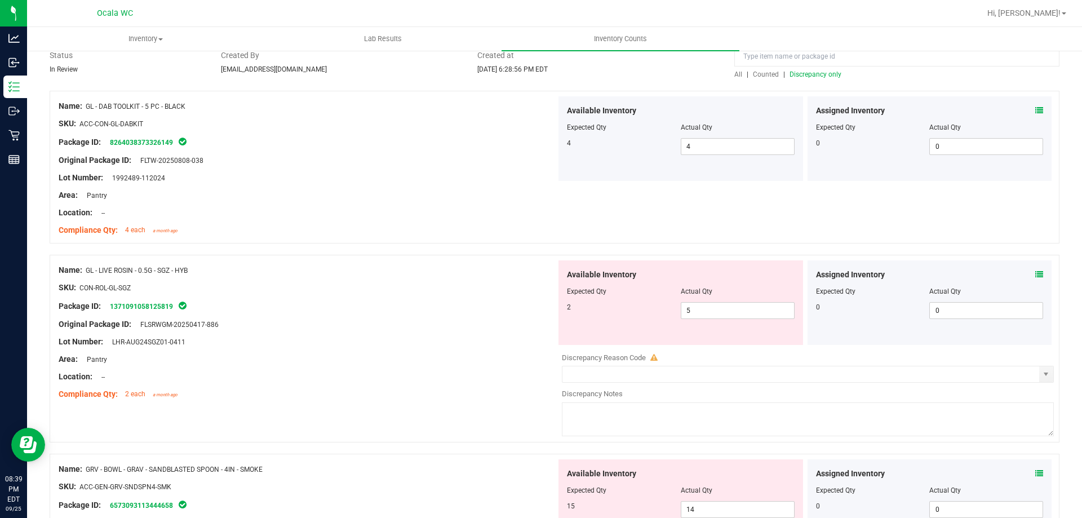
scroll to position [113, 0]
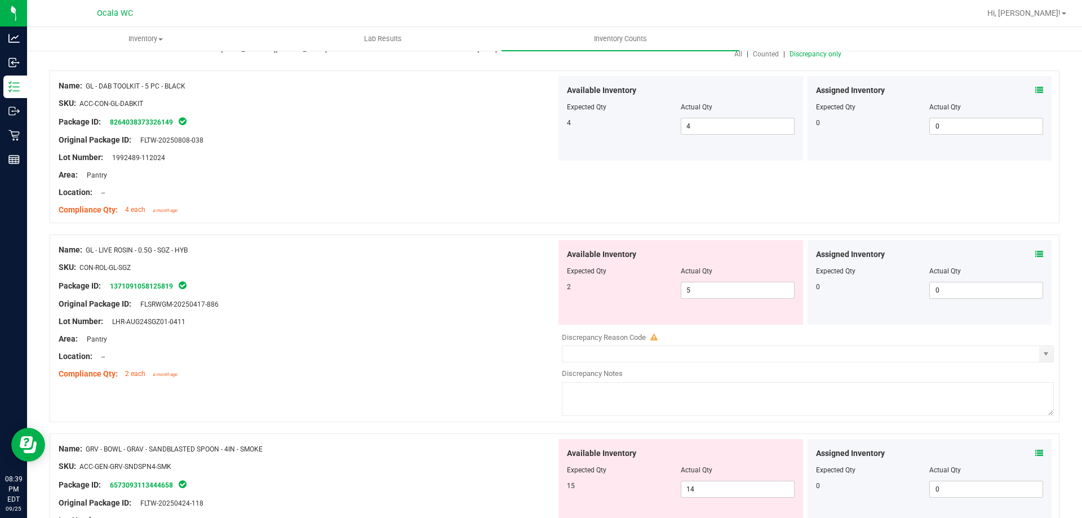
click at [1035, 256] on icon at bounding box center [1039, 254] width 8 height 8
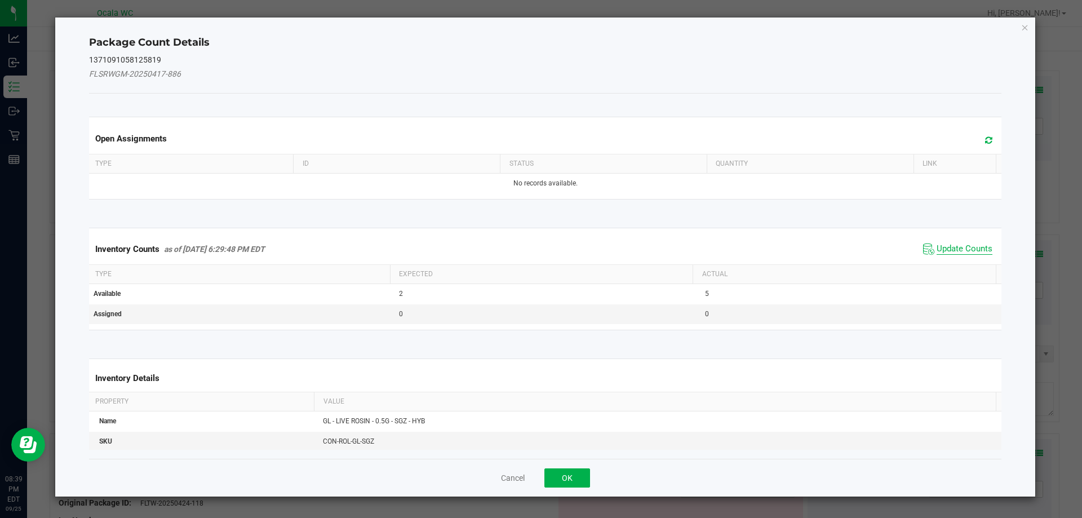
click at [978, 248] on span "Update Counts" at bounding box center [964, 248] width 56 height 11
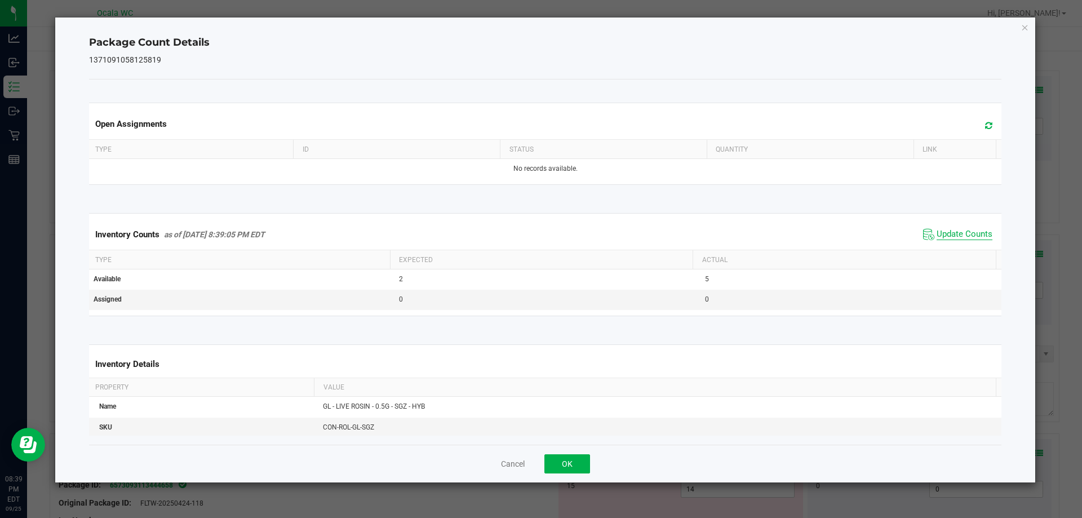
click at [971, 229] on span "Update Counts" at bounding box center [964, 234] width 56 height 11
click at [559, 458] on button "OK" at bounding box center [567, 463] width 46 height 19
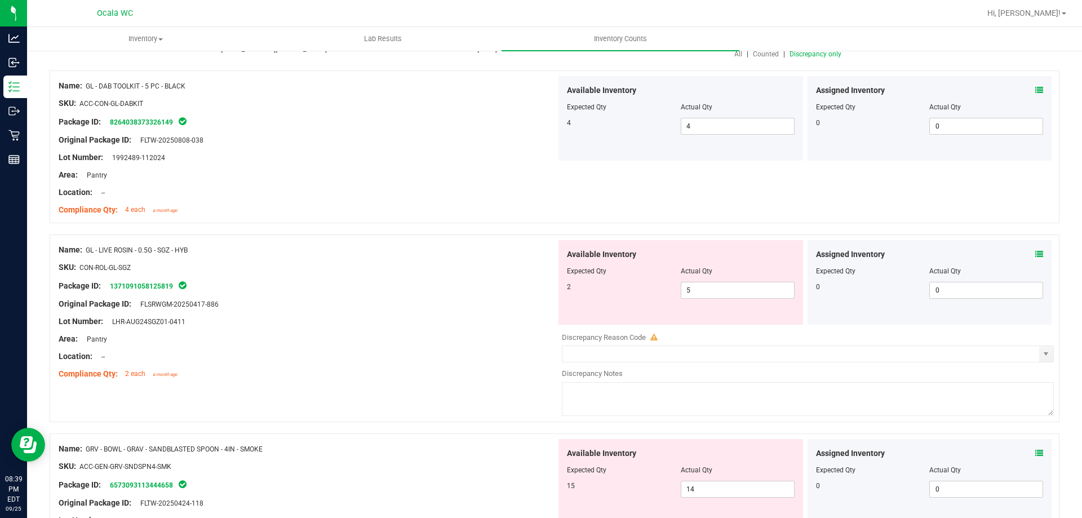
click at [450, 379] on div "Compliance Qty: 2 each a month ago" at bounding box center [308, 374] width 498 height 12
click at [697, 290] on span "5 5" at bounding box center [738, 290] width 114 height 17
click at [697, 290] on input "5" at bounding box center [737, 290] width 113 height 16
type input "2"
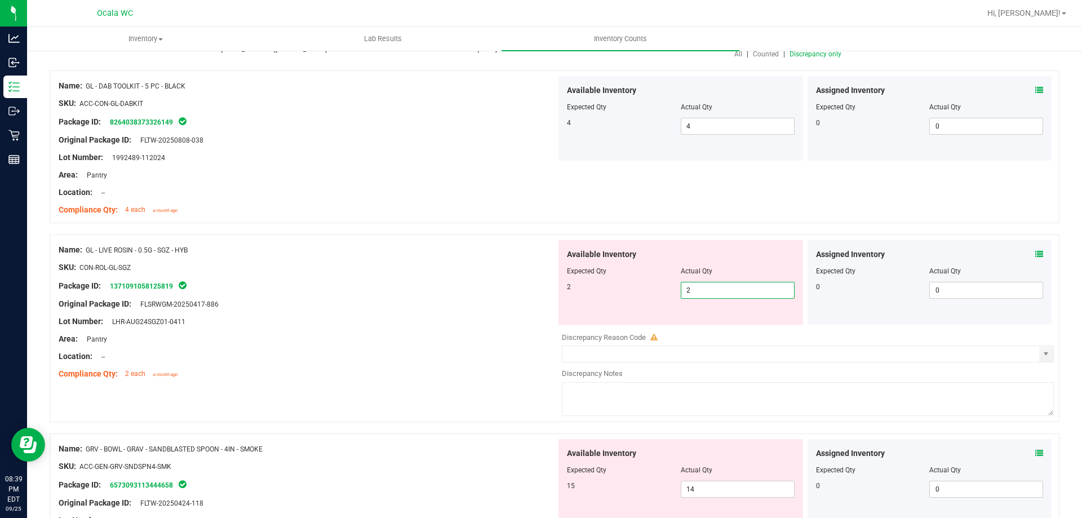
click at [364, 356] on div "Location: --" at bounding box center [308, 356] width 498 height 12
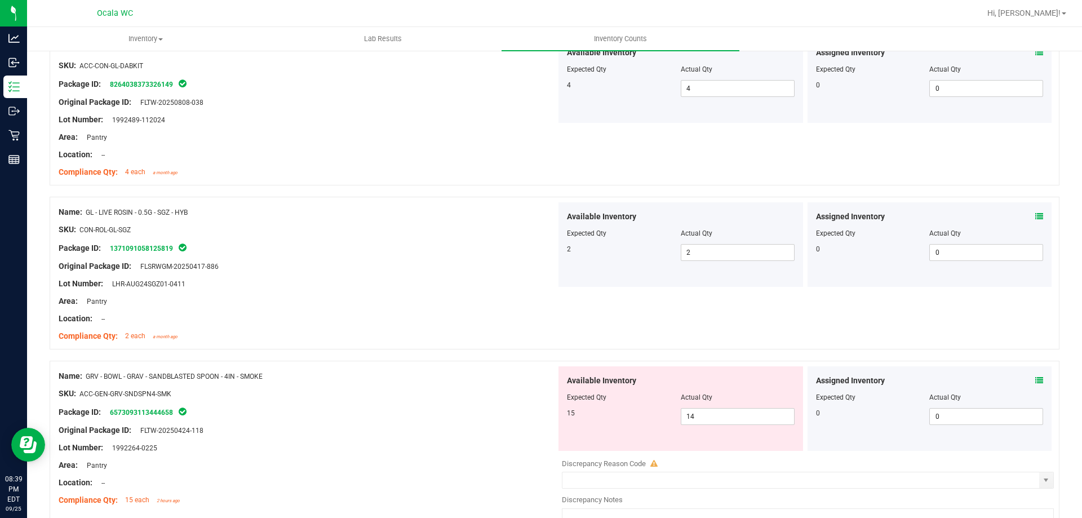
scroll to position [169, 0]
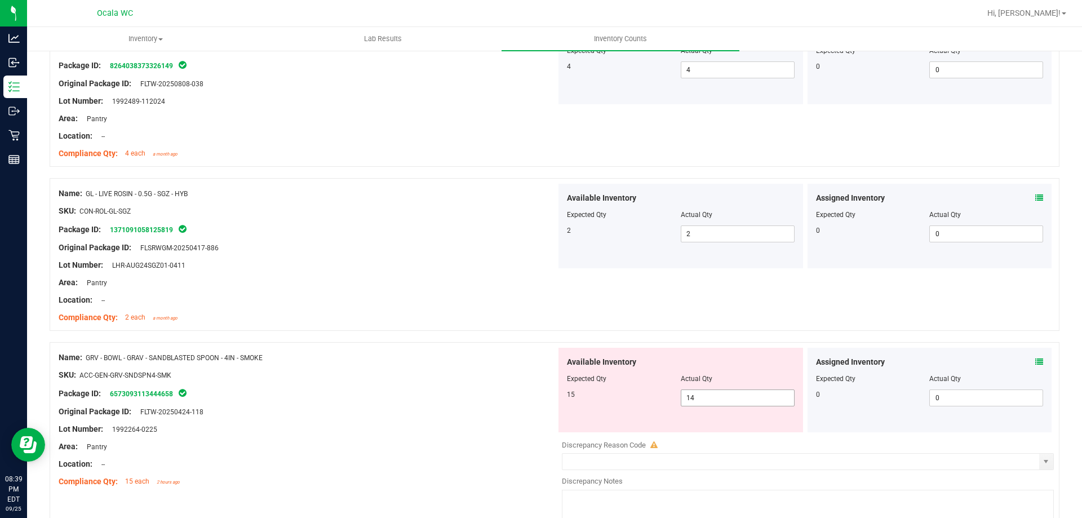
click at [766, 392] on span "14 14" at bounding box center [738, 397] width 114 height 17
click at [766, 392] on input "14" at bounding box center [737, 398] width 113 height 16
type input "15"
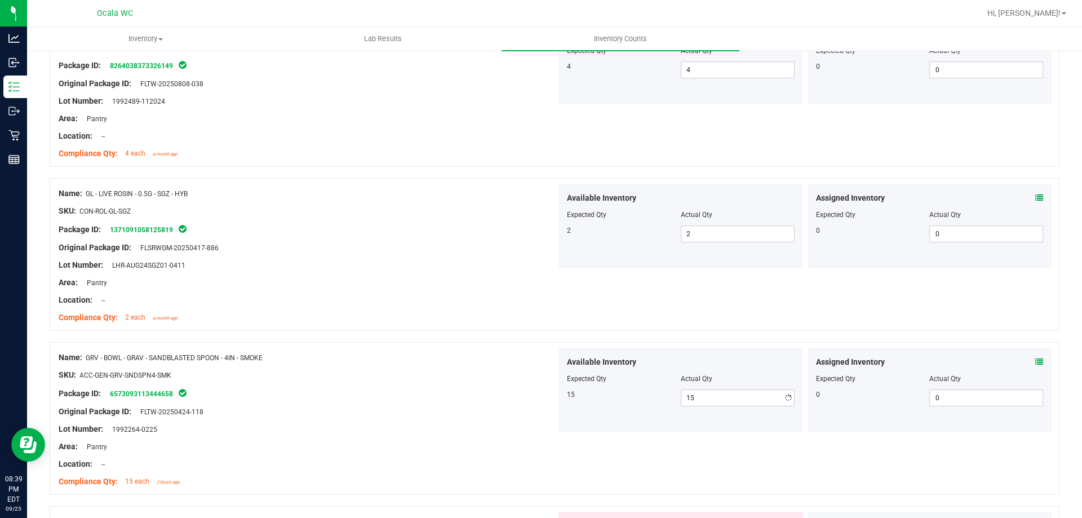
click at [366, 421] on div at bounding box center [308, 421] width 498 height 6
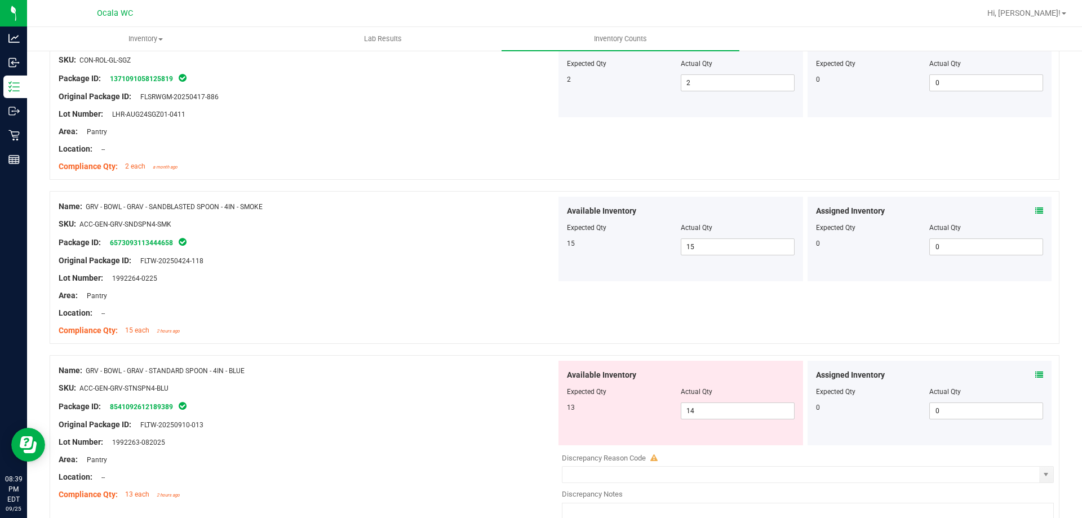
scroll to position [338, 0]
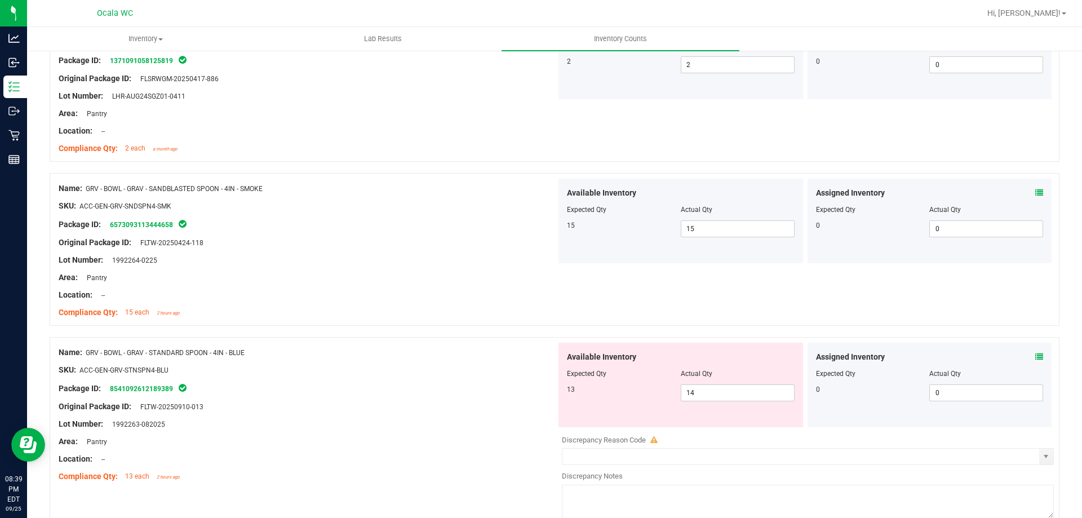
click at [433, 426] on div "Lot Number: 1992263-082025" at bounding box center [308, 424] width 498 height 12
click at [703, 394] on span "14 14" at bounding box center [738, 392] width 114 height 17
click at [0, 0] on input "14" at bounding box center [0, 0] width 0 height 0
type input "13"
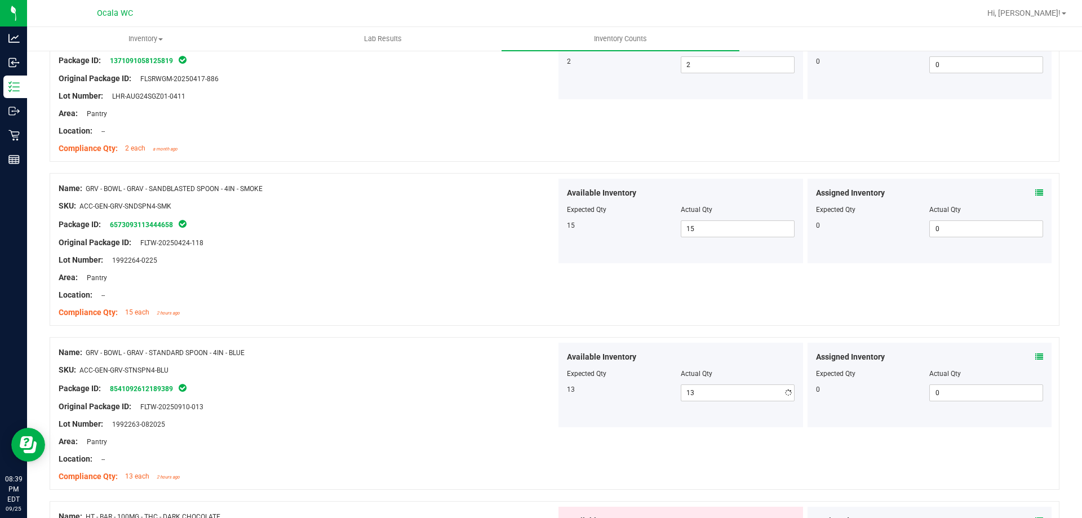
click at [393, 454] on div "Location: --" at bounding box center [308, 459] width 498 height 12
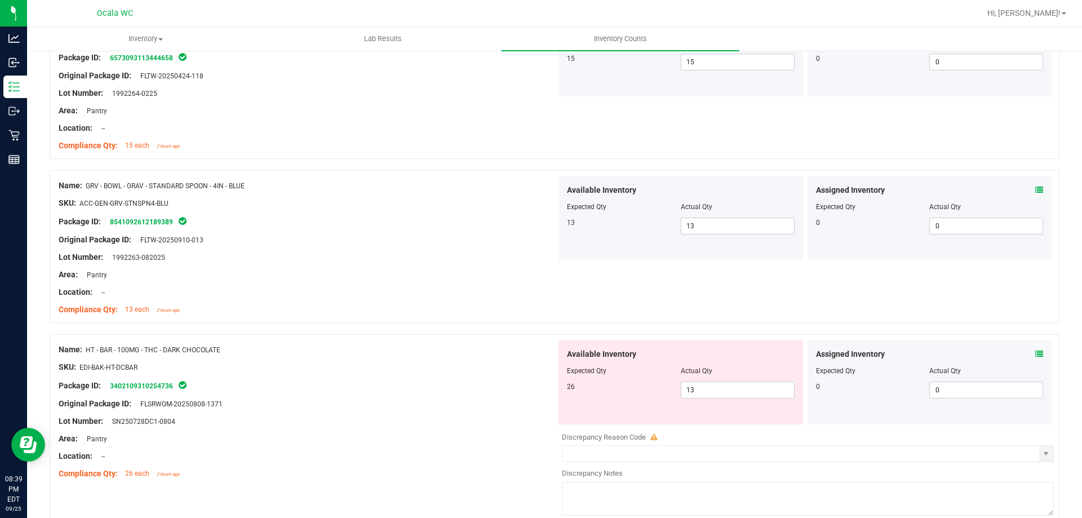
scroll to position [507, 0]
click at [424, 345] on div "Name: HT - BAR - 100MG - THC - DARK CHOCOLATE" at bounding box center [308, 347] width 498 height 12
click at [703, 389] on span "13 13" at bounding box center [738, 387] width 114 height 17
click at [703, 389] on input "13" at bounding box center [737, 388] width 113 height 16
type input "26"
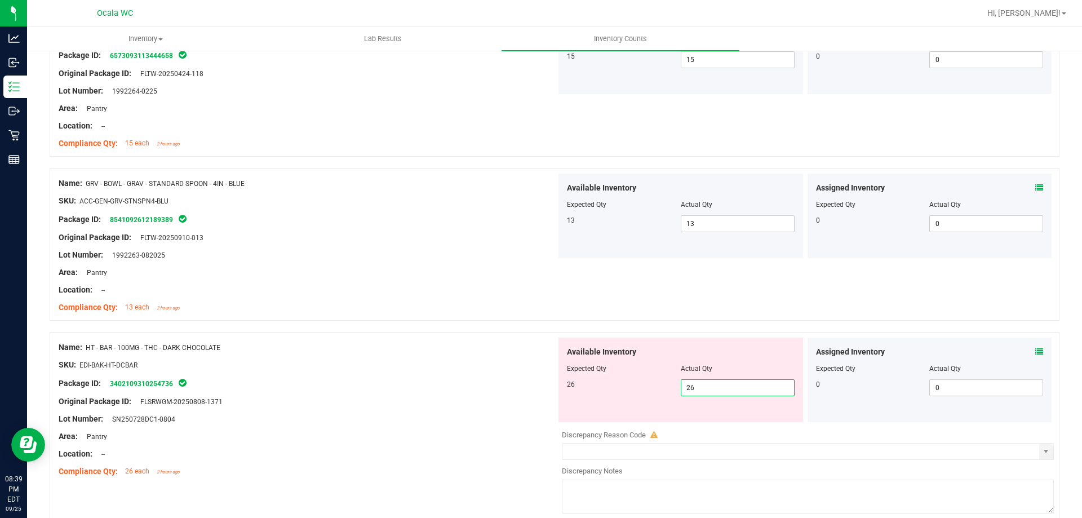
type input "26"
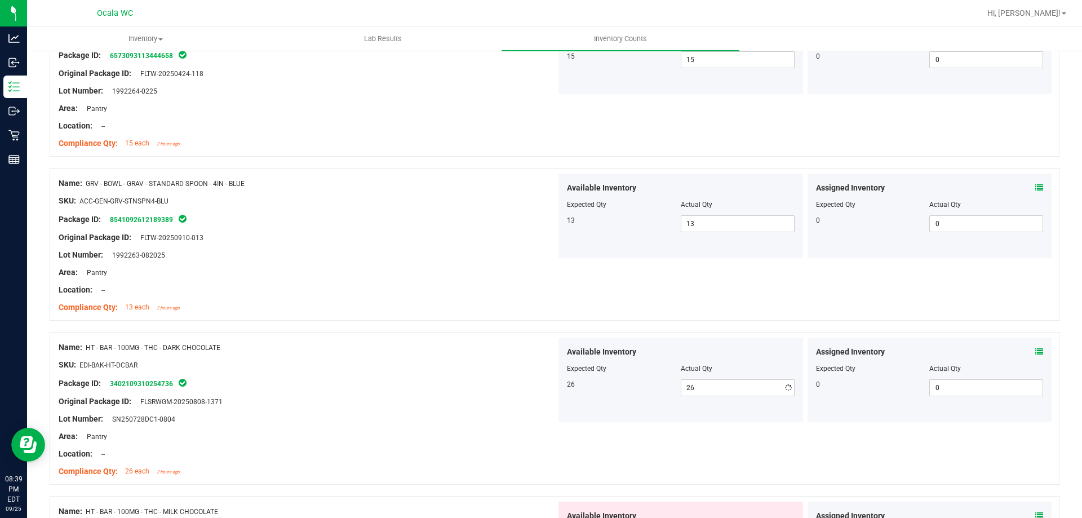
drag, startPoint x: 495, startPoint y: 476, endPoint x: 544, endPoint y: 384, distance: 104.1
click at [496, 472] on div "Compliance Qty: 26 each 2 hours ago" at bounding box center [308, 471] width 498 height 12
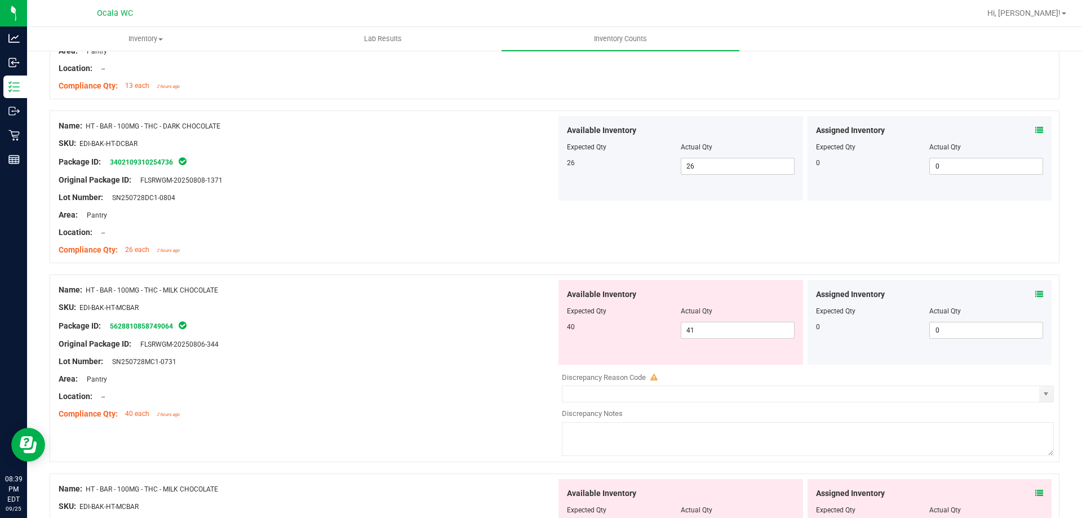
scroll to position [732, 0]
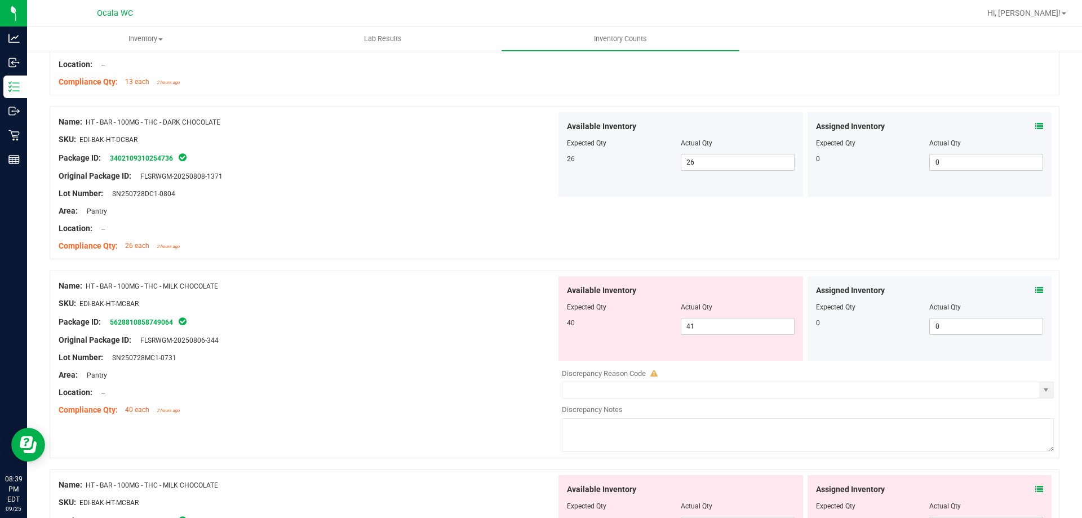
click at [496, 383] on div at bounding box center [308, 384] width 498 height 6
click at [1035, 289] on icon at bounding box center [1039, 290] width 8 height 8
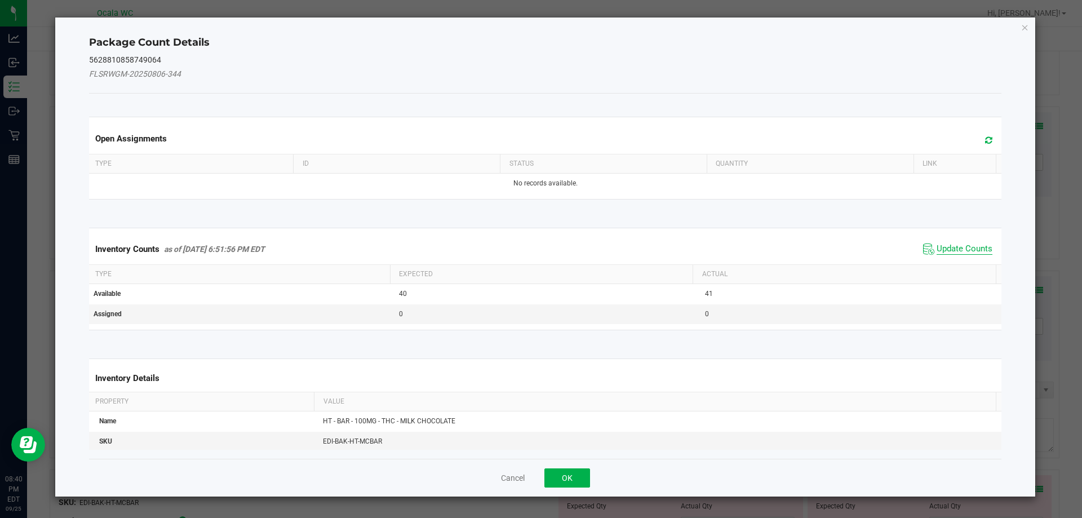
click at [972, 248] on span "Update Counts" at bounding box center [964, 248] width 56 height 11
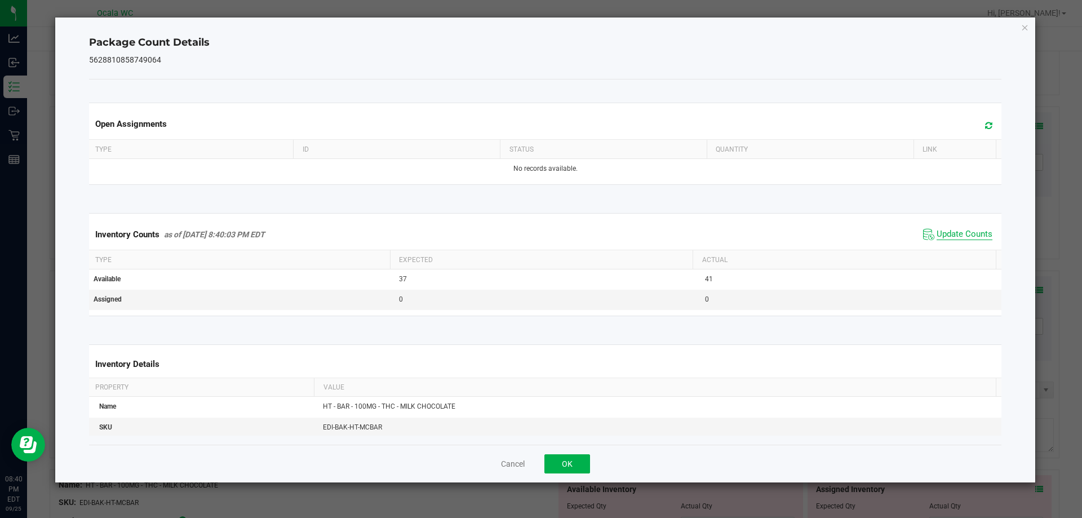
click at [970, 232] on span "Update Counts" at bounding box center [964, 234] width 56 height 11
click at [565, 457] on button "OK" at bounding box center [567, 463] width 46 height 19
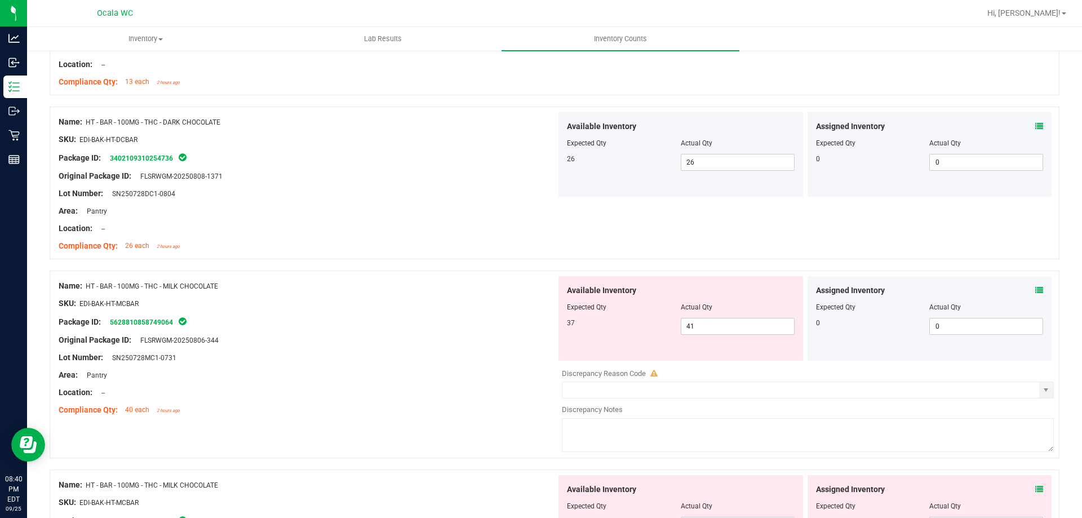
click at [464, 356] on div "Lot Number: SN250728MC1-0731" at bounding box center [308, 358] width 498 height 12
click at [708, 329] on span "41 41" at bounding box center [738, 326] width 114 height 17
click at [708, 329] on input "41" at bounding box center [737, 326] width 113 height 16
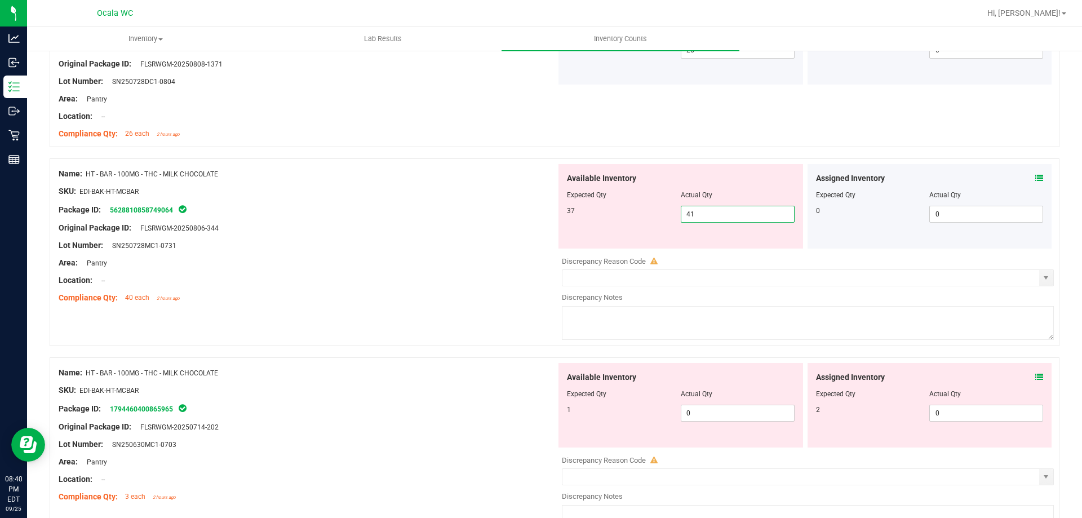
scroll to position [845, 0]
click at [1035, 374] on icon at bounding box center [1039, 376] width 8 height 8
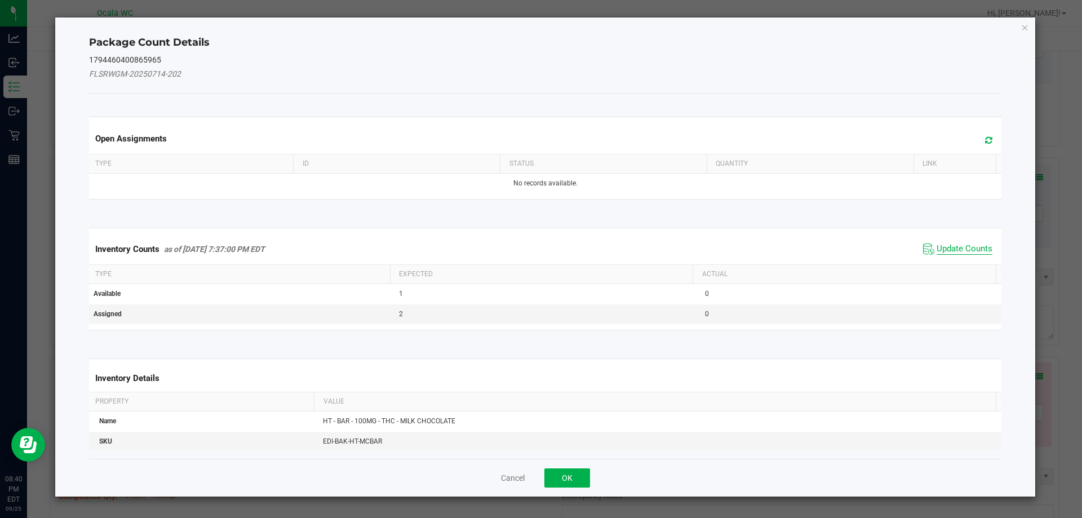
click at [958, 250] on span "Update Counts" at bounding box center [964, 248] width 56 height 11
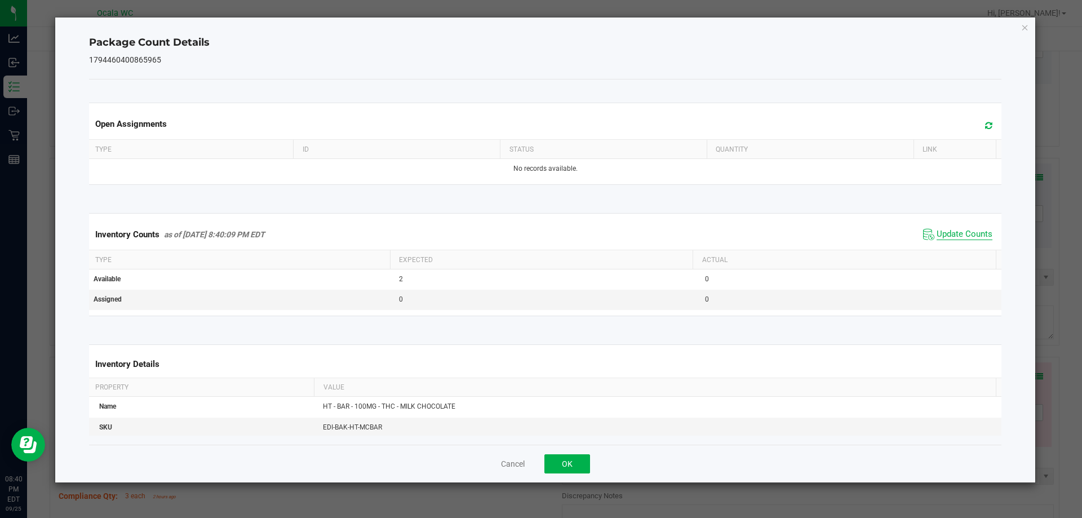
click at [958, 232] on span "Update Counts" at bounding box center [964, 234] width 56 height 11
drag, startPoint x: 568, startPoint y: 481, endPoint x: 574, endPoint y: 466, distance: 15.7
click at [569, 479] on div "Cancel OK" at bounding box center [545, 464] width 913 height 38
click at [574, 465] on button "OK" at bounding box center [567, 463] width 46 height 19
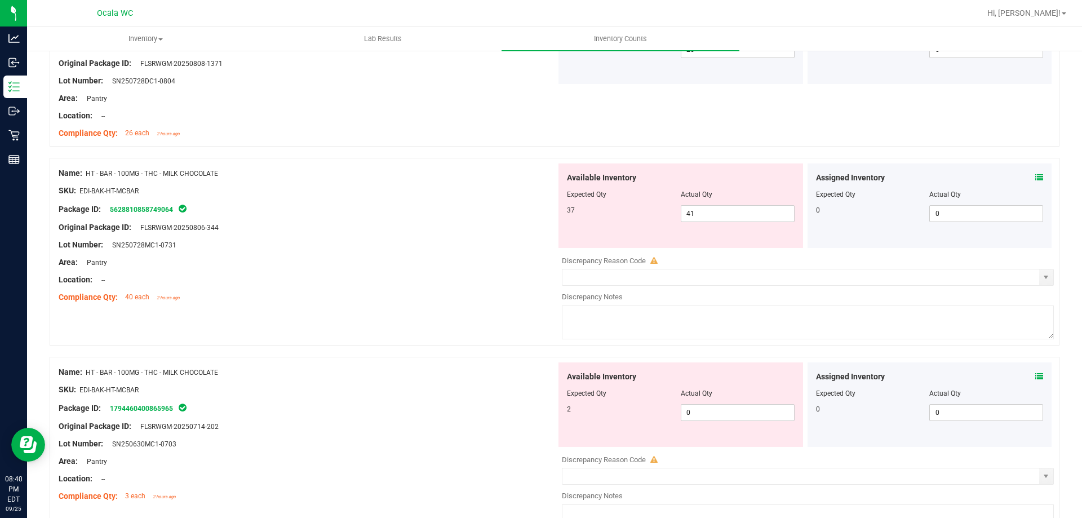
click at [464, 331] on div "Name: HT - BAR - 100MG - THC - MILK CHOCOLATE SKU: EDI-BAK-HT-MCBAR Package ID:…" at bounding box center [555, 252] width 1010 height 188
click at [475, 270] on div at bounding box center [308, 271] width 498 height 6
click at [757, 216] on span "41 41" at bounding box center [738, 213] width 114 height 17
click at [757, 216] on input "41" at bounding box center [737, 214] width 113 height 16
type input "37"
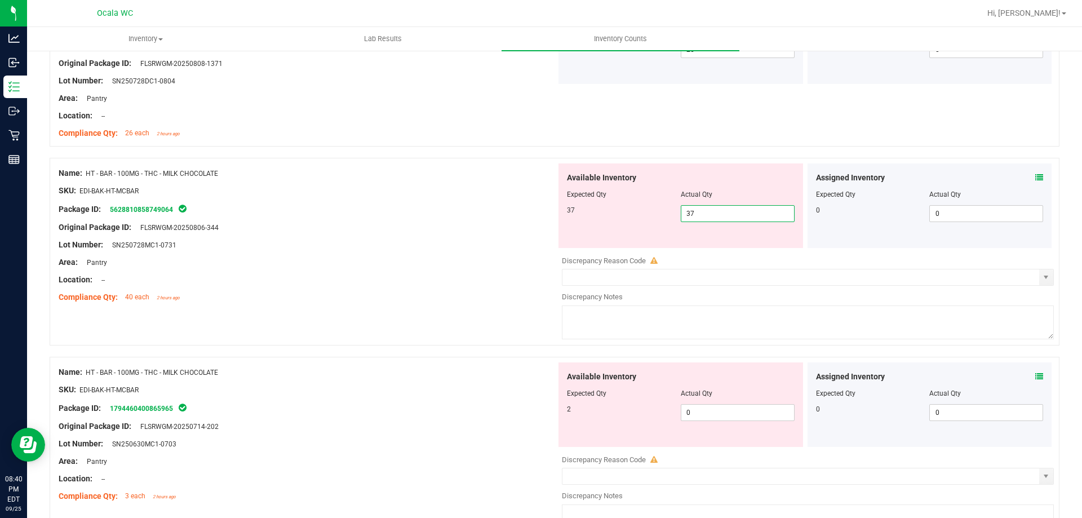
type input "37"
click at [476, 269] on div at bounding box center [308, 271] width 498 height 6
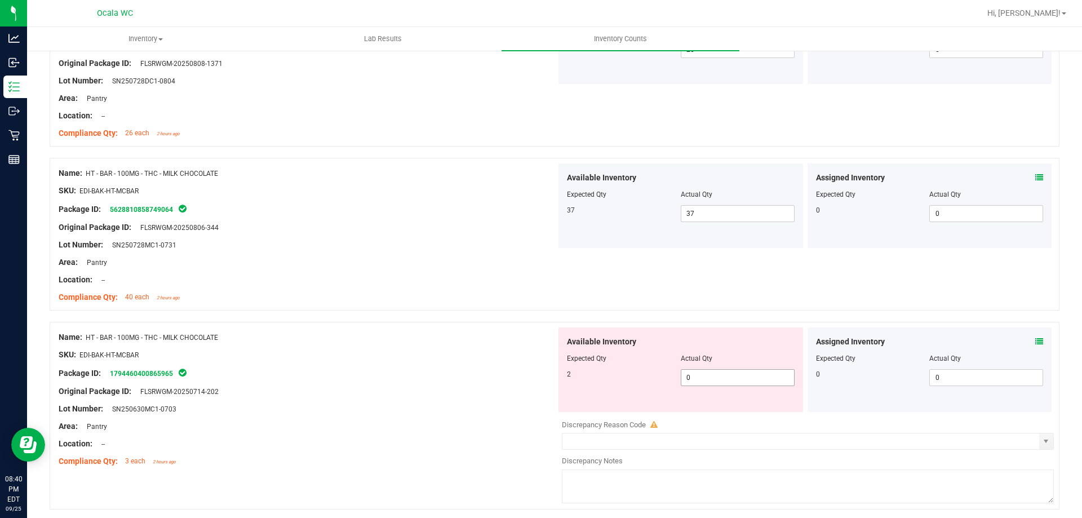
click at [701, 372] on span "0 0" at bounding box center [738, 377] width 114 height 17
click at [701, 372] on input "0" at bounding box center [737, 378] width 113 height 16
type input "2"
click at [457, 372] on div "Package ID: 1794460400865965" at bounding box center [308, 373] width 498 height 14
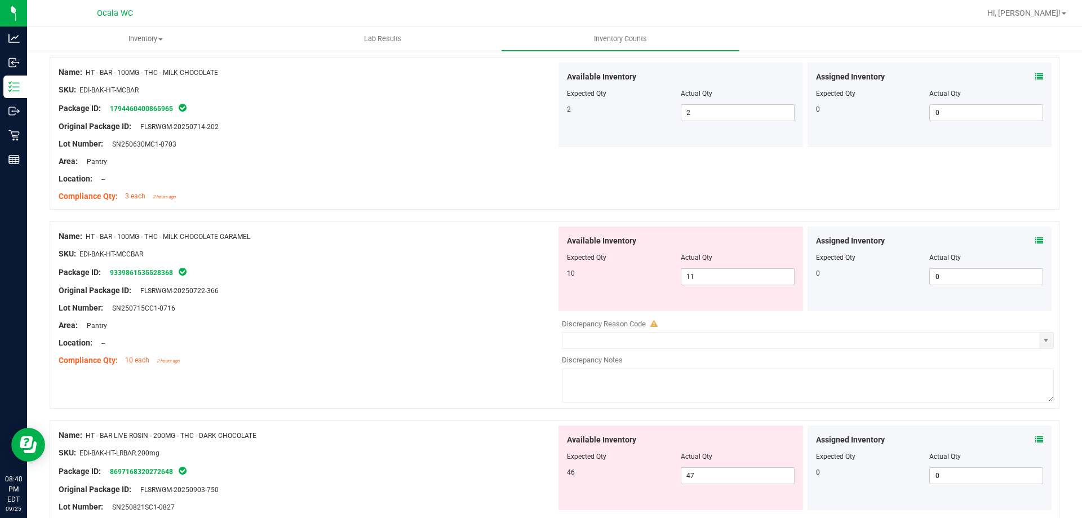
scroll to position [1127, 0]
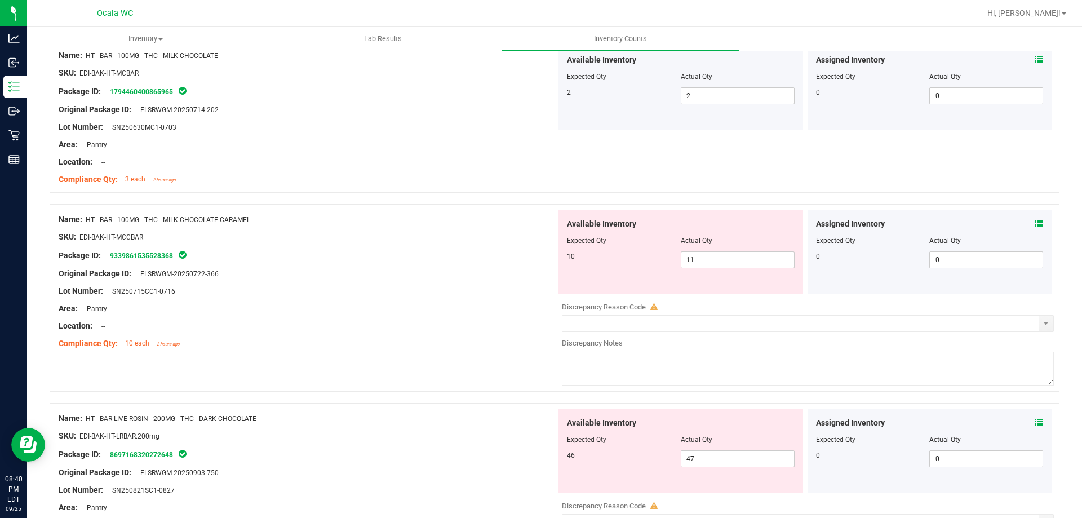
click at [1035, 221] on icon at bounding box center [1039, 224] width 8 height 8
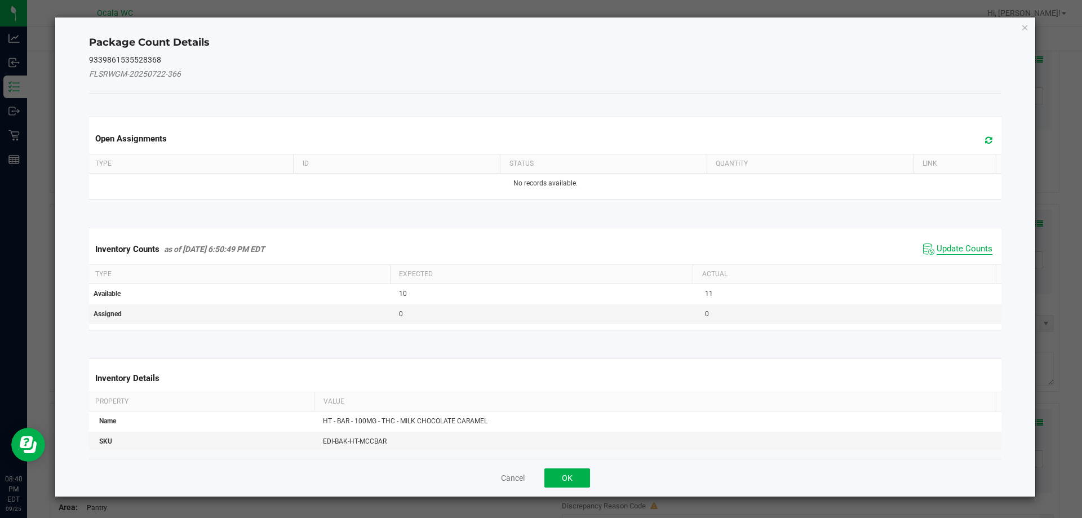
click at [977, 247] on span "Update Counts" at bounding box center [964, 248] width 56 height 11
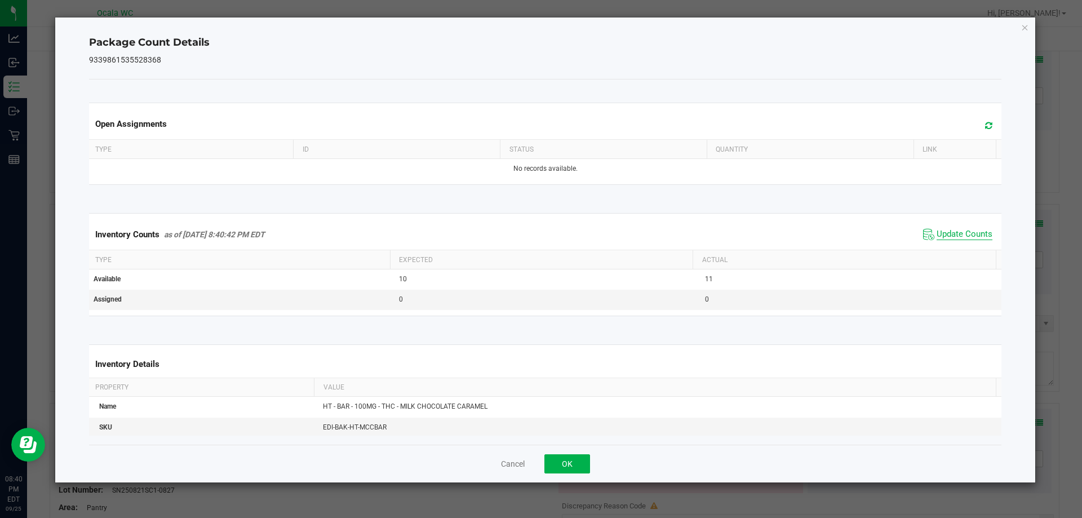
click at [970, 234] on span "Update Counts" at bounding box center [964, 234] width 56 height 11
click at [565, 463] on button "OK" at bounding box center [567, 463] width 46 height 19
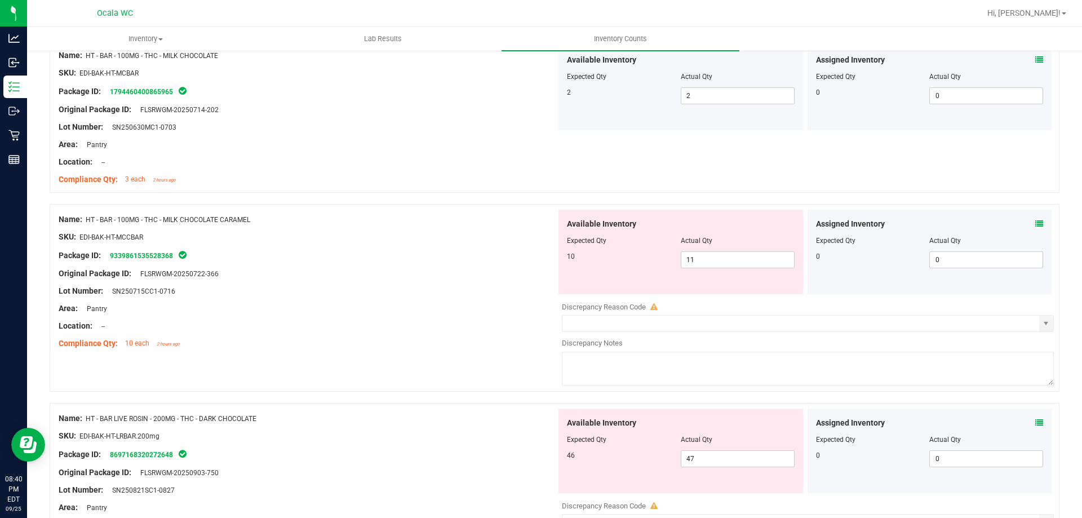
click at [474, 367] on div "Name: HT - BAR - 100MG - THC - MILK CHOCOLATE CARAMEL SKU: EDI-BAK-HT-MCCBAR Pa…" at bounding box center [555, 298] width 1010 height 188
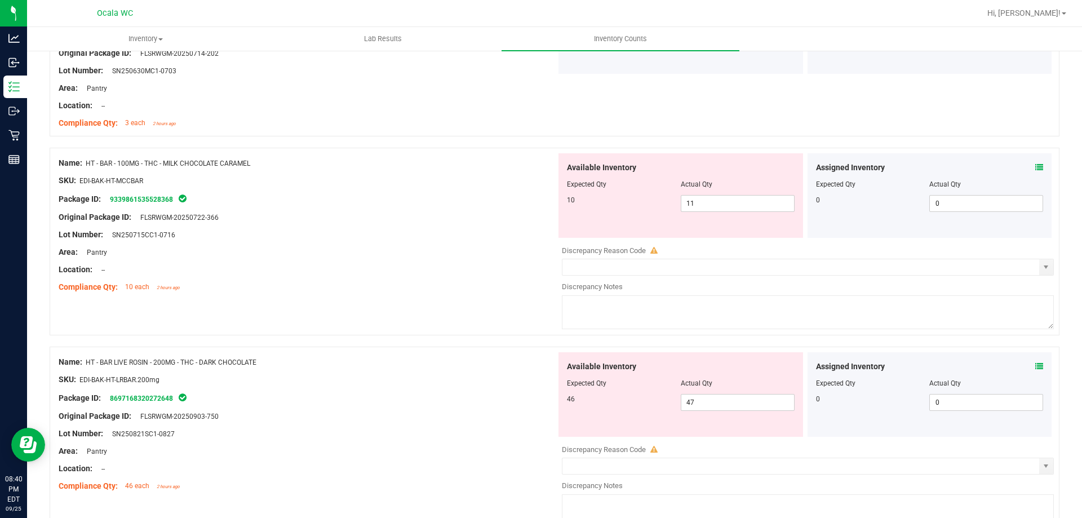
click at [1035, 365] on icon at bounding box center [1039, 366] width 8 height 8
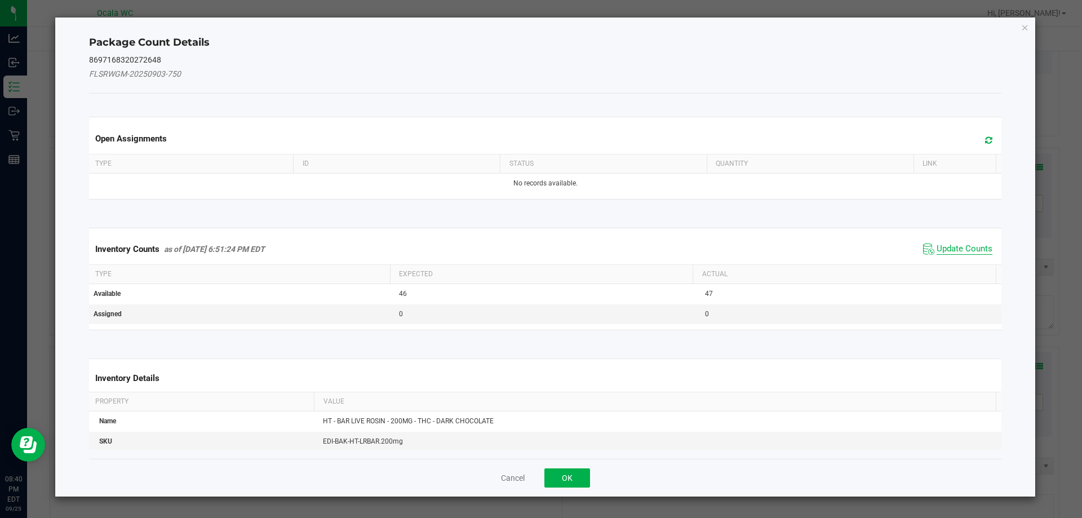
click at [949, 248] on span "Update Counts" at bounding box center [964, 248] width 56 height 11
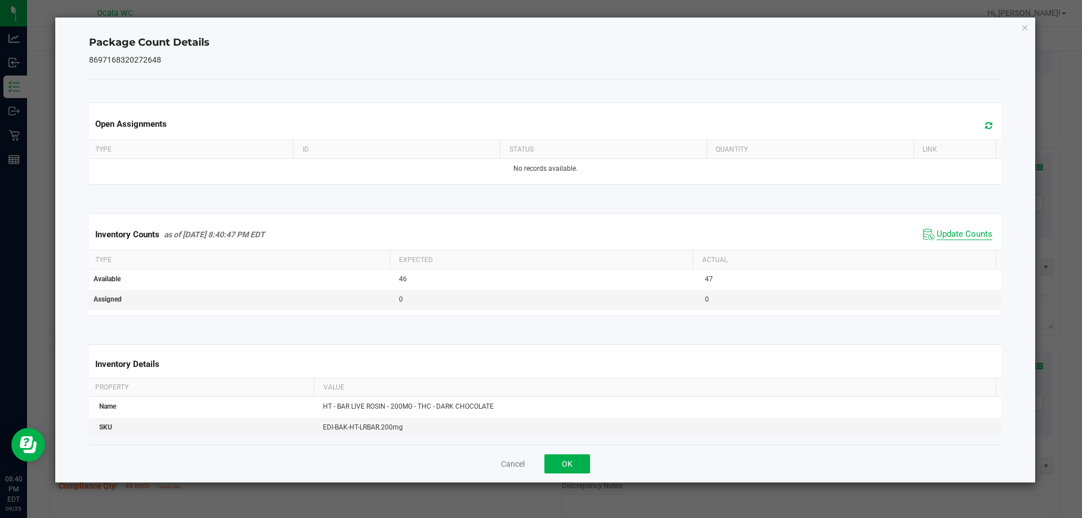
click at [956, 234] on span "Update Counts" at bounding box center [964, 234] width 56 height 11
click at [570, 464] on button "OK" at bounding box center [567, 463] width 46 height 19
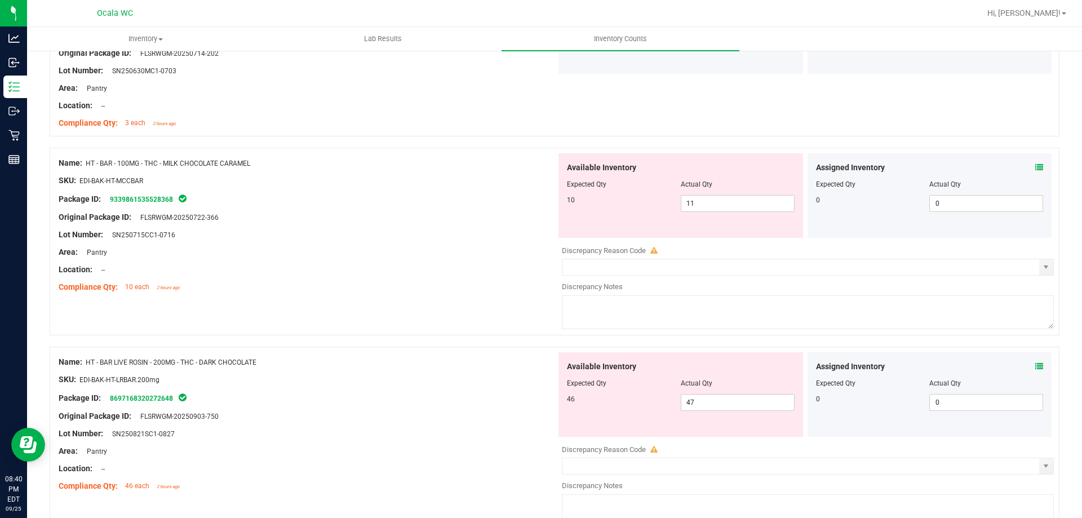
click at [509, 327] on div "Name: HT - BAR - 100MG - THC - MILK CHOCOLATE CARAMEL SKU: EDI-BAK-HT-MCCBAR Pa…" at bounding box center [555, 242] width 1010 height 188
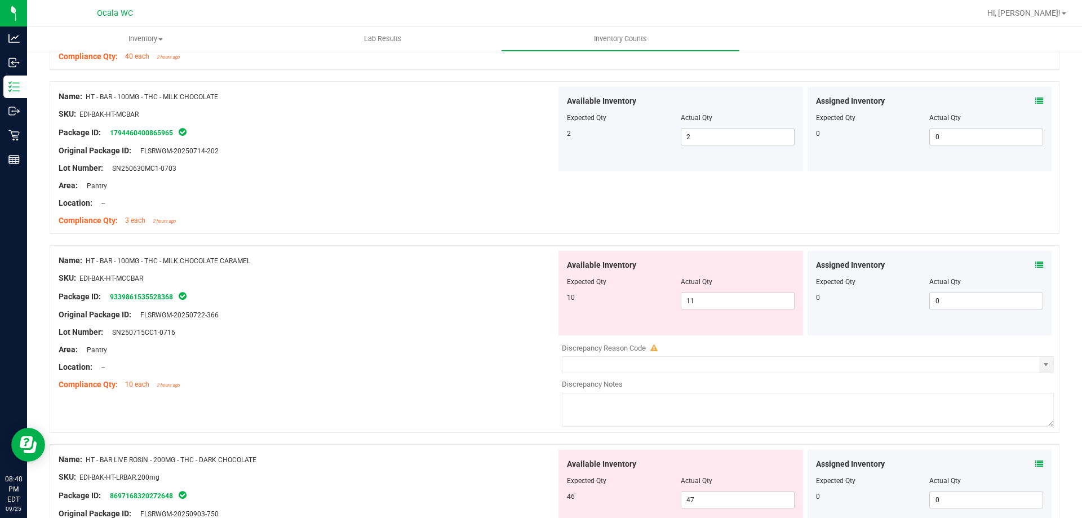
scroll to position [1071, 0]
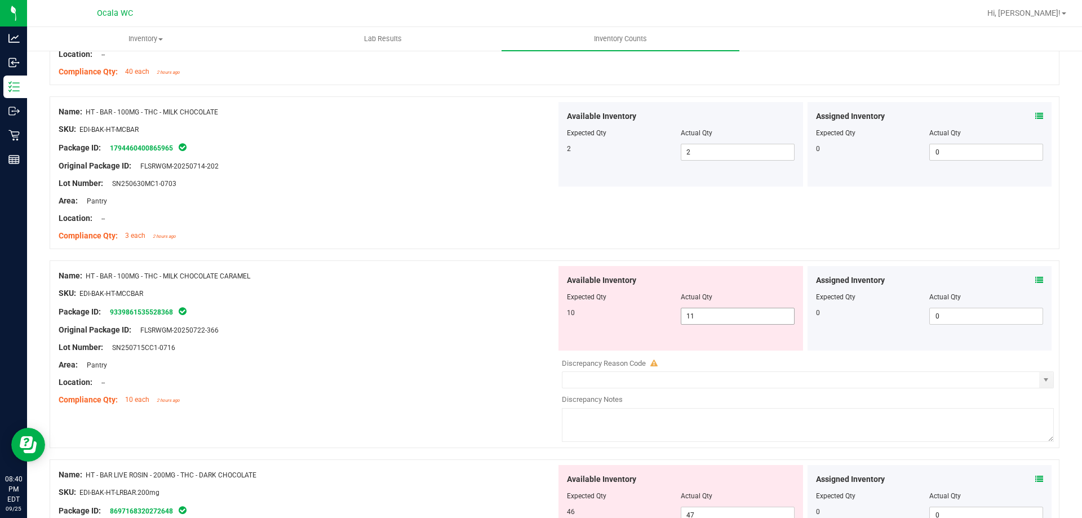
click at [710, 321] on span "11 11" at bounding box center [738, 316] width 114 height 17
type input "10"
click at [413, 336] on div at bounding box center [308, 339] width 498 height 6
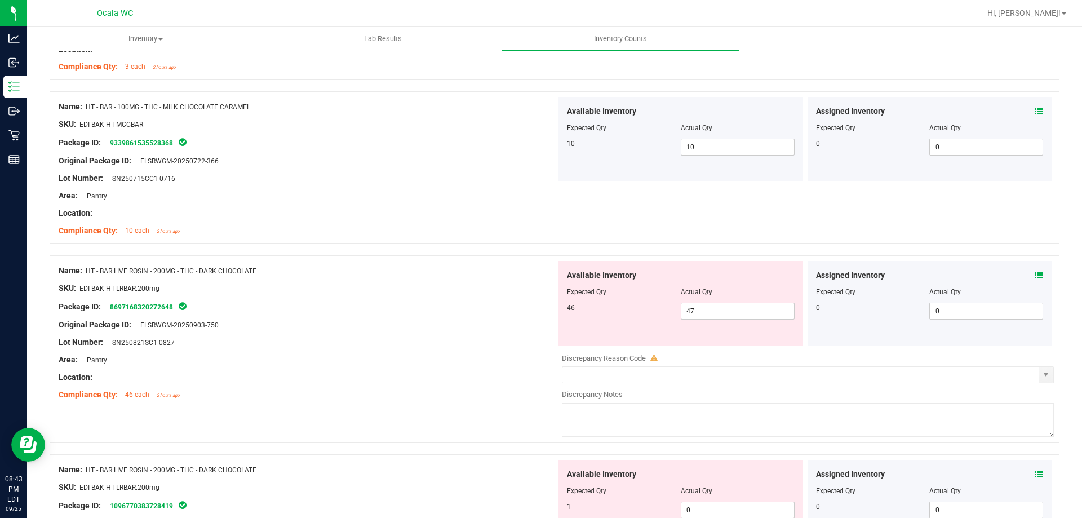
click at [403, 328] on div "Original Package ID: FLSRWGM-20250903-750" at bounding box center [308, 325] width 498 height 12
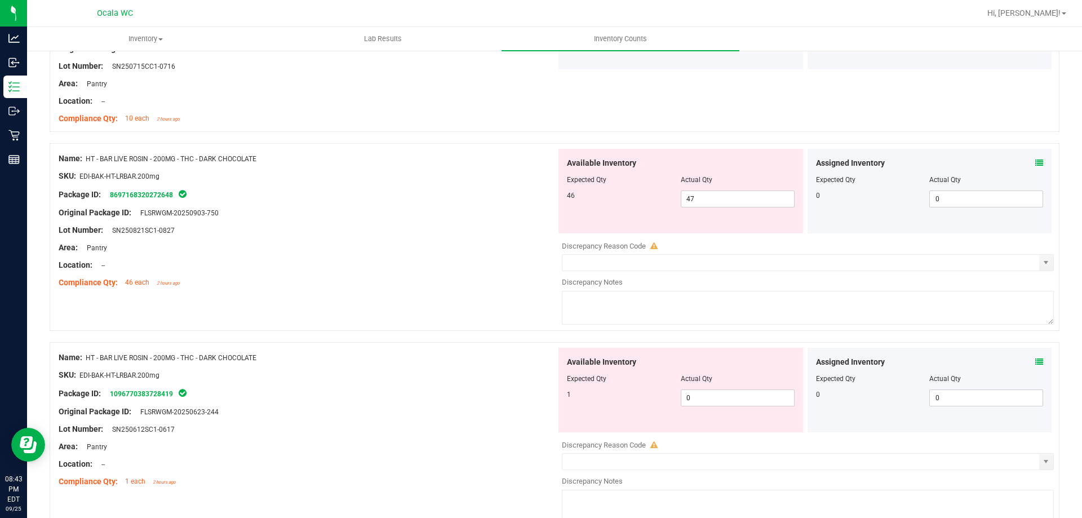
scroll to position [1352, 0]
click at [430, 398] on div "Package ID: 1096770383728419" at bounding box center [308, 393] width 498 height 14
click at [747, 204] on span "47 47" at bounding box center [738, 198] width 114 height 17
click at [747, 204] on input "47" at bounding box center [737, 198] width 113 height 16
type input "46"
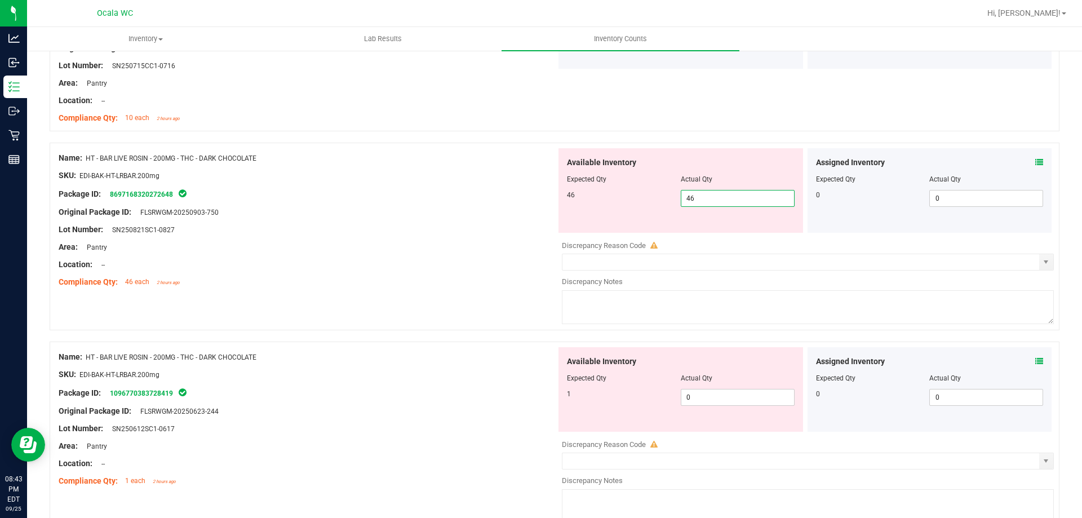
type input "46"
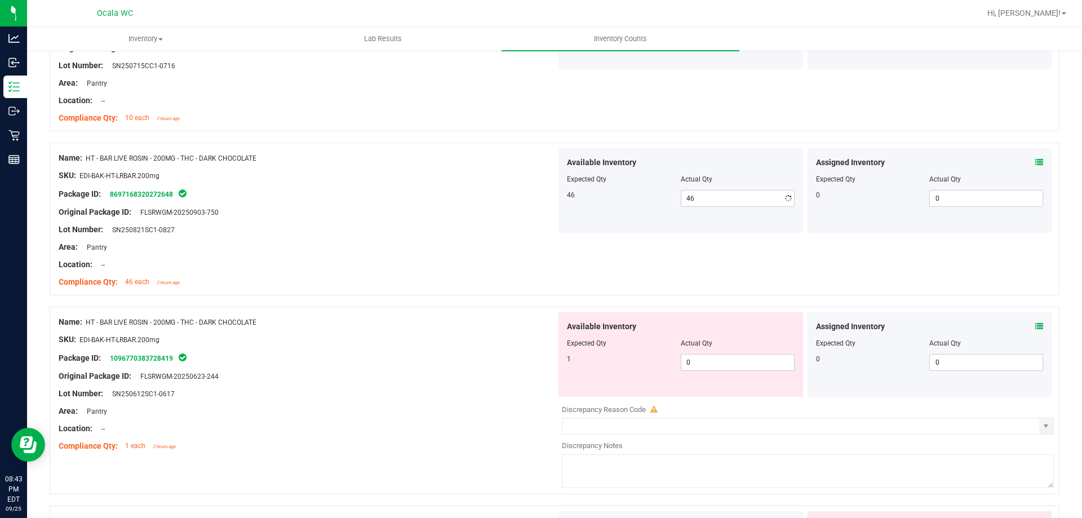
click at [463, 228] on div "Lot Number: SN250821SC1-0827" at bounding box center [308, 230] width 498 height 12
click at [692, 368] on span "0 0" at bounding box center [738, 362] width 114 height 17
click at [0, 0] on input "0" at bounding box center [0, 0] width 0 height 0
click at [757, 362] on input "47" at bounding box center [737, 362] width 113 height 16
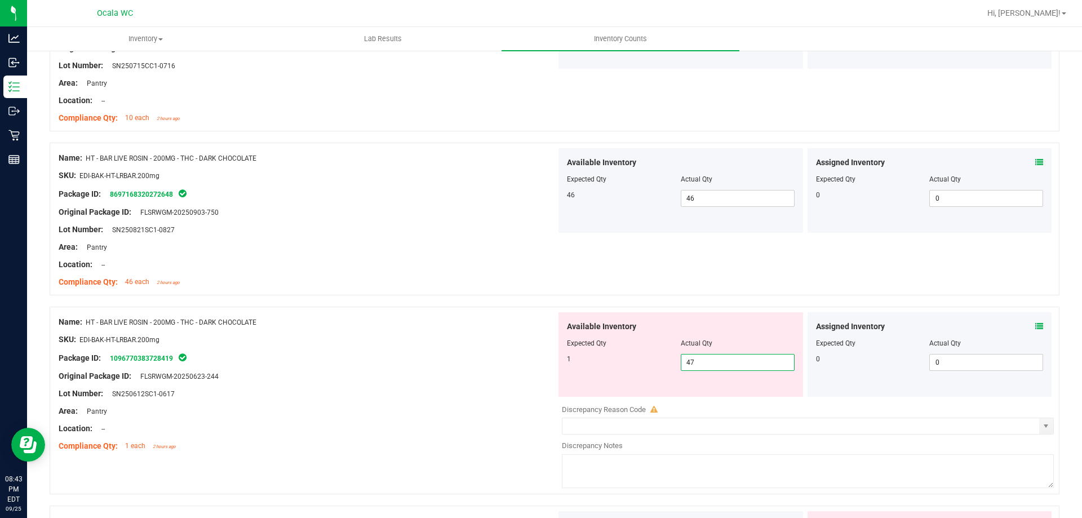
type input "1"
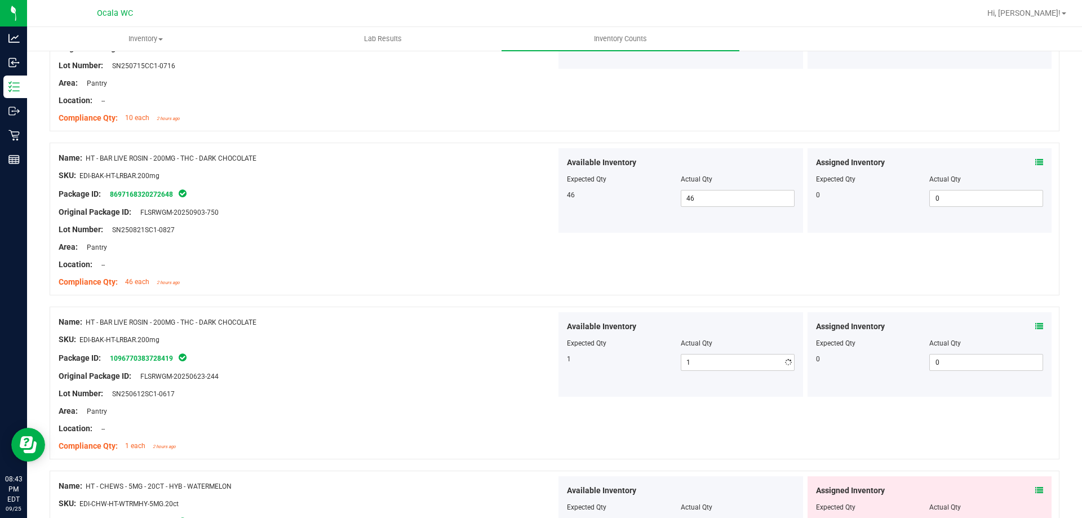
click at [500, 345] on div at bounding box center [308, 348] width 498 height 6
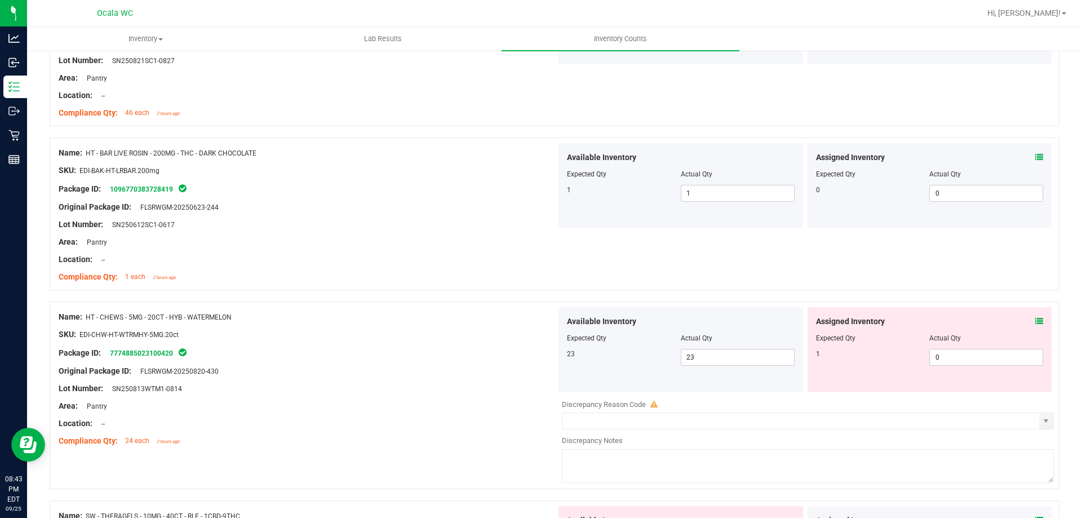
scroll to position [1578, 0]
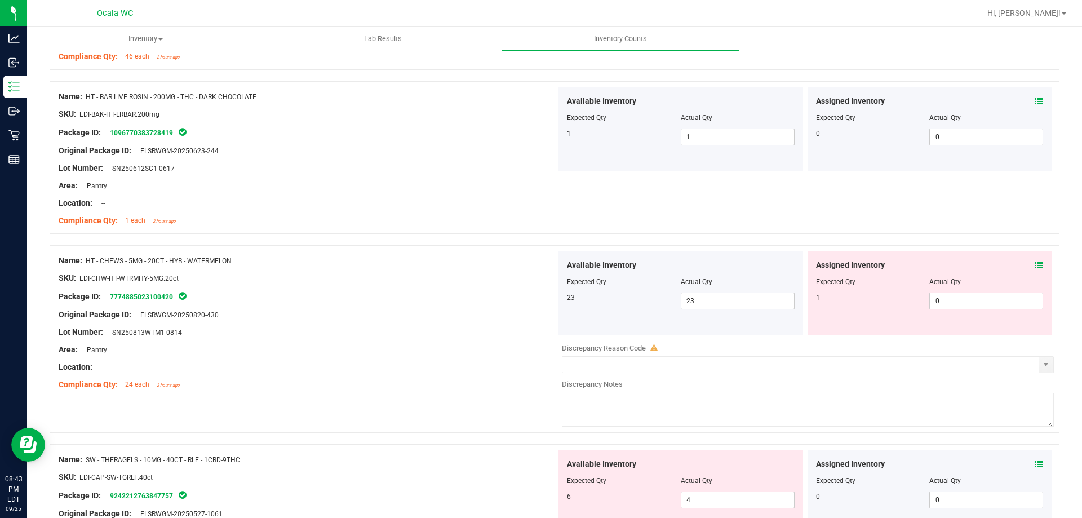
click at [1035, 265] on icon at bounding box center [1039, 265] width 8 height 8
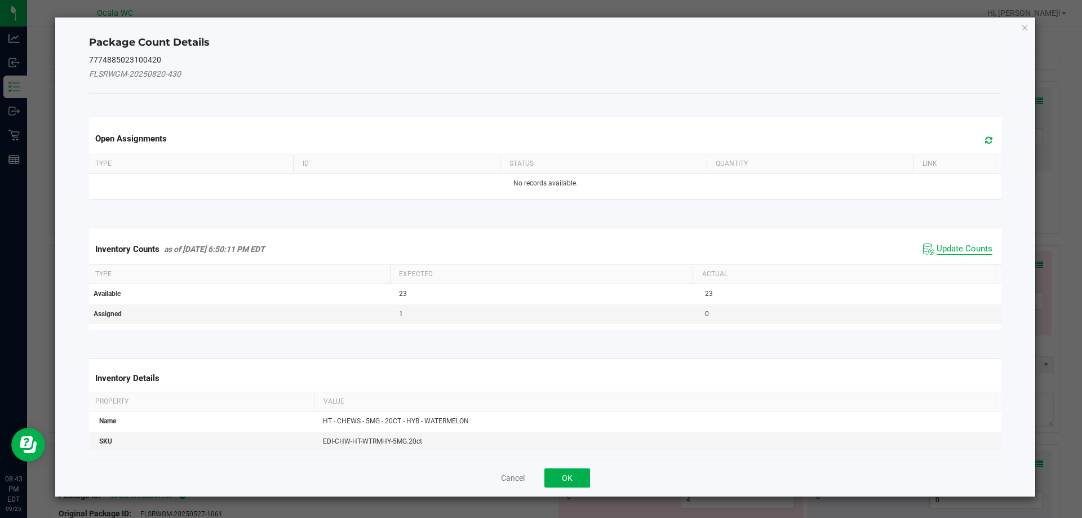
click at [968, 243] on span "Update Counts" at bounding box center [964, 248] width 56 height 11
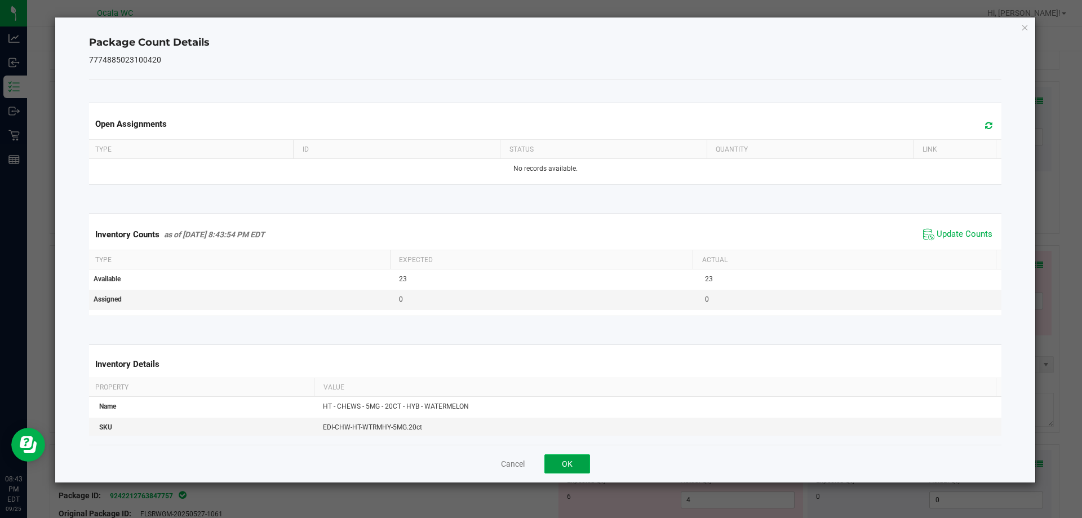
click at [580, 454] on button "OK" at bounding box center [567, 463] width 46 height 19
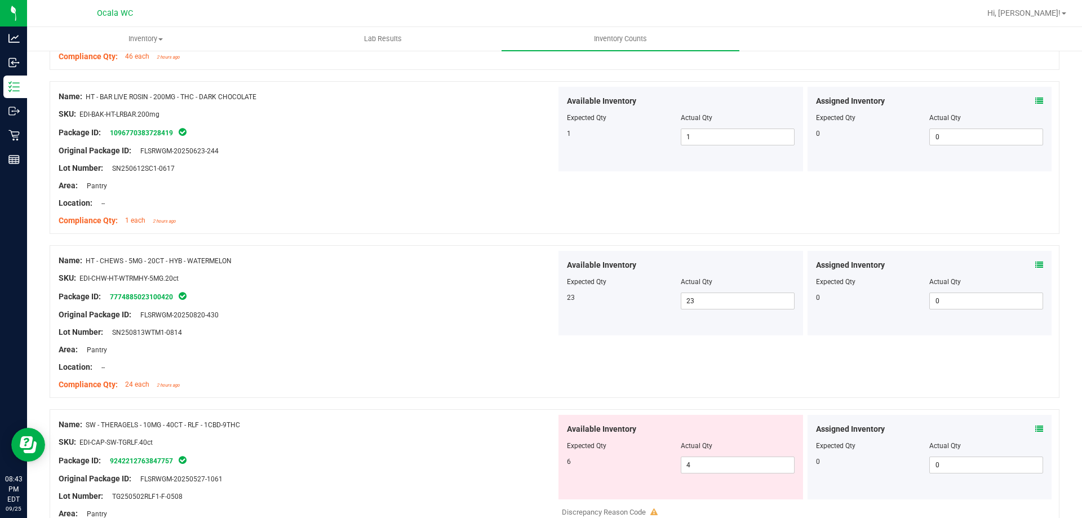
click at [533, 379] on div "Compliance Qty: 24 each 2 hours ago" at bounding box center [308, 385] width 498 height 12
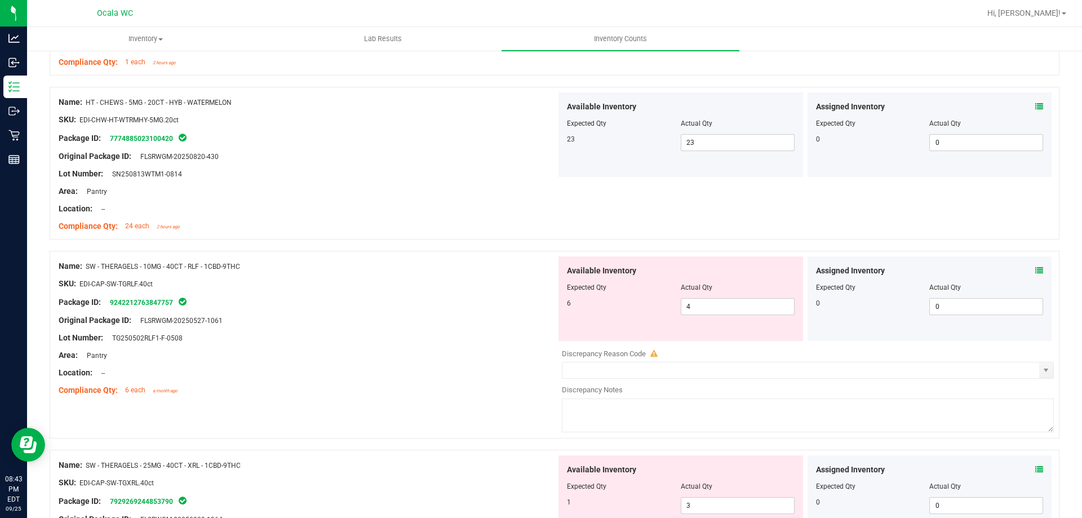
scroll to position [1747, 0]
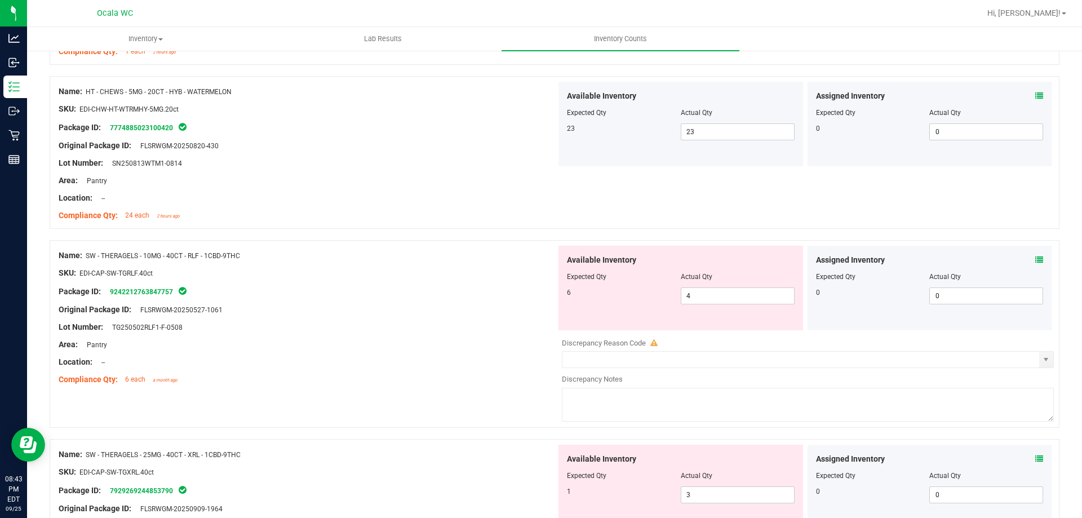
click at [451, 346] on div "Area: Pantry" at bounding box center [308, 345] width 498 height 12
click at [1035, 259] on icon at bounding box center [1039, 260] width 8 height 8
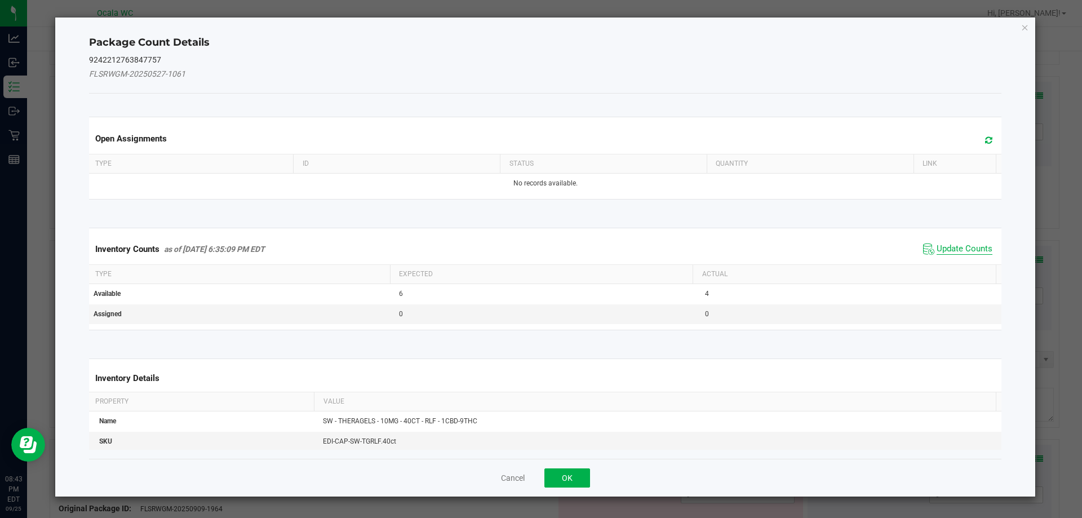
click at [952, 246] on span "Update Counts" at bounding box center [964, 248] width 56 height 11
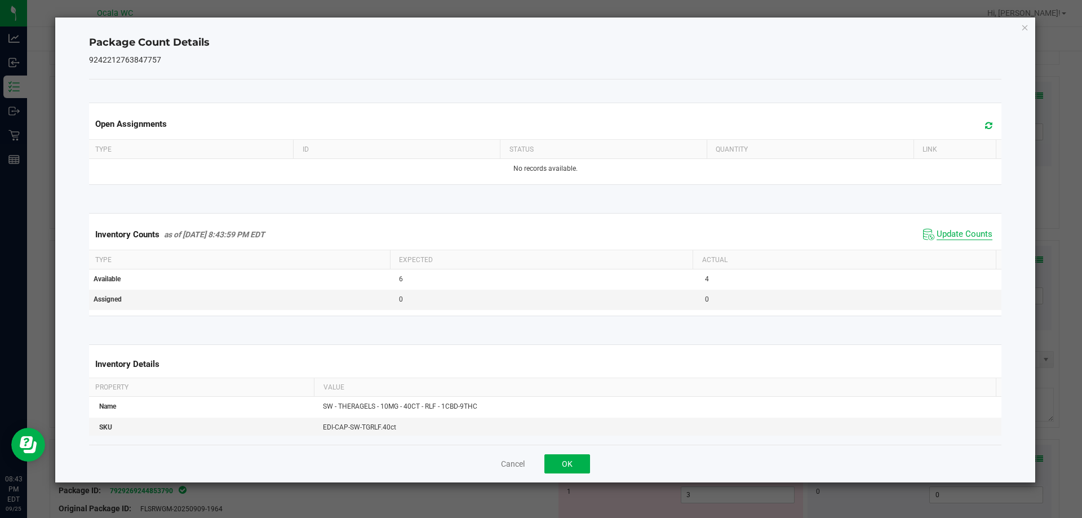
click at [951, 230] on span "Update Counts" at bounding box center [964, 234] width 56 height 11
click at [577, 464] on button "OK" at bounding box center [567, 463] width 46 height 19
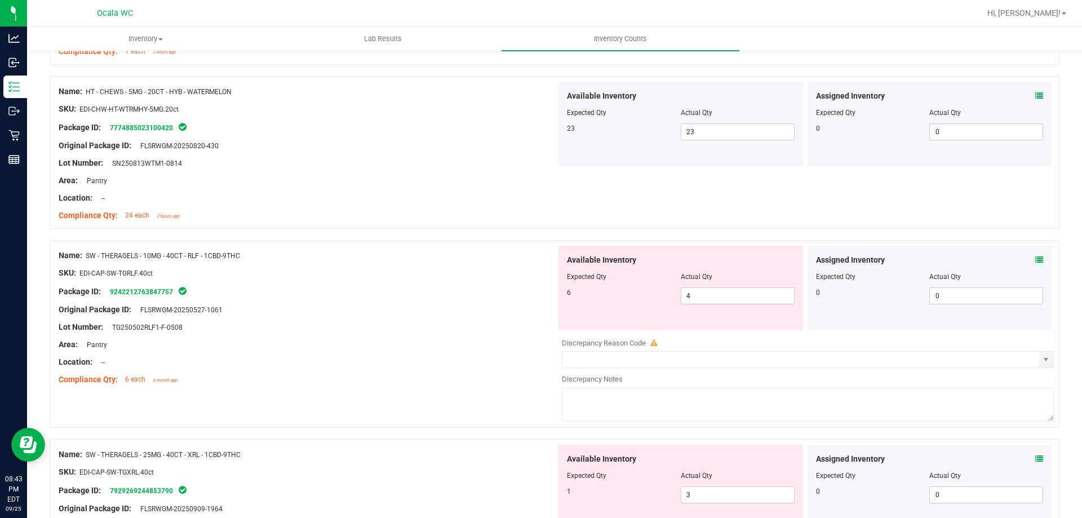
click at [474, 354] on div at bounding box center [308, 353] width 498 height 6
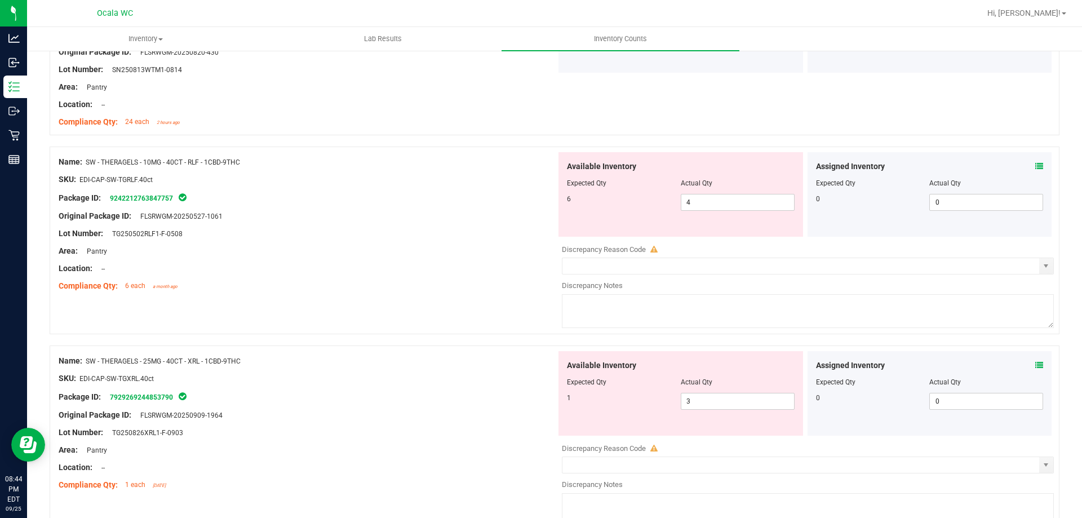
scroll to position [1859, 0]
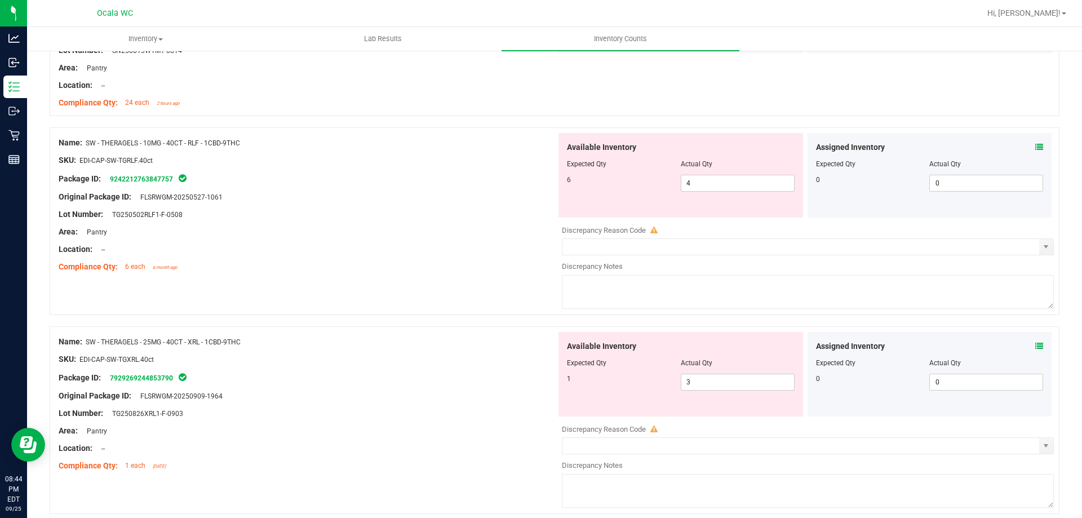
click at [1035, 344] on icon at bounding box center [1039, 346] width 8 height 8
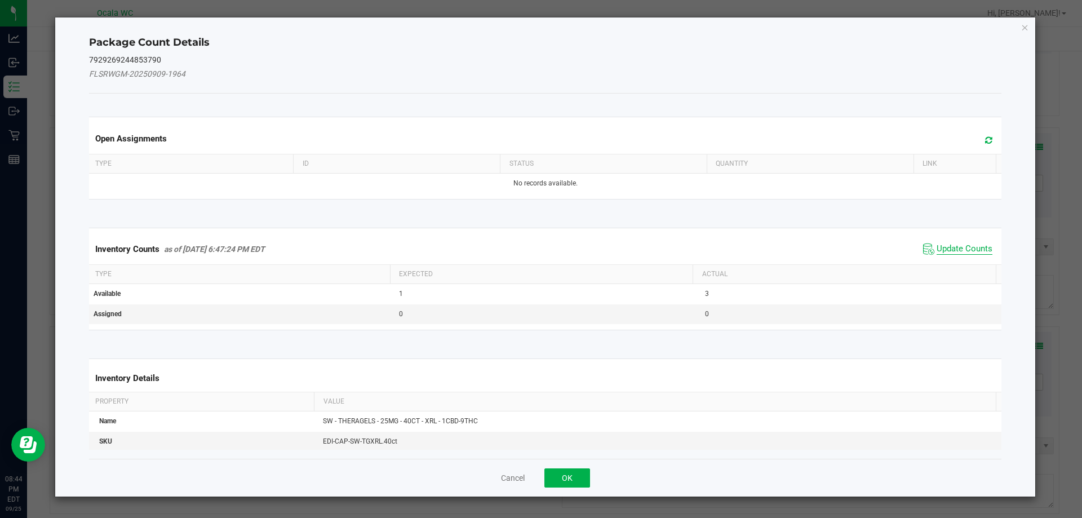
click at [938, 245] on span "Update Counts" at bounding box center [964, 248] width 56 height 11
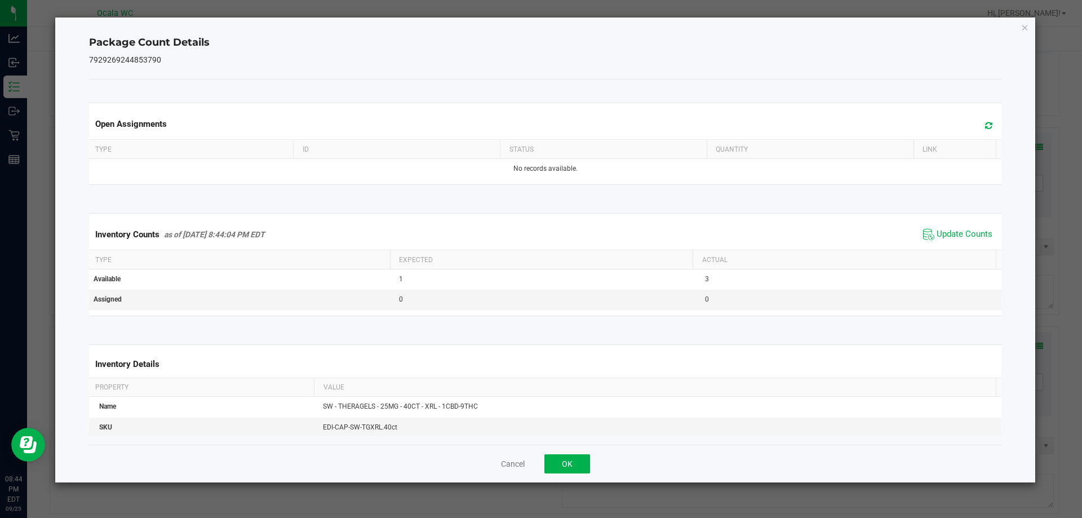
click at [941, 241] on span "Update Counts" at bounding box center [957, 234] width 75 height 17
click at [944, 237] on span "Update Counts" at bounding box center [964, 234] width 56 height 11
click at [573, 465] on button "OK" at bounding box center [567, 463] width 46 height 19
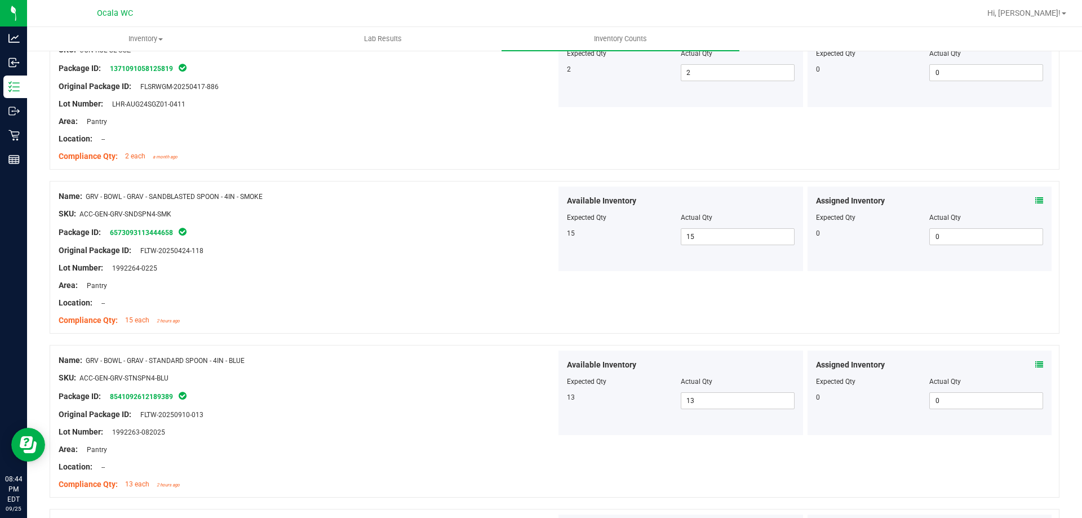
scroll to position [0, 0]
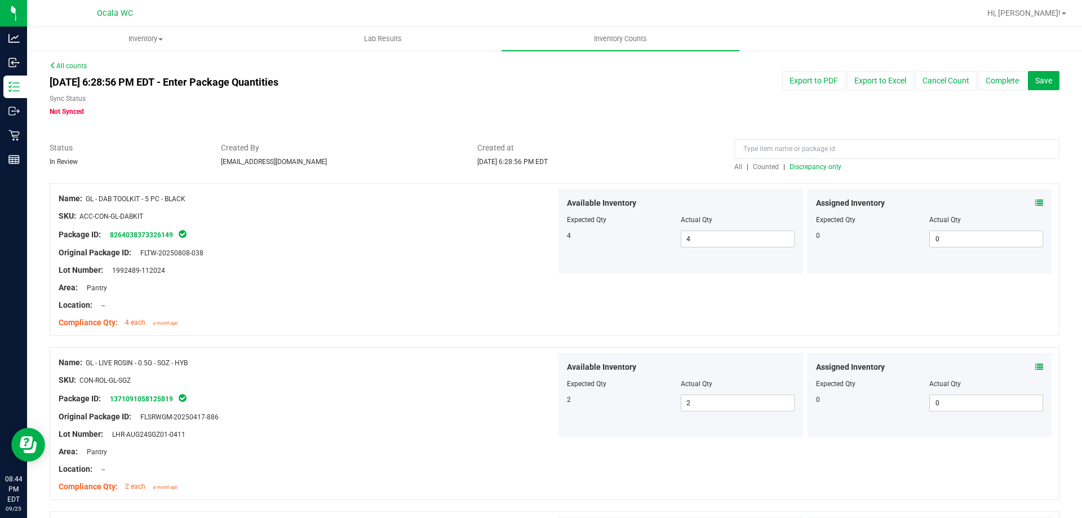
click at [816, 167] on span "Discrepancy only" at bounding box center [815, 167] width 52 height 8
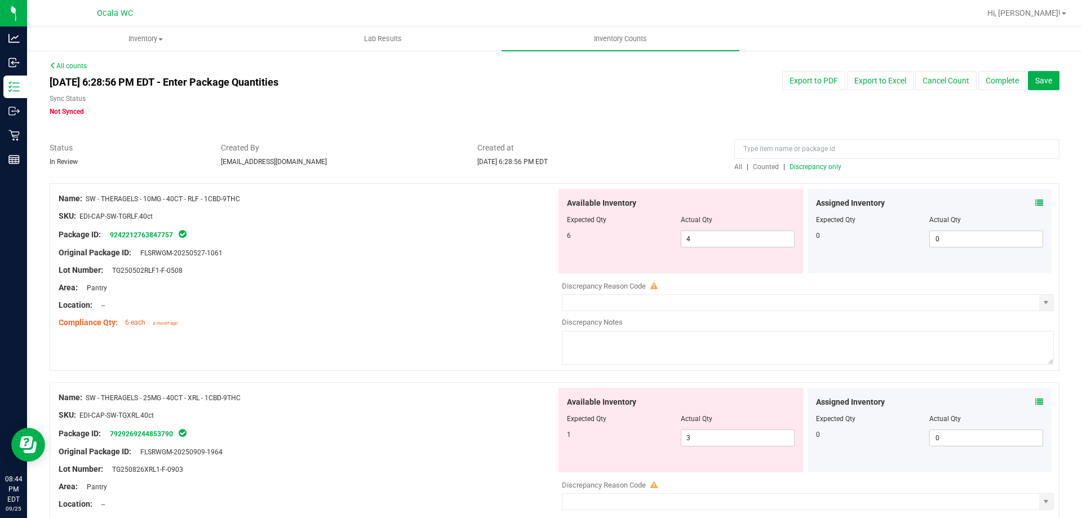
click at [508, 313] on div at bounding box center [308, 314] width 498 height 6
click at [724, 237] on span "4 4" at bounding box center [738, 238] width 114 height 17
click at [724, 237] on input "4" at bounding box center [737, 239] width 113 height 16
click at [1035, 202] on icon at bounding box center [1039, 203] width 8 height 8
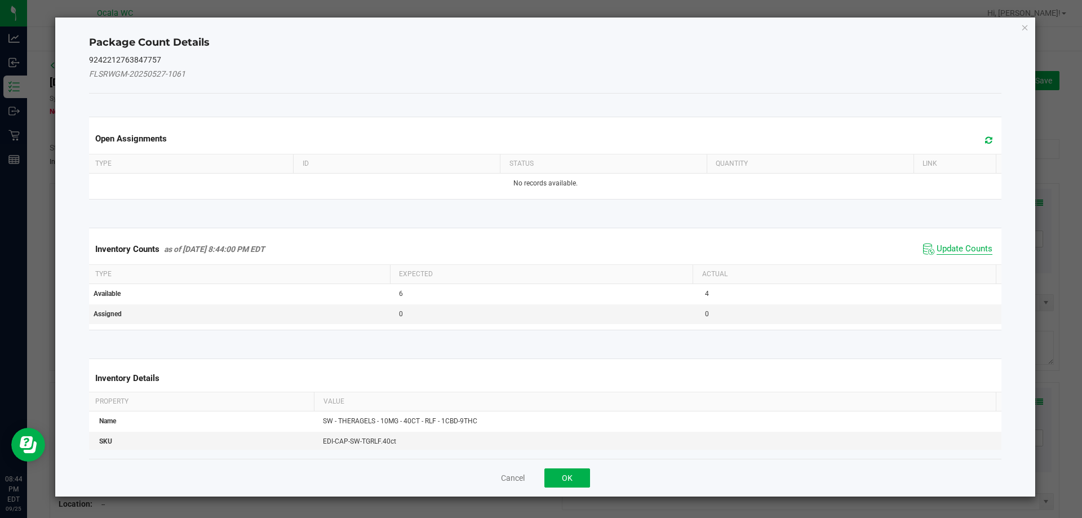
click at [953, 245] on span "Update Counts" at bounding box center [964, 248] width 56 height 11
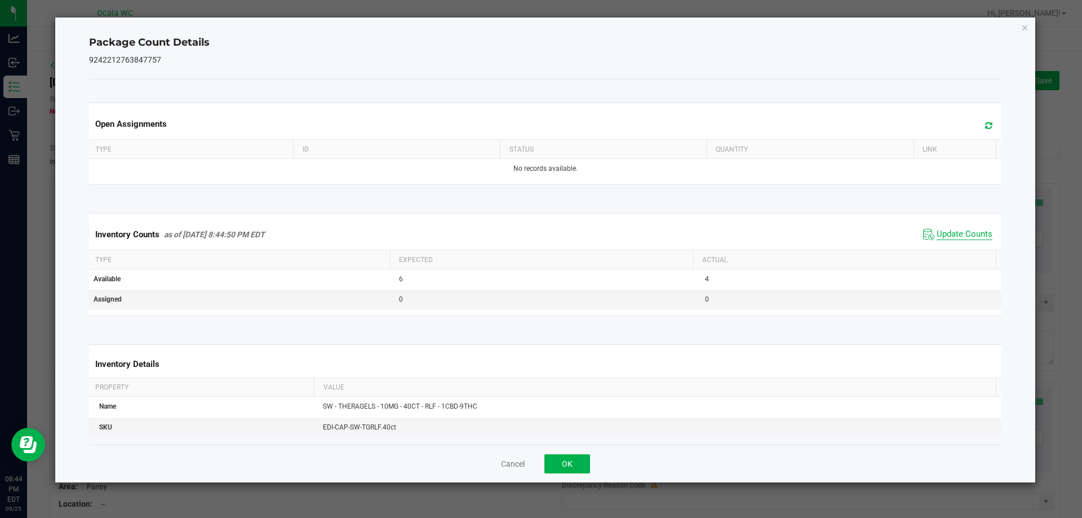
click at [956, 233] on span "Update Counts" at bounding box center [964, 234] width 56 height 11
click at [582, 459] on button "OK" at bounding box center [567, 463] width 46 height 19
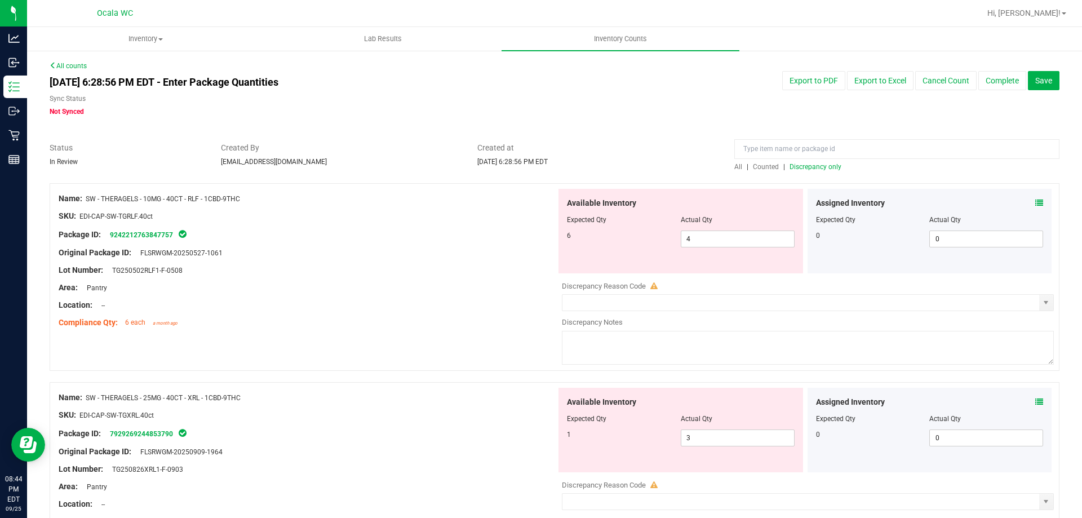
click at [526, 341] on div "Name: SW - THERAGELS - 10MG - 40CT - RLF - 1CBD-9THC SKU: EDI-CAP-SW-TGRLF.40ct…" at bounding box center [555, 277] width 1010 height 188
click at [738, 237] on span "4 4" at bounding box center [738, 238] width 114 height 17
click at [738, 237] on input "4" at bounding box center [737, 239] width 113 height 16
type input "7"
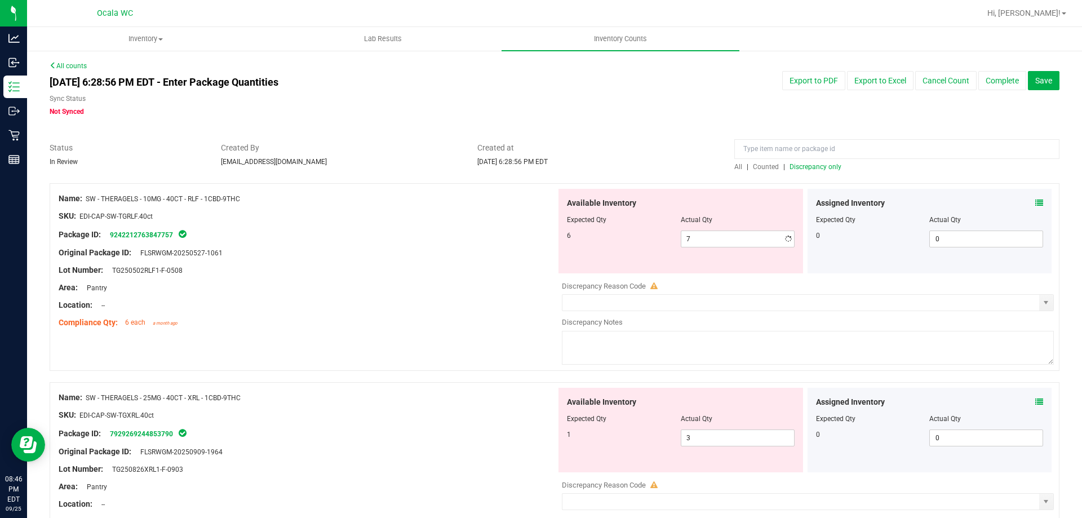
click at [460, 255] on div "Original Package ID: FLSRWGM-20250527-1061" at bounding box center [308, 253] width 498 height 12
click at [703, 442] on span "3 3" at bounding box center [738, 437] width 114 height 17
click at [703, 442] on input "3" at bounding box center [737, 438] width 113 height 16
type input "1"
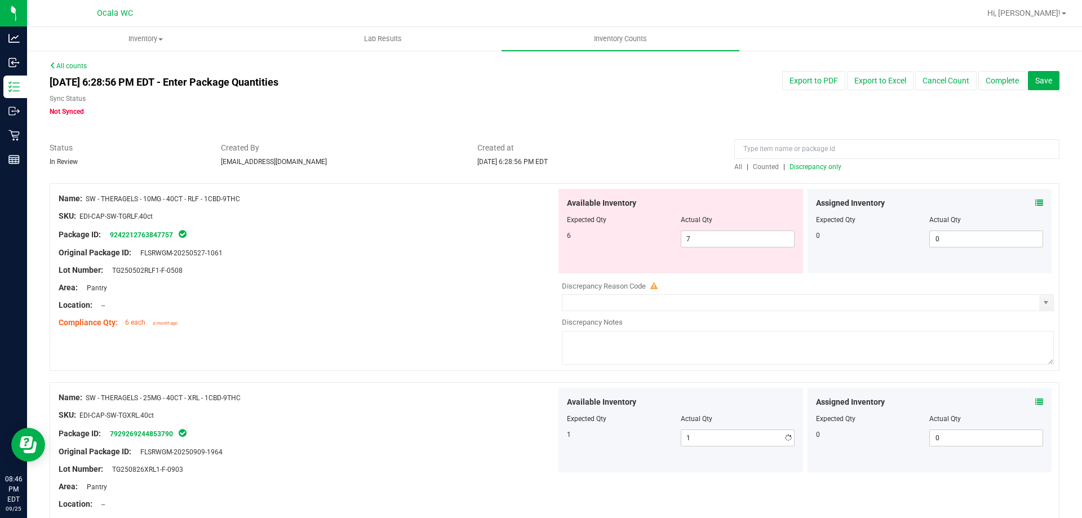
drag, startPoint x: 425, startPoint y: 429, endPoint x: 438, endPoint y: 429, distance: 12.4
click at [425, 428] on div "Package ID: 7929269244853790" at bounding box center [308, 434] width 498 height 14
click at [821, 164] on span "Discrepancy only" at bounding box center [815, 167] width 52 height 8
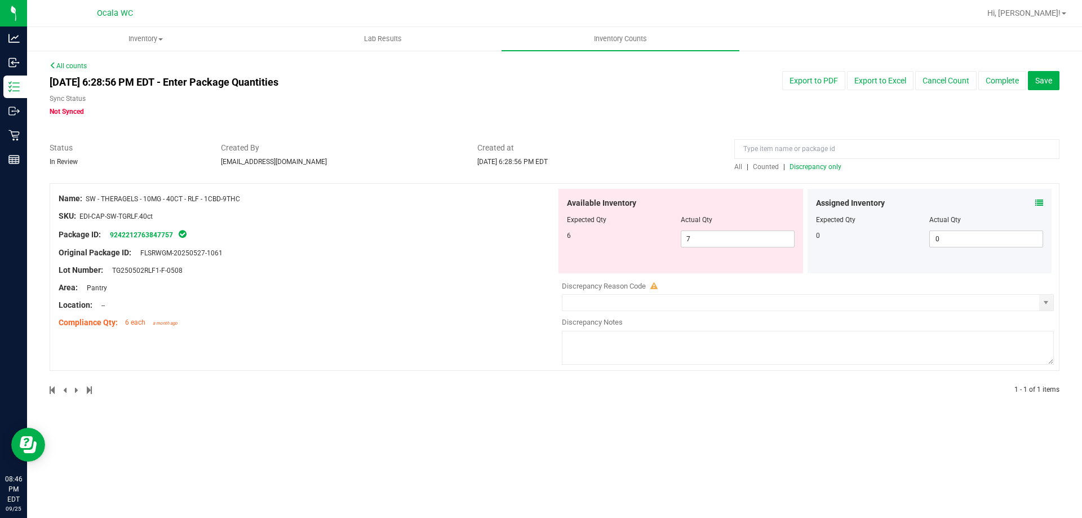
click at [448, 273] on div "Lot Number: TG250502RLF1-F-0508" at bounding box center [308, 270] width 498 height 12
click at [135, 237] on link "9242212763847757" at bounding box center [141, 235] width 63 height 8
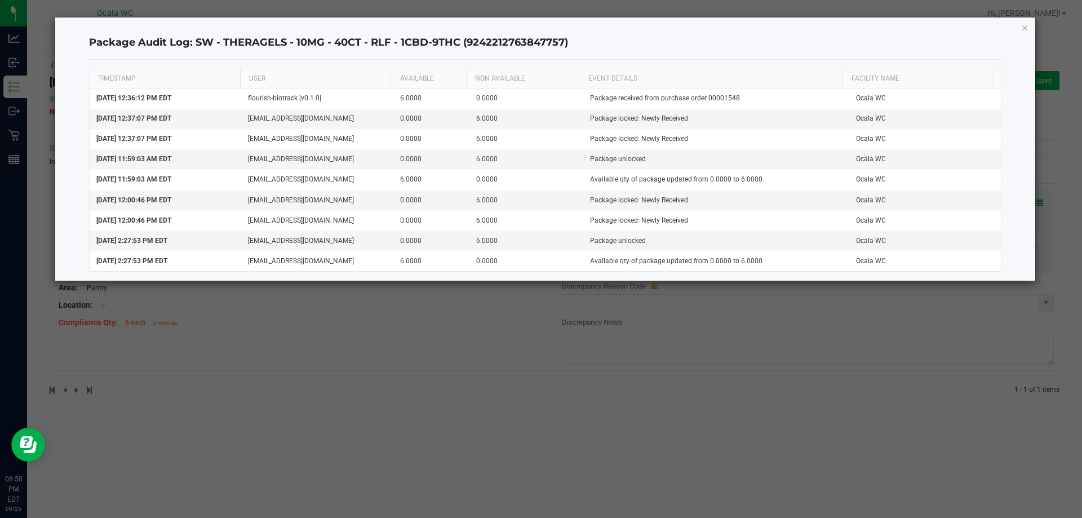
click at [405, 419] on ngb-modal-window "Package Audit Log: SW - THERAGELS - 10MG - 40CT - RLF - 1CBD-9THC (924221276384…" at bounding box center [545, 259] width 1090 height 518
click at [1025, 26] on icon "button" at bounding box center [1025, 27] width 8 height 14
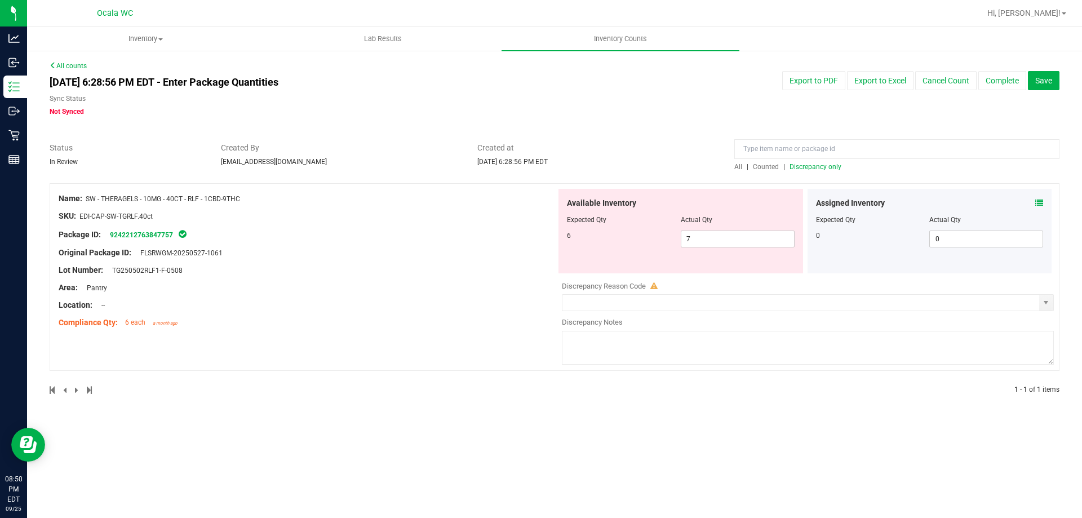
click at [473, 309] on div "Location: --" at bounding box center [308, 305] width 498 height 12
click at [721, 238] on span "7 7" at bounding box center [738, 238] width 114 height 17
click at [721, 238] on input "7" at bounding box center [737, 239] width 113 height 16
type input "6"
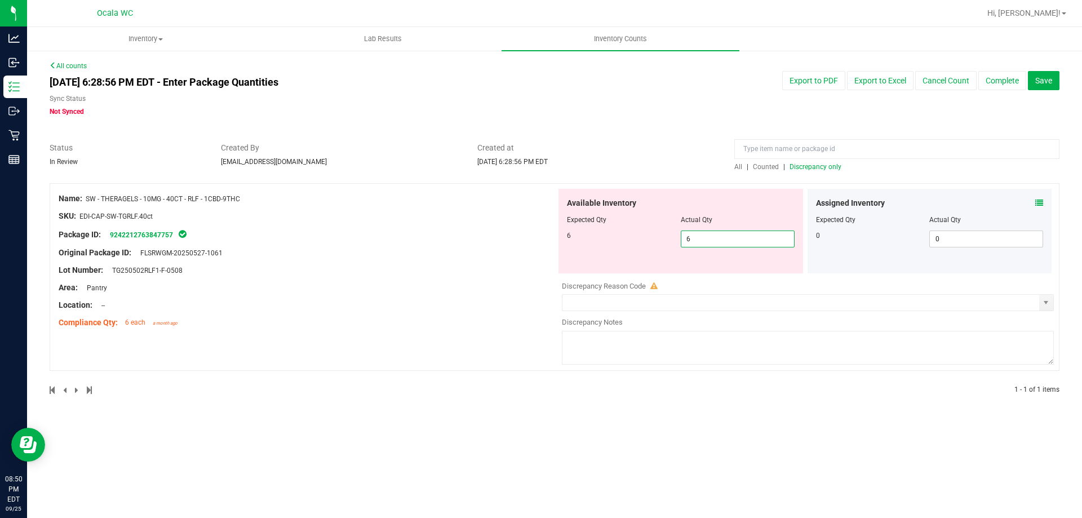
click at [399, 300] on div "Location: --" at bounding box center [308, 305] width 498 height 12
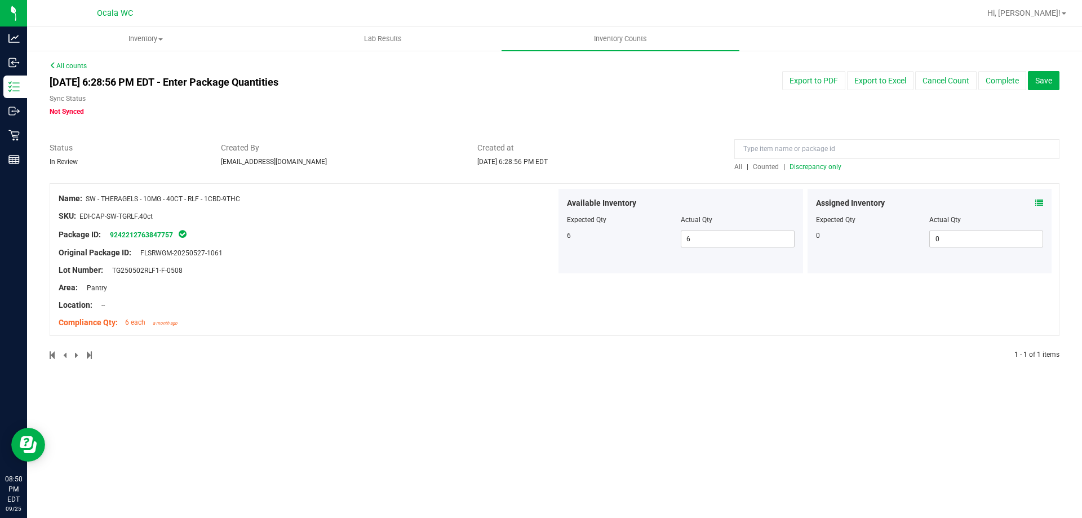
click at [645, 142] on span "Created at" at bounding box center [597, 148] width 240 height 12
click at [822, 167] on span "Discrepancy only" at bounding box center [815, 167] width 52 height 8
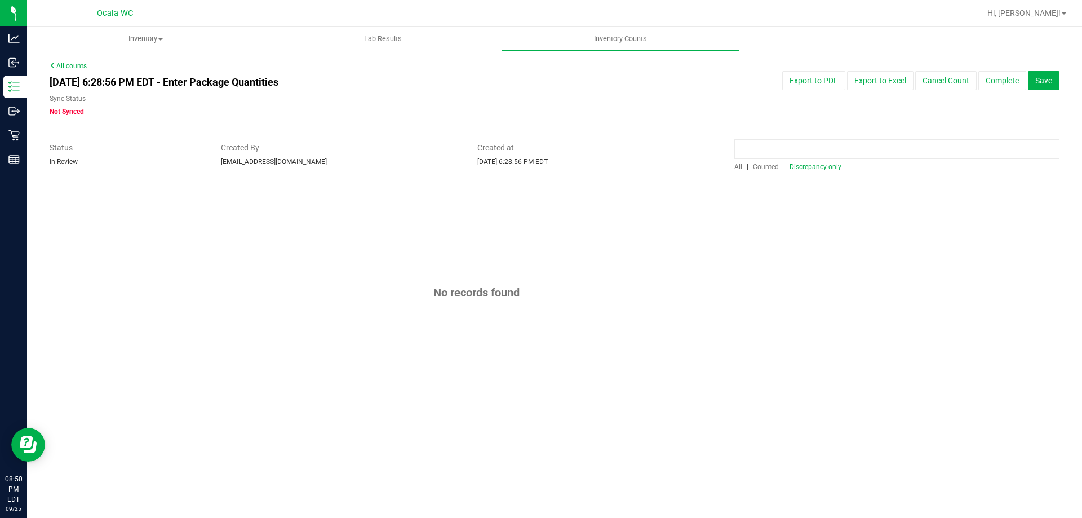
click at [771, 146] on input at bounding box center [896, 149] width 325 height 20
type input "rlf"
click at [738, 168] on span "All" at bounding box center [738, 167] width 8 height 8
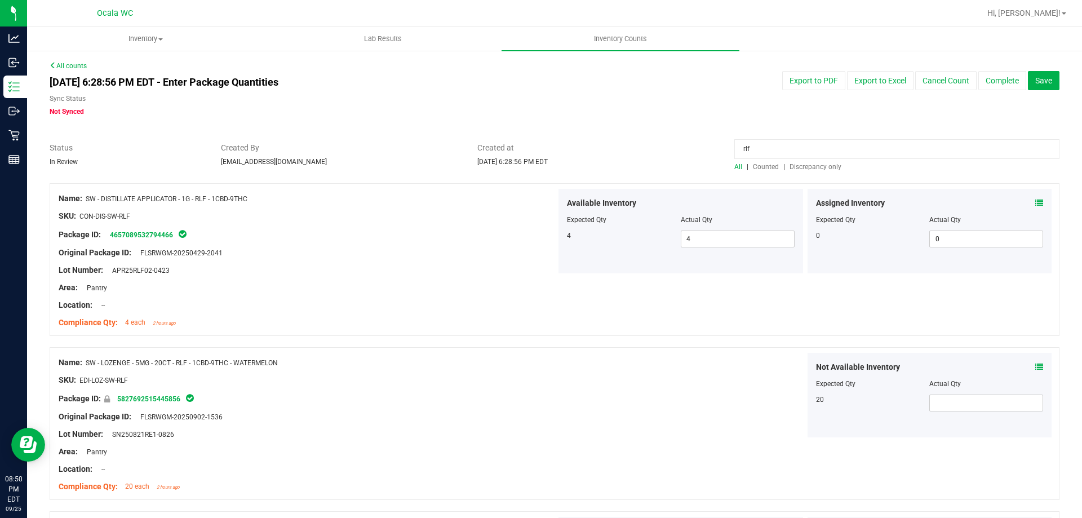
click at [727, 167] on div "rlf All | Counted | Discrepancy only" at bounding box center [897, 157] width 342 height 30
click at [734, 167] on span "All" at bounding box center [738, 167] width 8 height 8
click at [695, 135] on div at bounding box center [555, 136] width 1010 height 11
click at [764, 153] on input "rlf" at bounding box center [896, 149] width 325 height 20
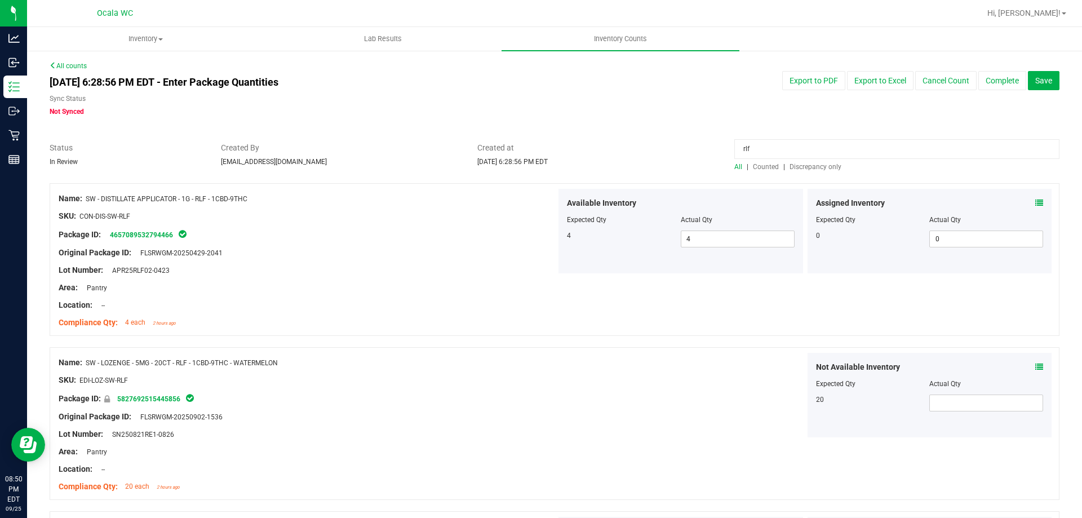
click at [764, 153] on input "rlf" at bounding box center [896, 149] width 325 height 20
click at [805, 161] on div "All | Counted | Discrepancy only" at bounding box center [897, 157] width 342 height 30
click at [686, 146] on span "Created at" at bounding box center [597, 148] width 240 height 12
click at [790, 165] on span "Discrepancy only" at bounding box center [815, 167] width 52 height 8
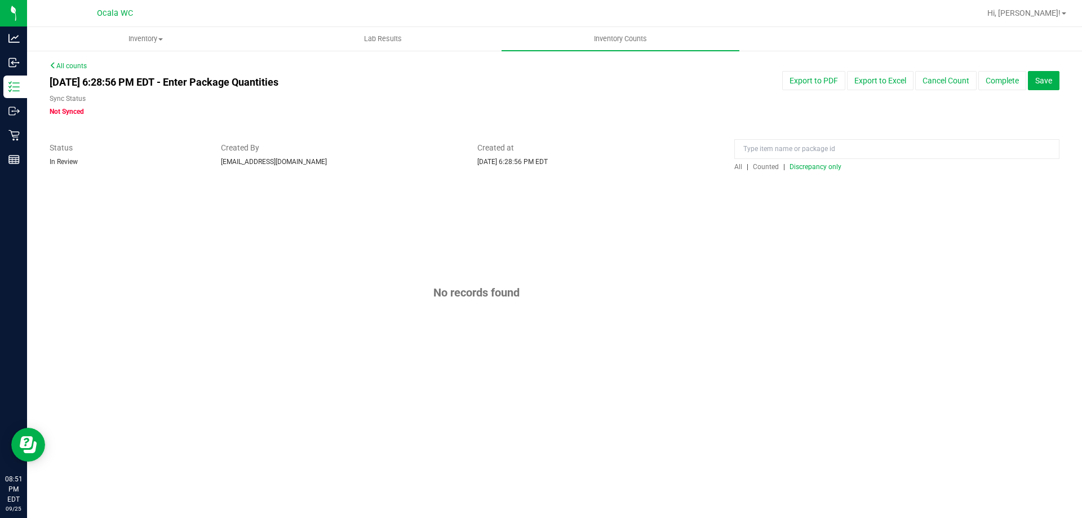
drag, startPoint x: 695, startPoint y: 143, endPoint x: 922, endPoint y: 114, distance: 228.3
click at [702, 141] on div "All counts [DATE] 6:28:56 PM EDT - Enter Package Quantities Sync Status Not Syn…" at bounding box center [555, 237] width 1010 height 352
click at [1002, 72] on button "Complete" at bounding box center [1002, 80] width 48 height 19
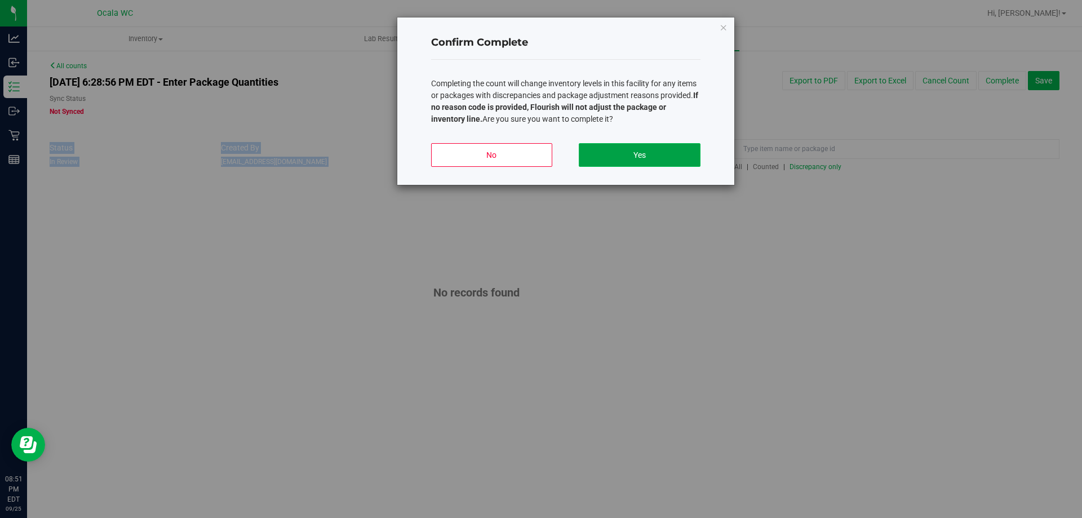
click at [632, 155] on button "Yes" at bounding box center [639, 155] width 121 height 24
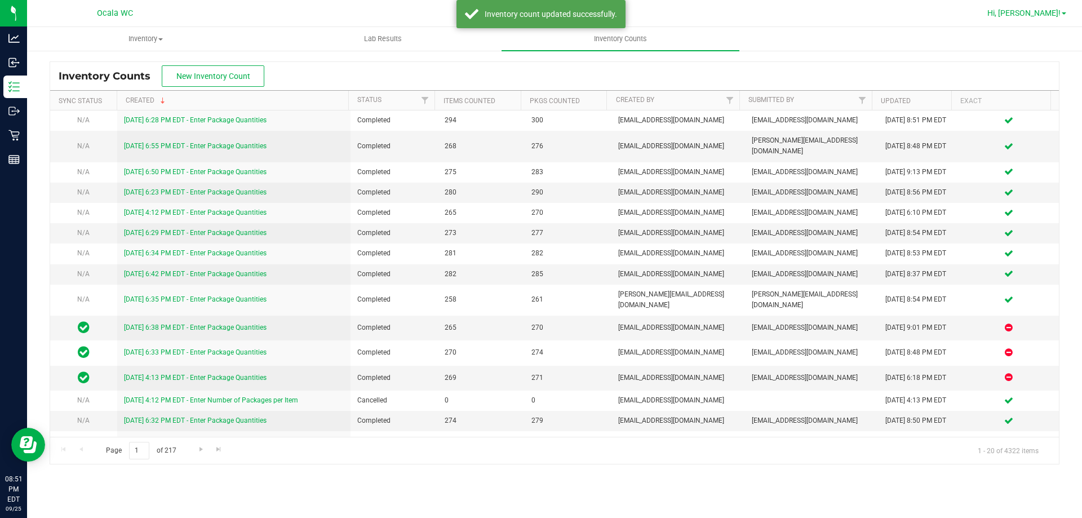
click at [1062, 12] on link "Hi, [PERSON_NAME]!" at bounding box center [1027, 13] width 88 height 12
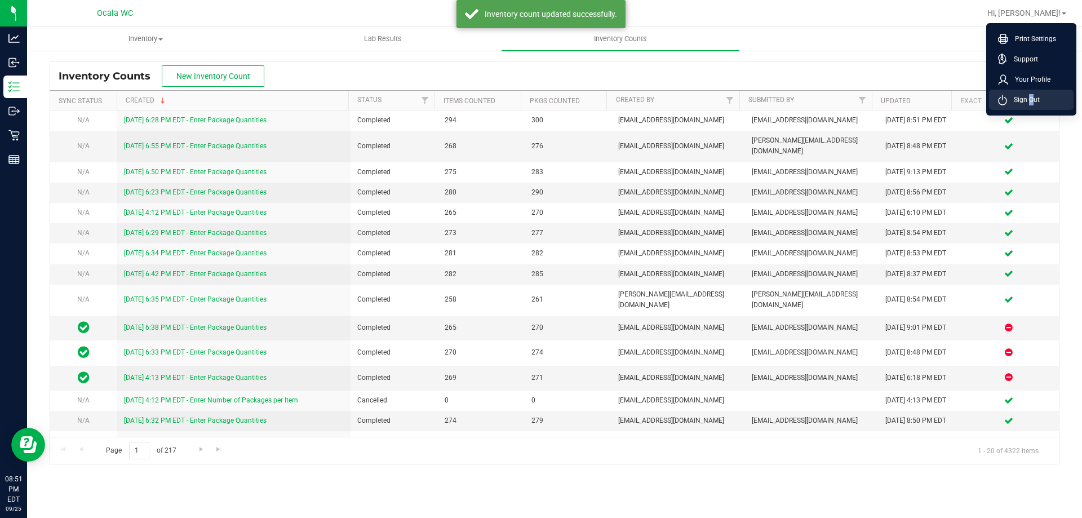
click at [1028, 96] on span "Sign Out" at bounding box center [1023, 99] width 33 height 11
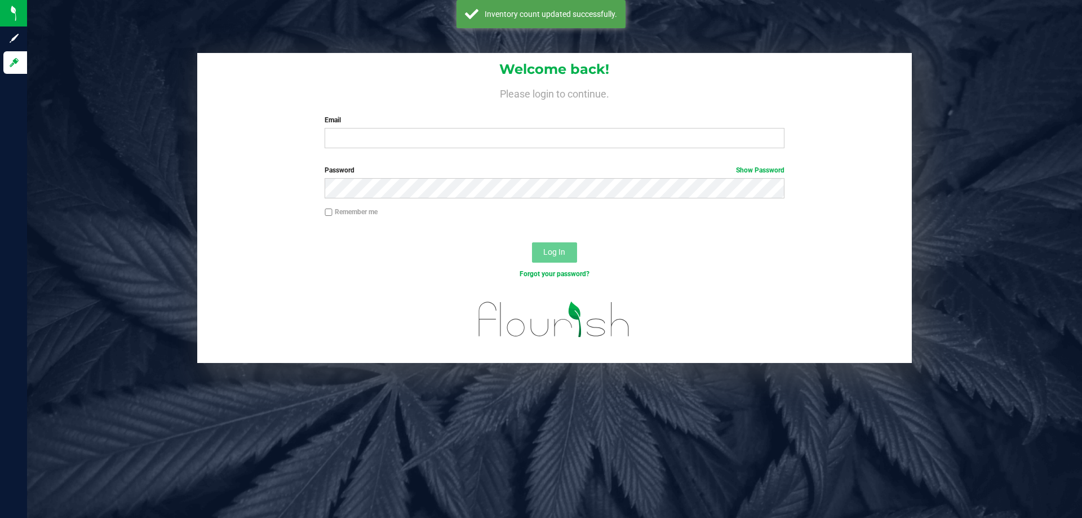
click at [882, 35] on div "Welcome back! Please login to continue. Email Required Please format your email…" at bounding box center [554, 259] width 1055 height 518
